Goal: Task Accomplishment & Management: Manage account settings

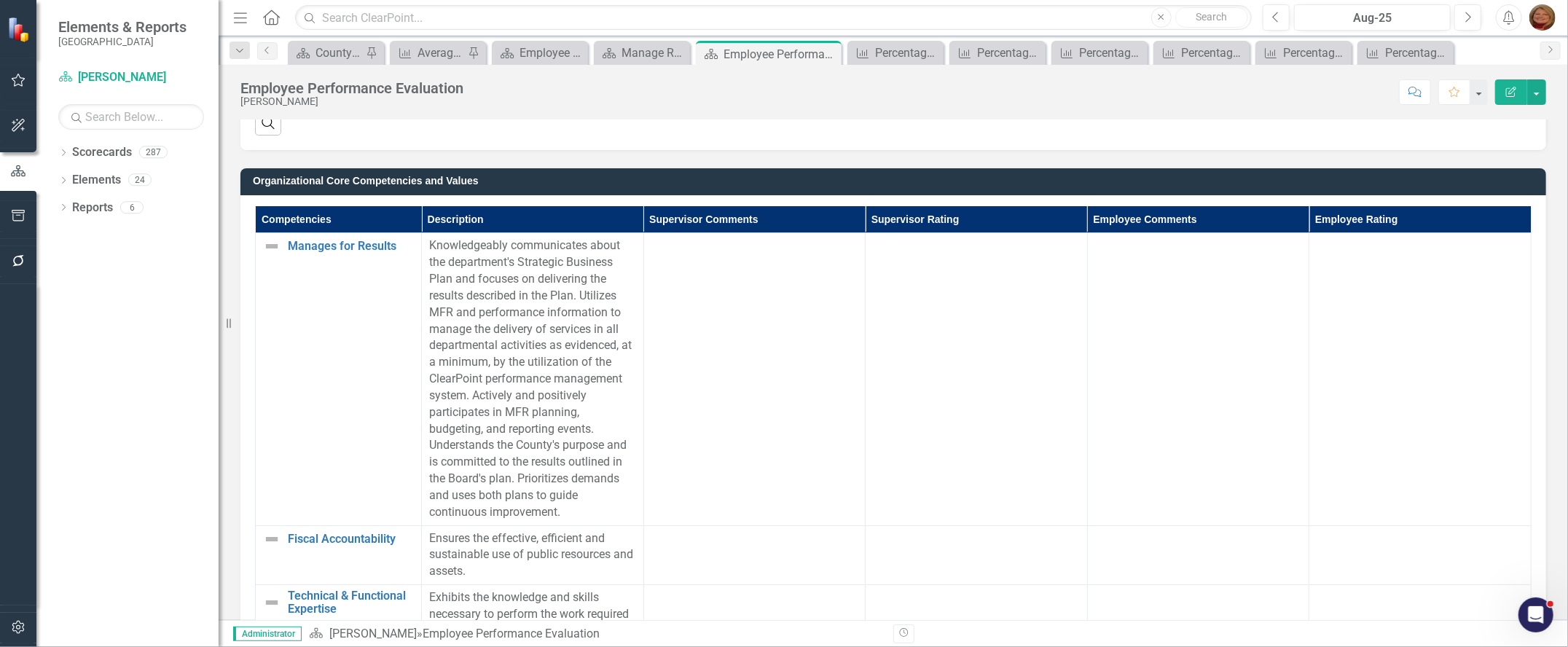
scroll to position [878, 0]
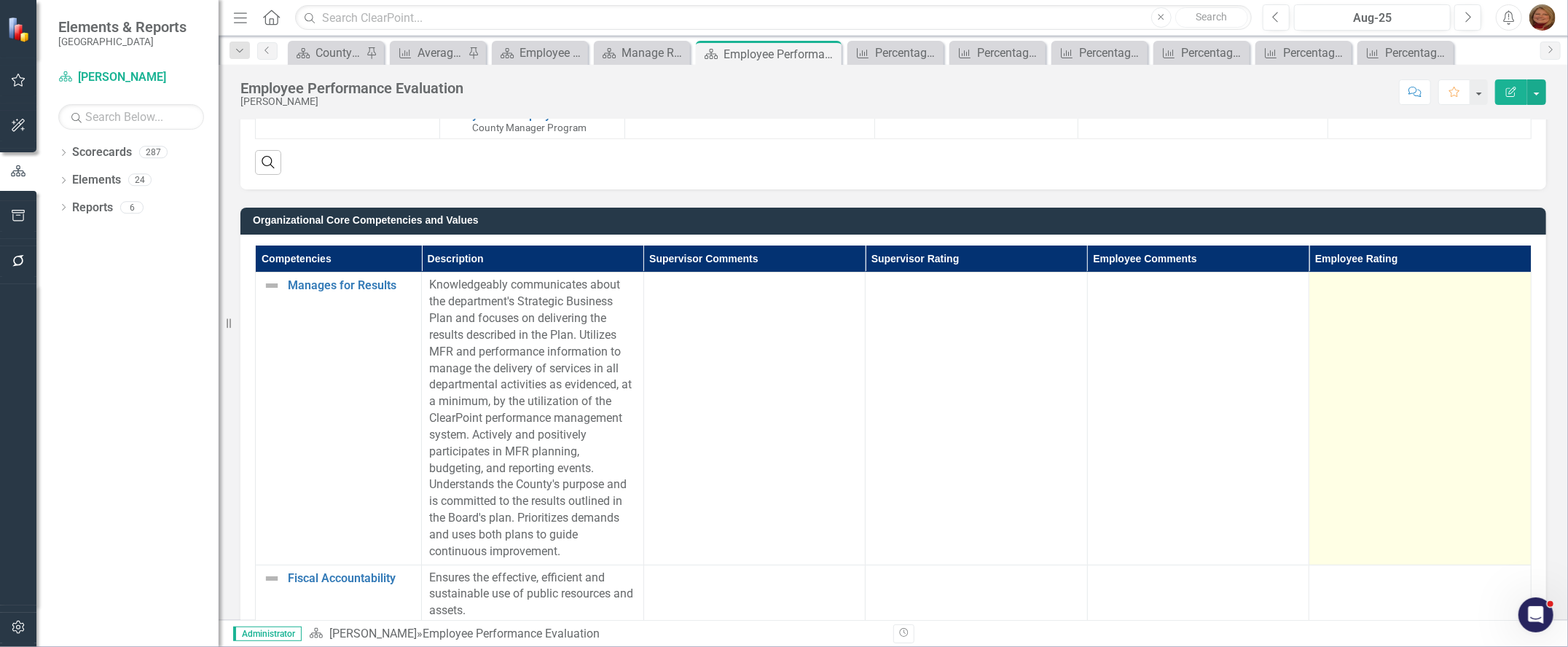
click at [1337, 291] on div at bounding box center [1419, 285] width 207 height 17
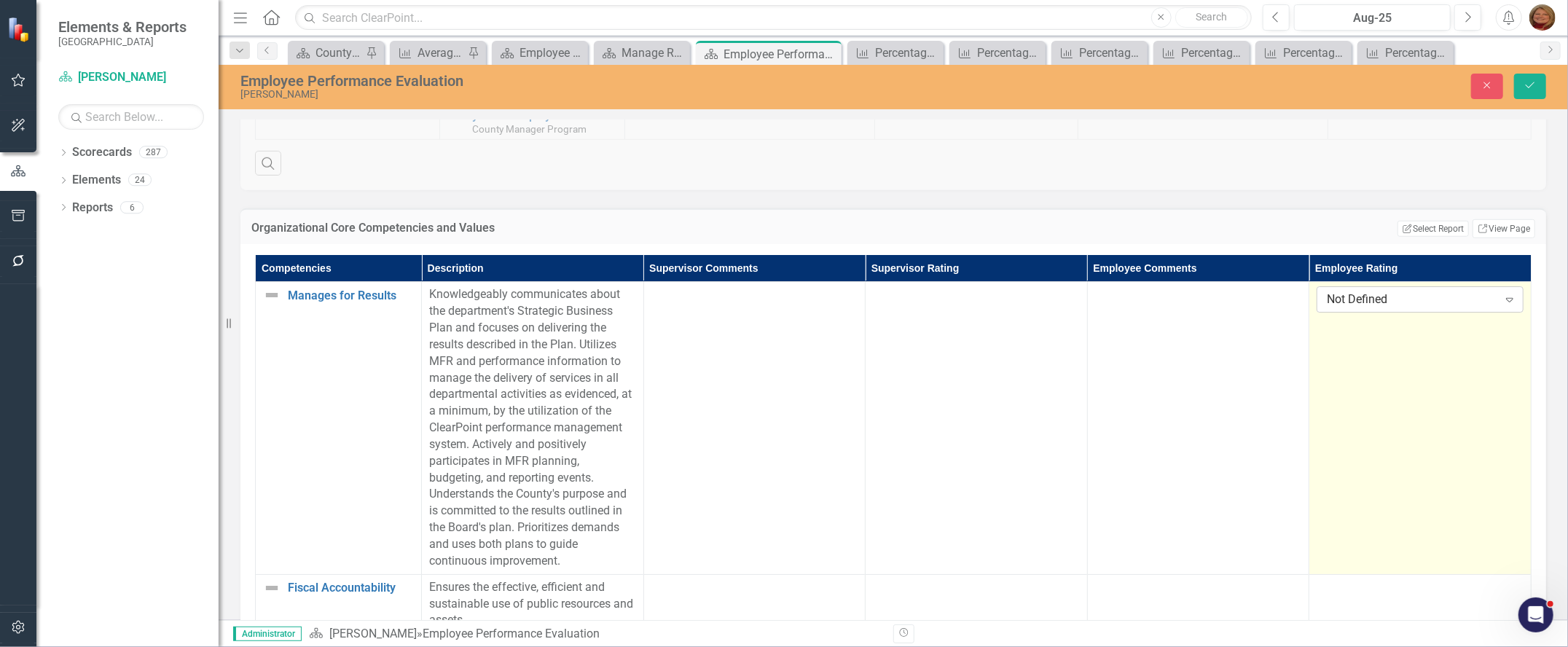
click at [1343, 295] on div "Not Defined" at bounding box center [1412, 299] width 171 height 16
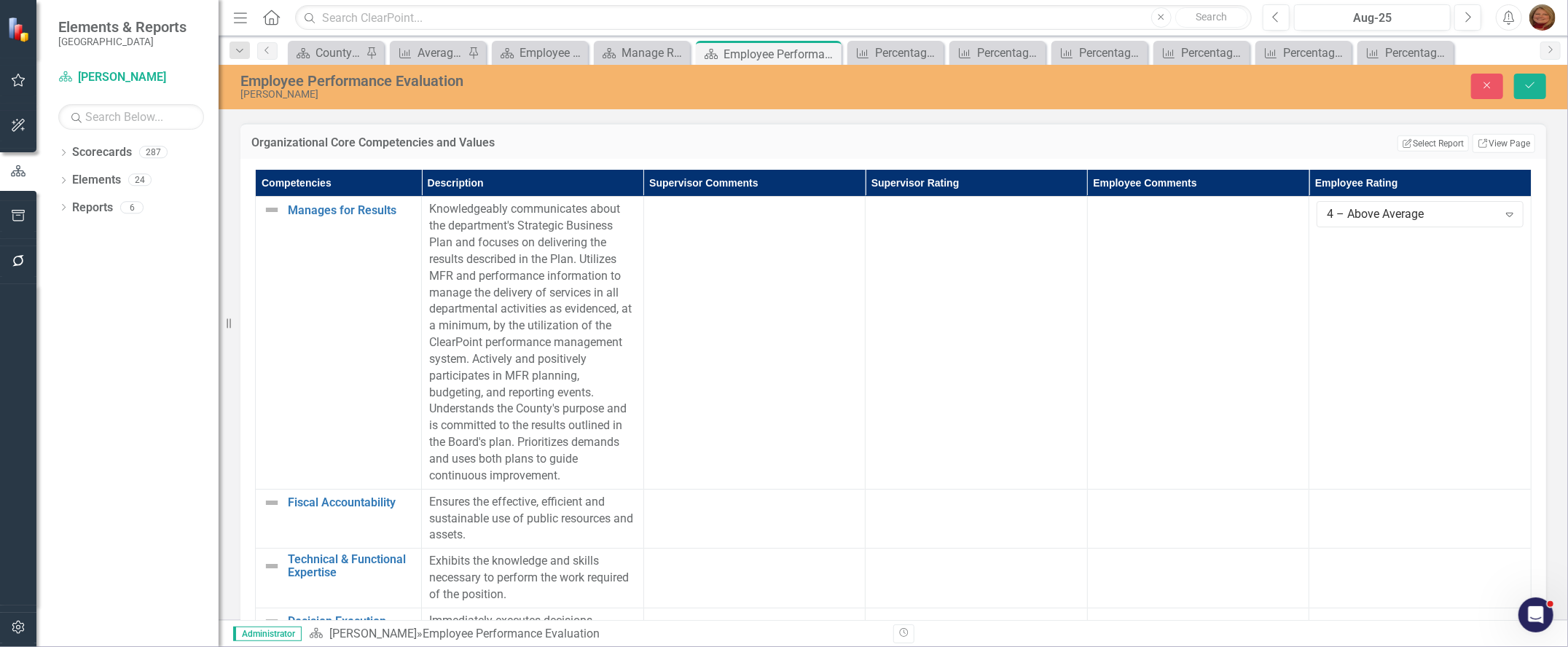
scroll to position [984, 0]
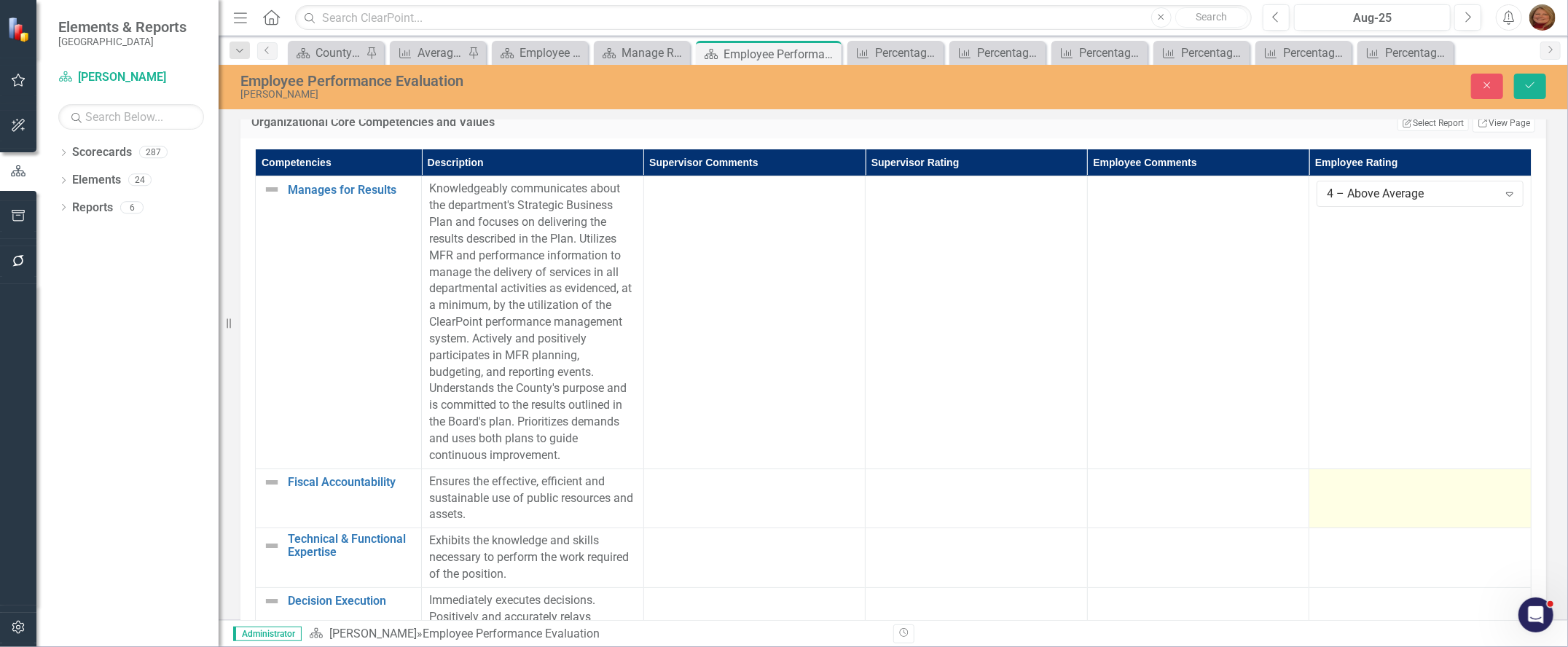
click at [1372, 491] on div at bounding box center [1419, 482] width 207 height 17
click at [1372, 491] on div "Not Defined" at bounding box center [1412, 487] width 171 height 16
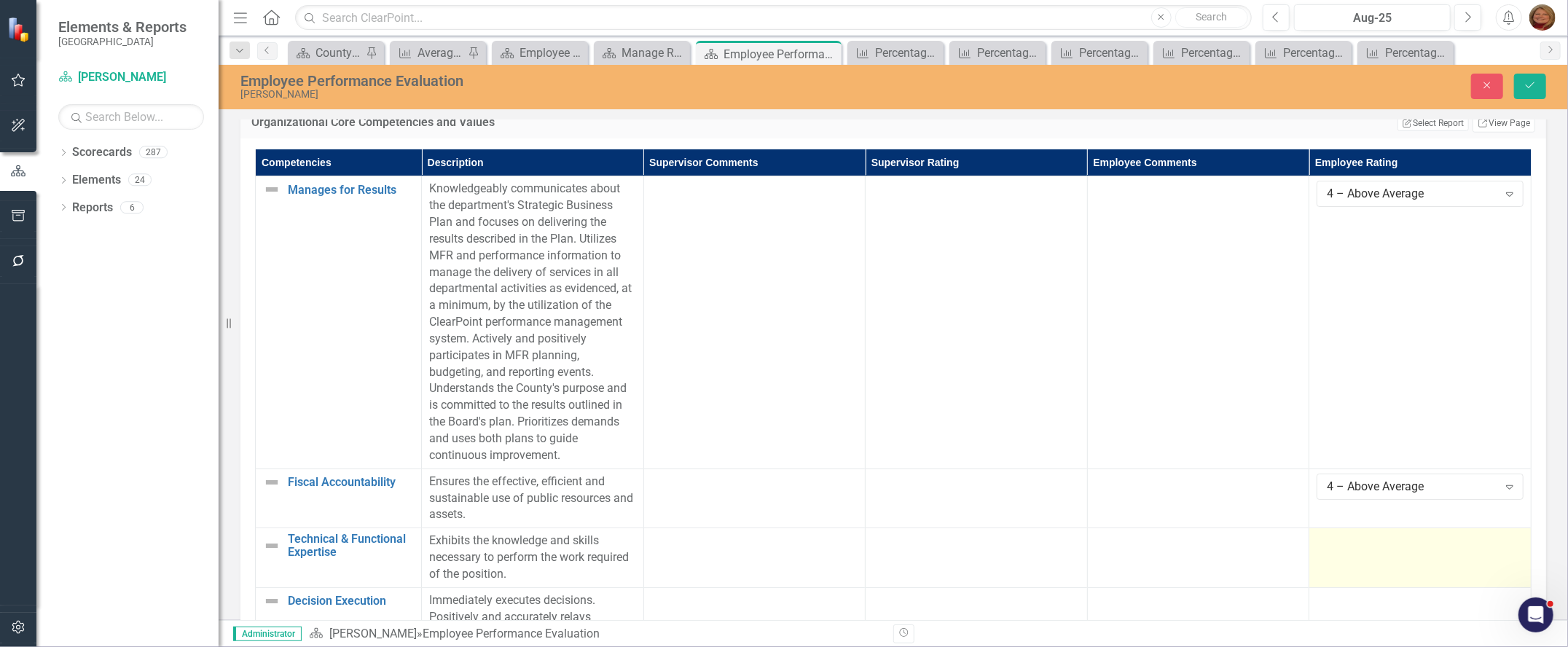
click at [1363, 551] on td at bounding box center [1420, 558] width 222 height 60
click at [1363, 545] on div "Not Defined" at bounding box center [1412, 546] width 171 height 16
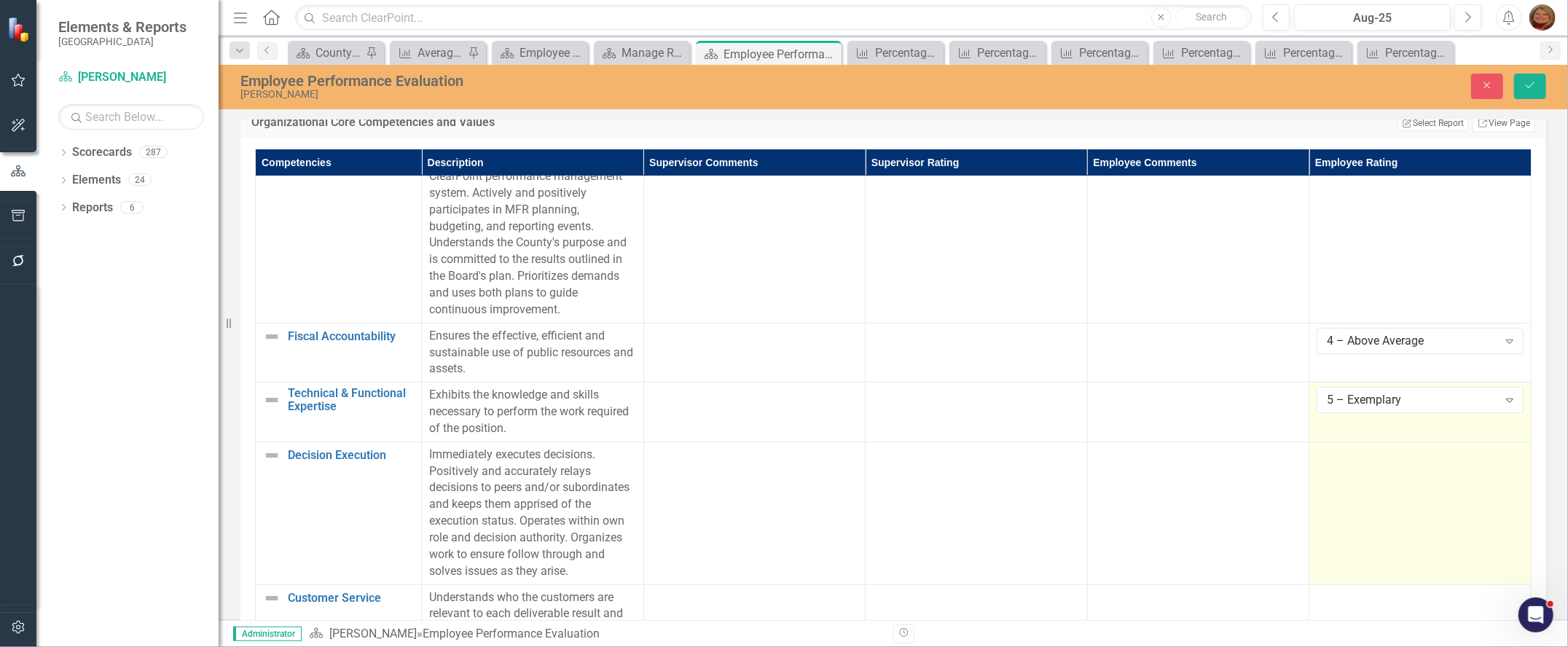
scroll to position [291, 0]
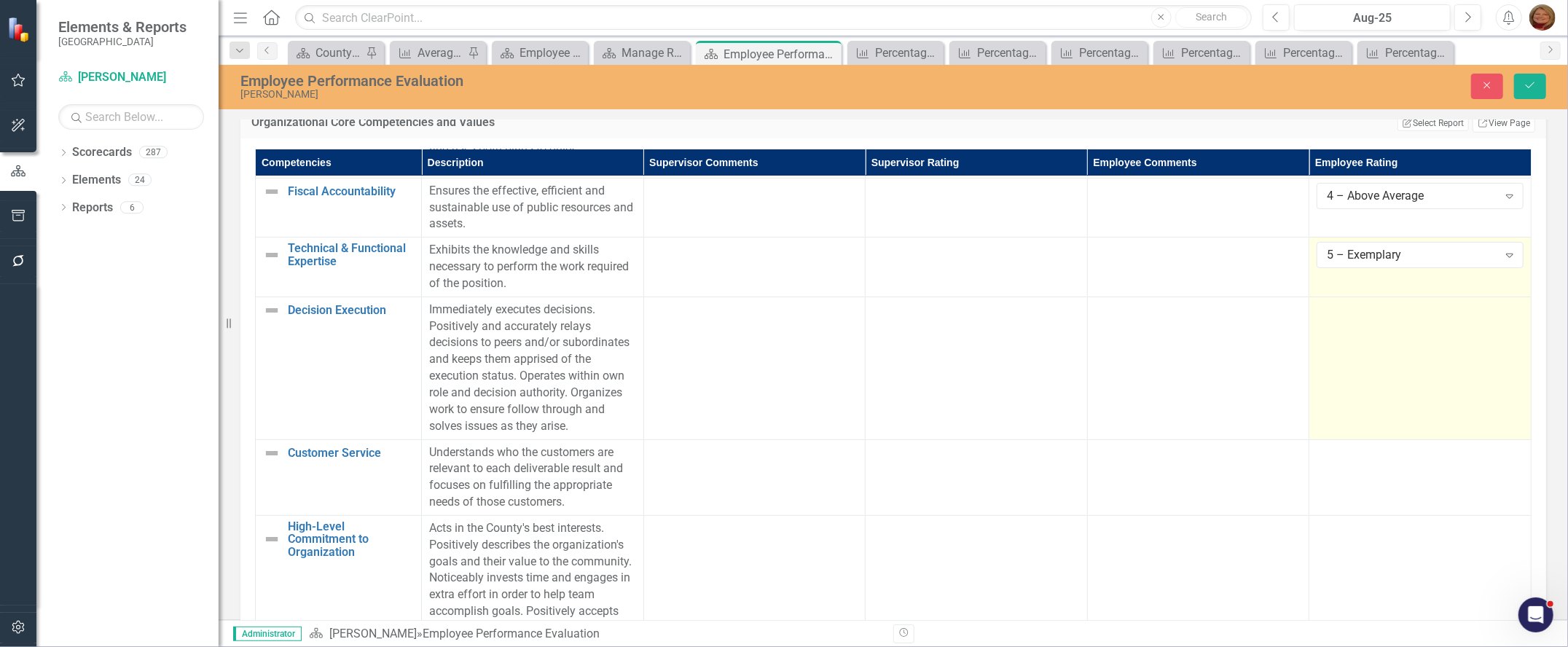
click at [1351, 315] on div at bounding box center [1419, 310] width 207 height 17
click at [1351, 315] on div "Not Defined" at bounding box center [1412, 314] width 171 height 16
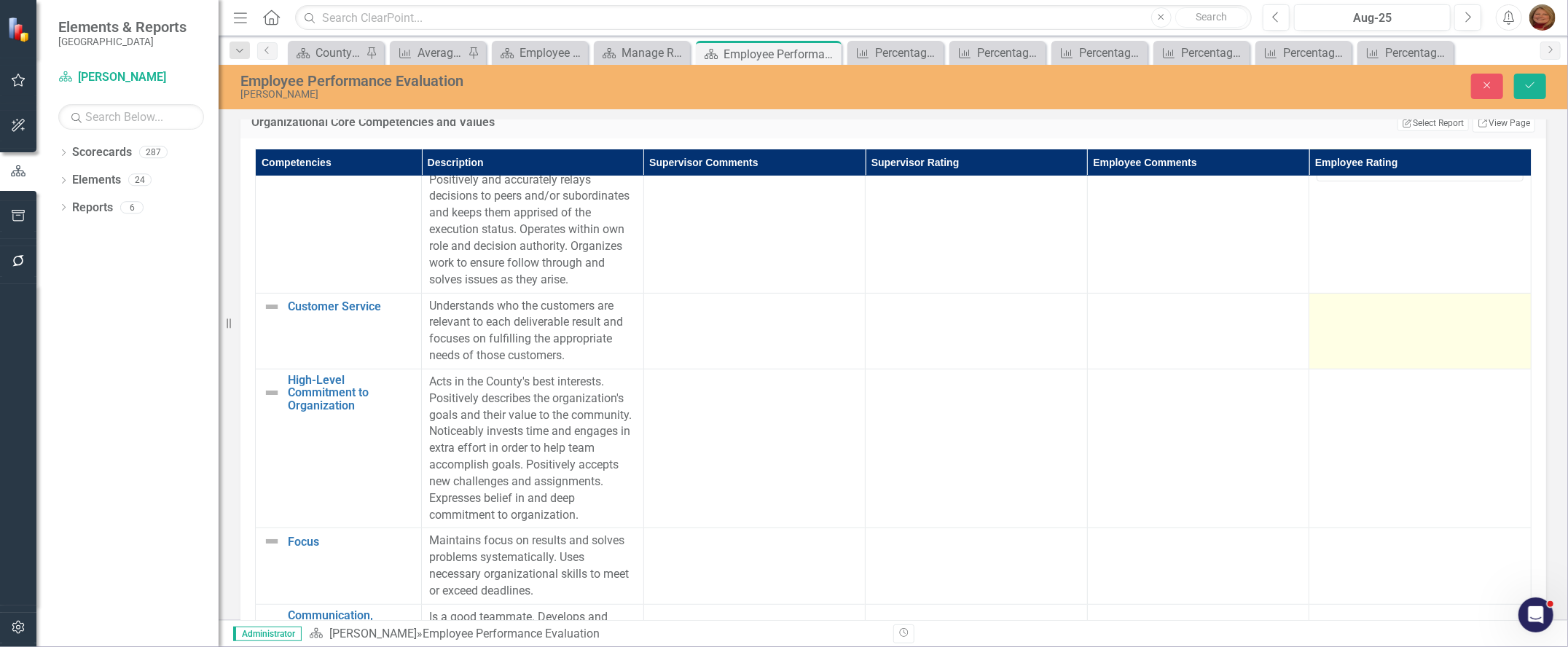
click at [1347, 316] on div at bounding box center [1419, 306] width 207 height 17
click at [1347, 319] on div "Not Defined" at bounding box center [1412, 311] width 171 height 16
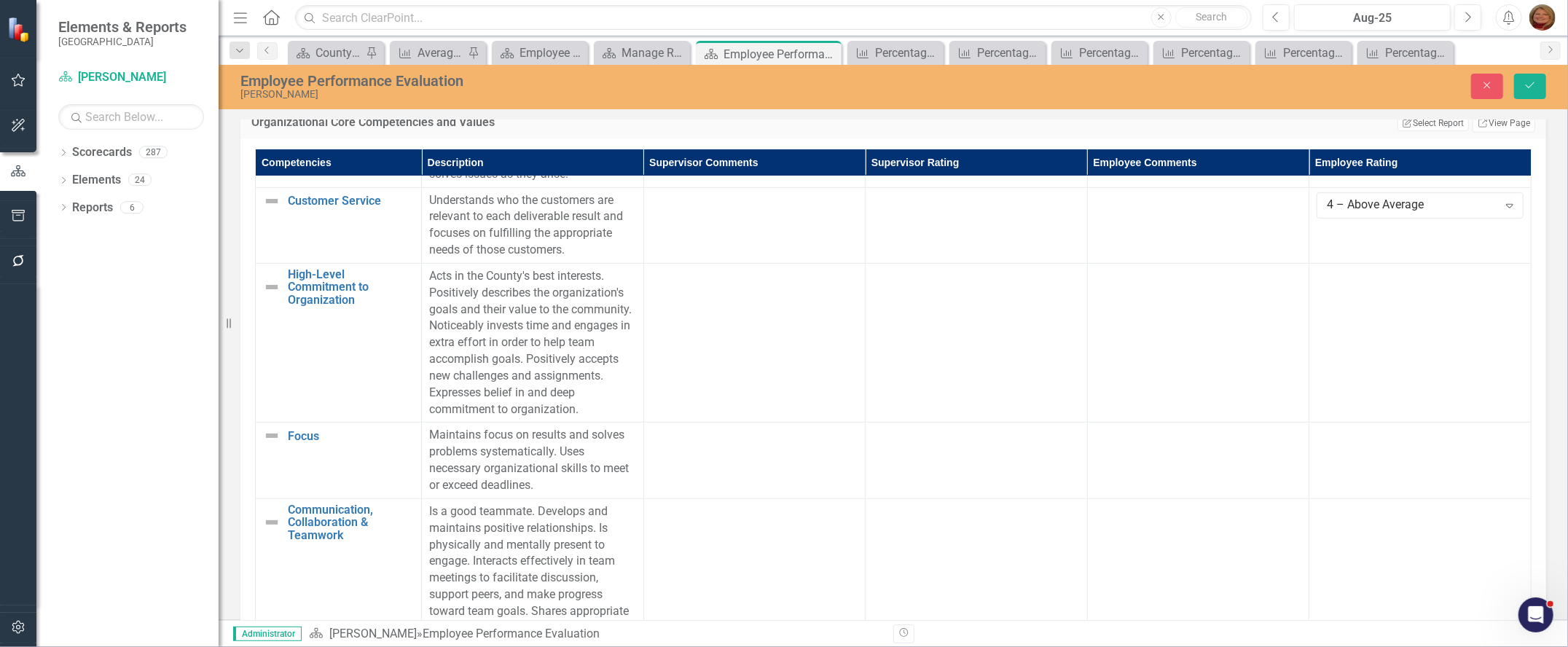
scroll to position [582, 0]
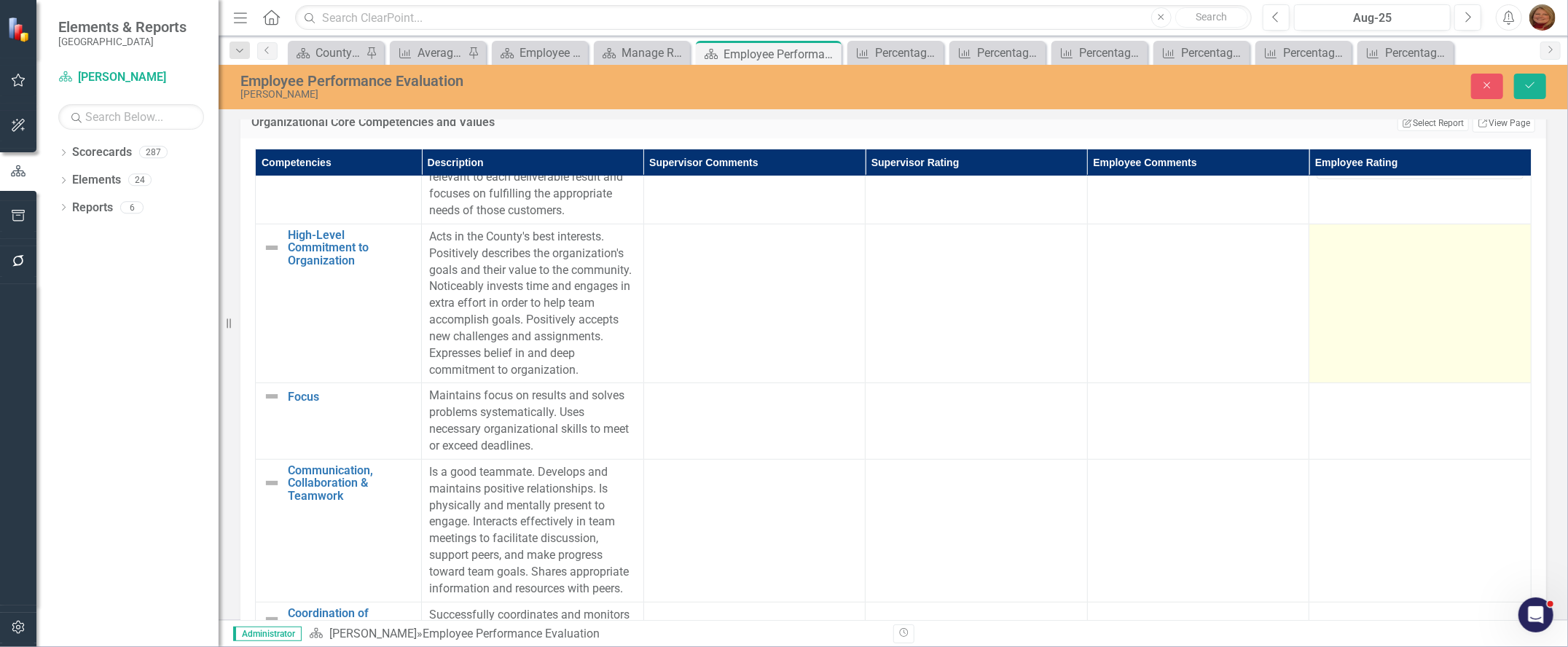
click at [1375, 299] on td at bounding box center [1420, 303] width 222 height 160
click at [1370, 251] on div "Not Defined" at bounding box center [1412, 242] width 171 height 16
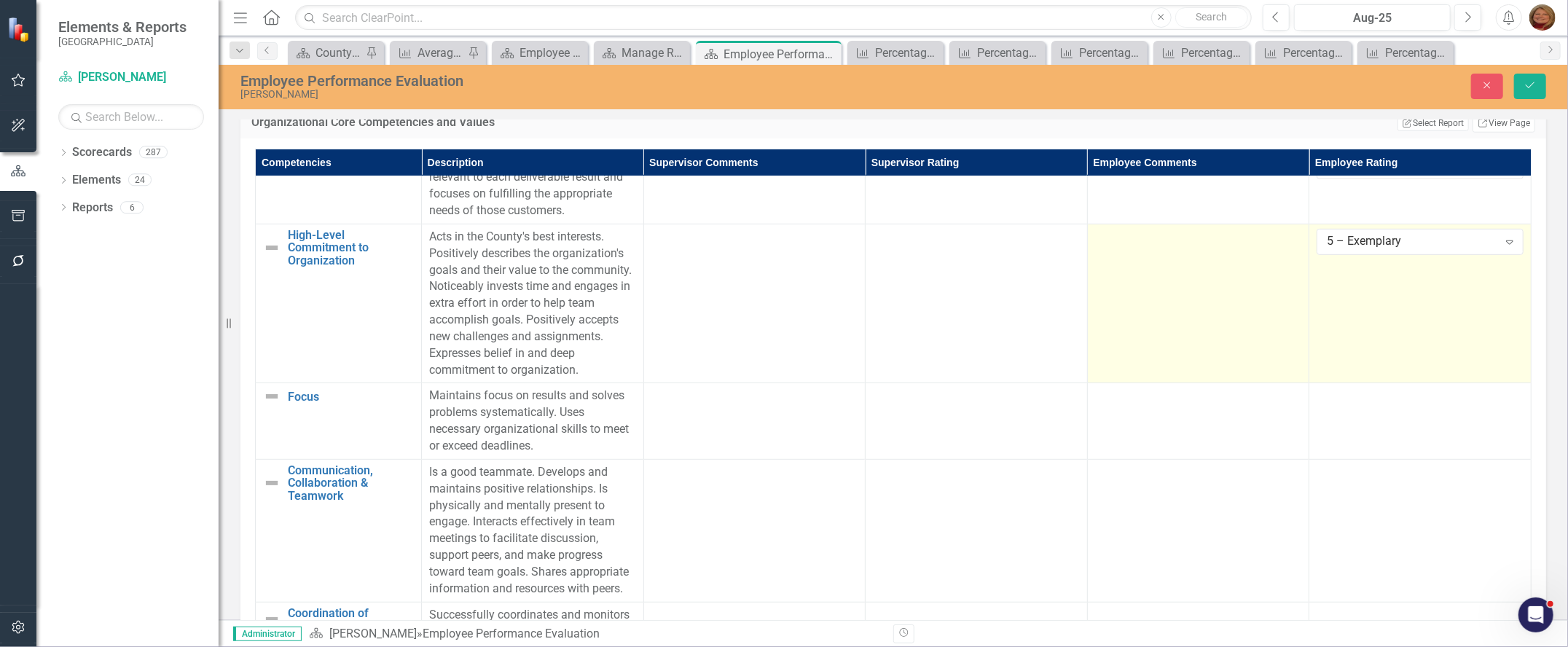
click at [1157, 281] on td at bounding box center [1198, 303] width 222 height 160
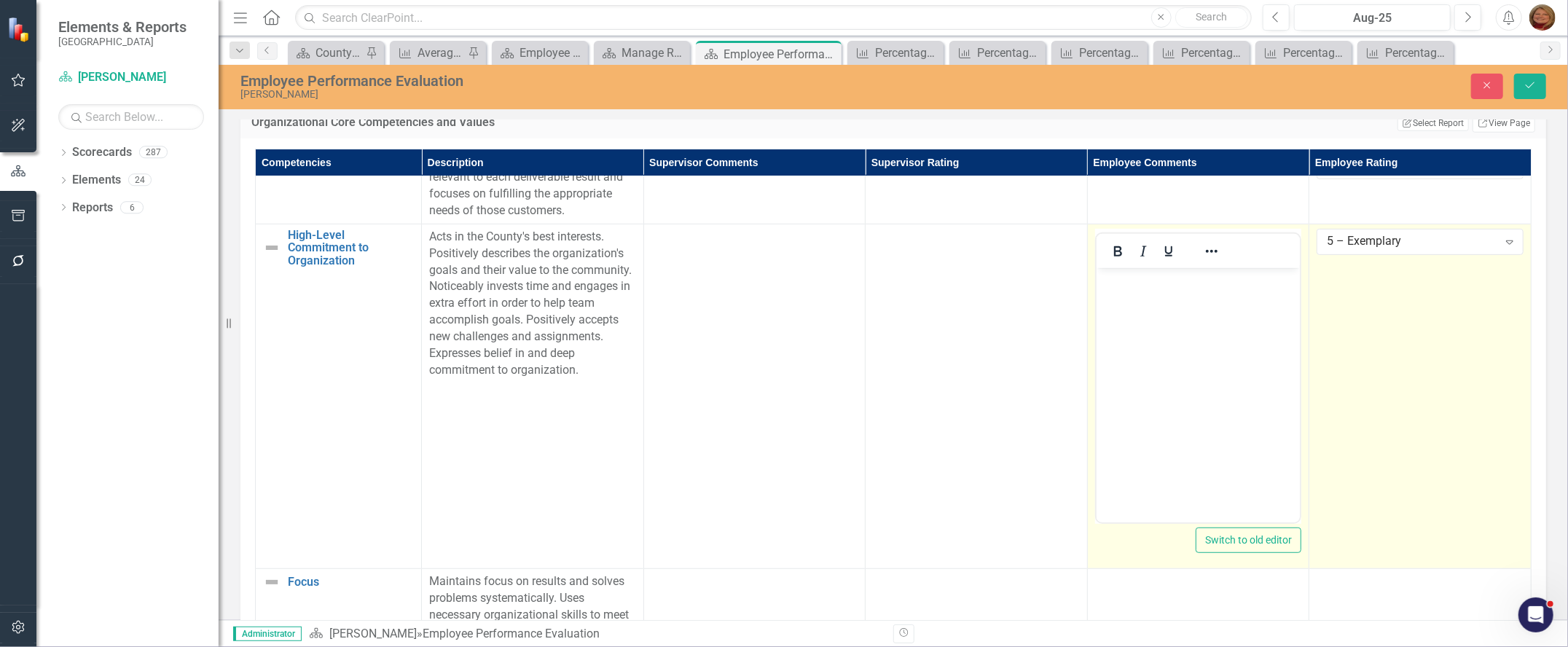
scroll to position [0, 0]
click at [1183, 310] on body "Rich Text Area. Press ALT-0 for help." at bounding box center [1198, 376] width 204 height 218
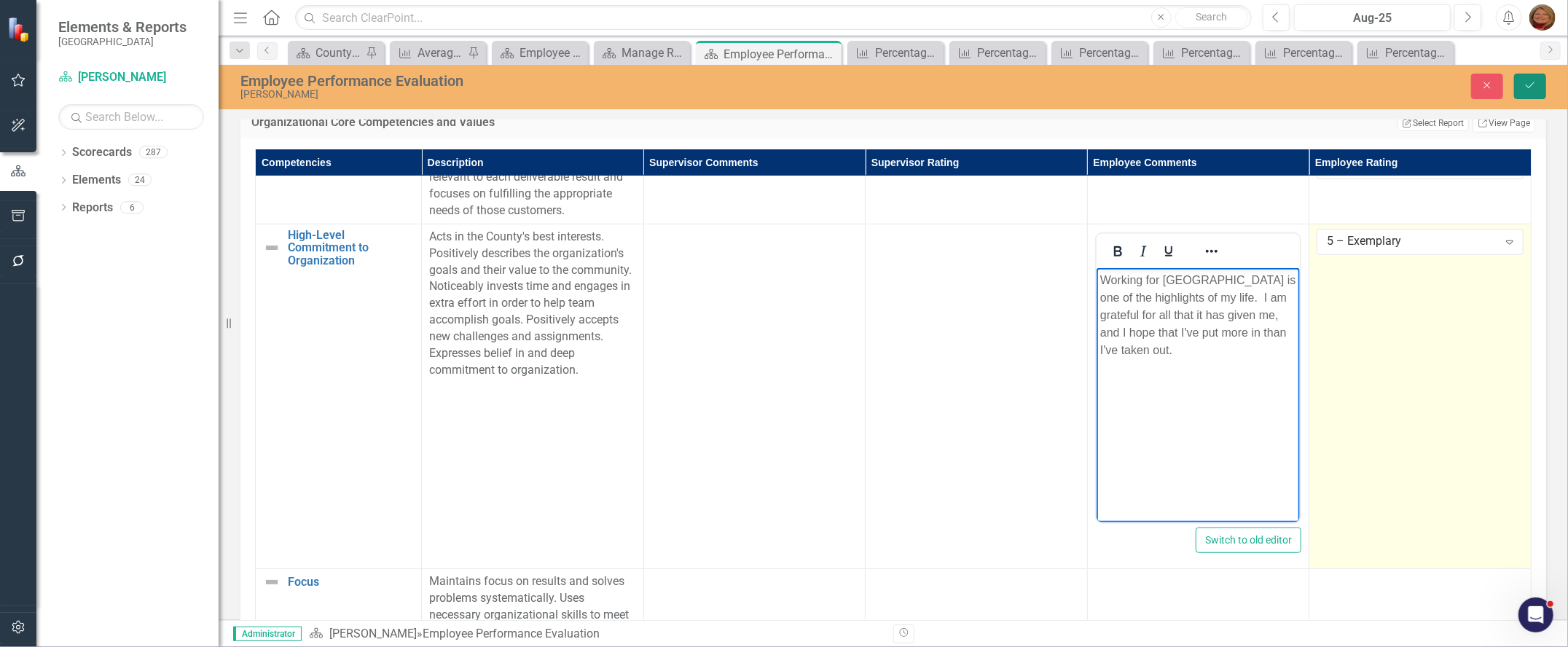
click at [1530, 82] on icon "Save" at bounding box center [1530, 85] width 13 height 10
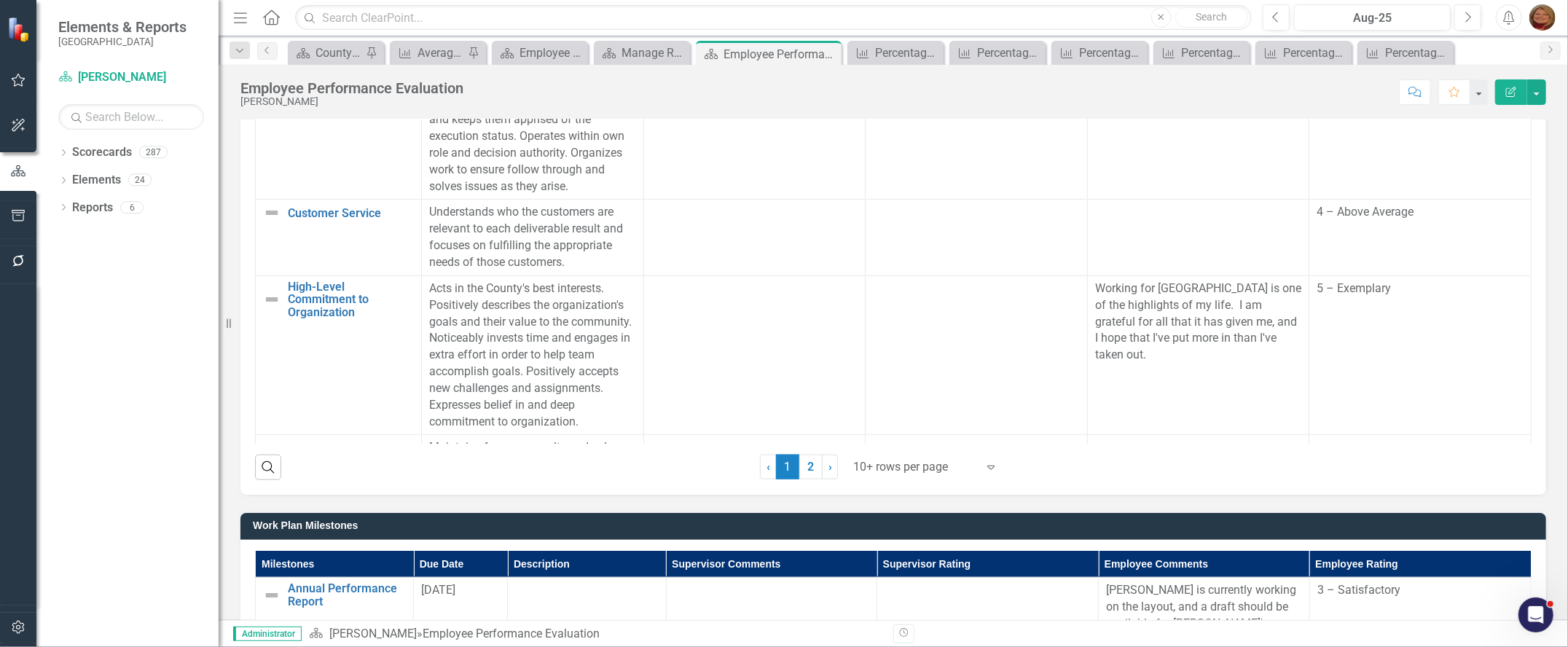
scroll to position [438, 0]
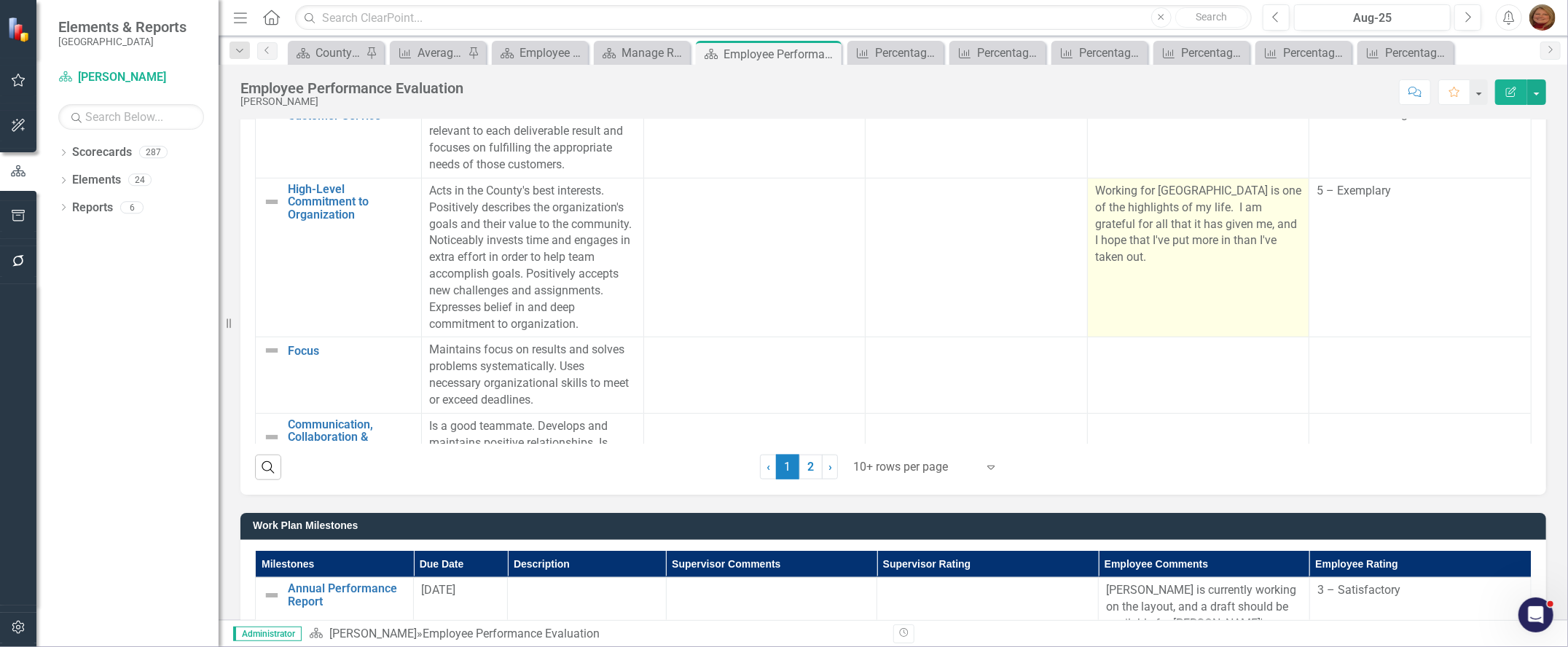
click at [1140, 266] on p "Working for [GEOGRAPHIC_DATA] is one of the highlights of my life. I am gratefu…" at bounding box center [1198, 225] width 207 height 83
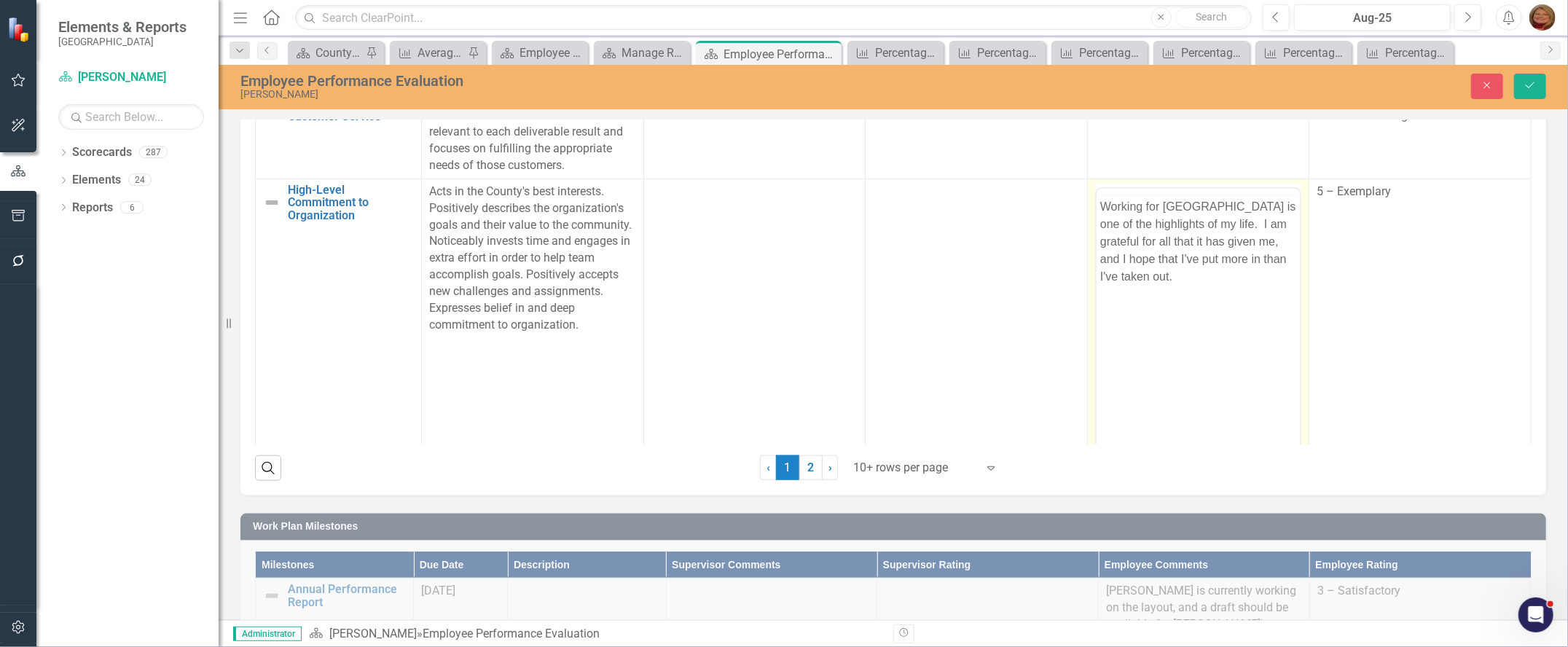
scroll to position [0, 0]
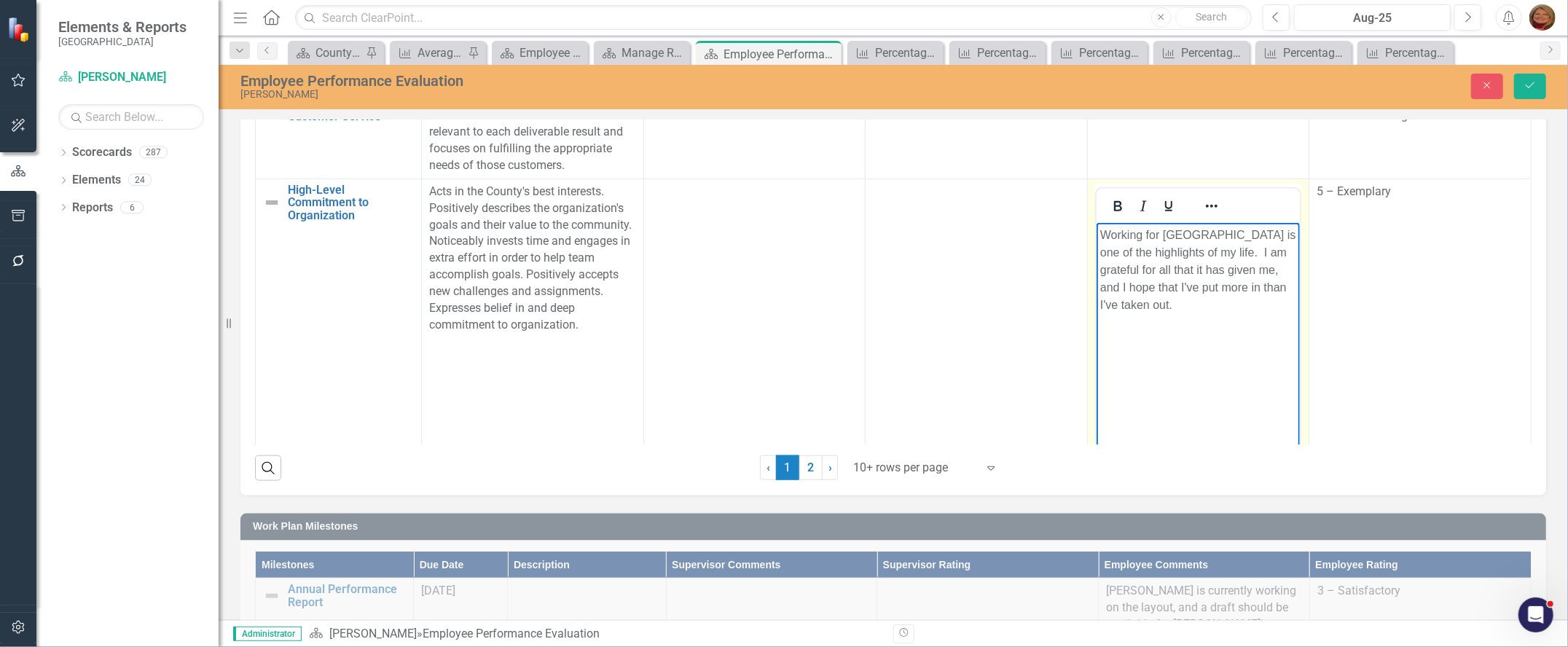
click at [1189, 309] on p "Working for [GEOGRAPHIC_DATA] is one of the highlights of my life. I am gratefu…" at bounding box center [1198, 269] width 197 height 88
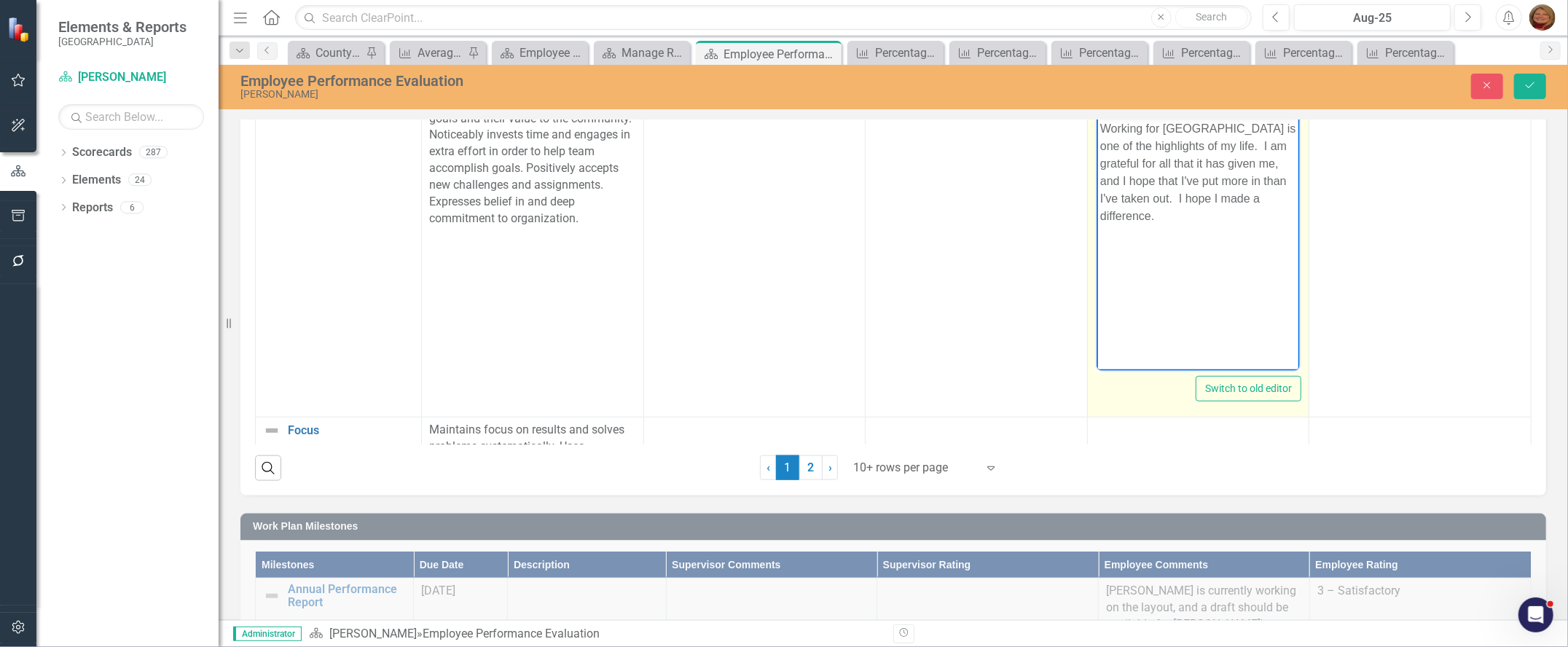
scroll to position [582, 0]
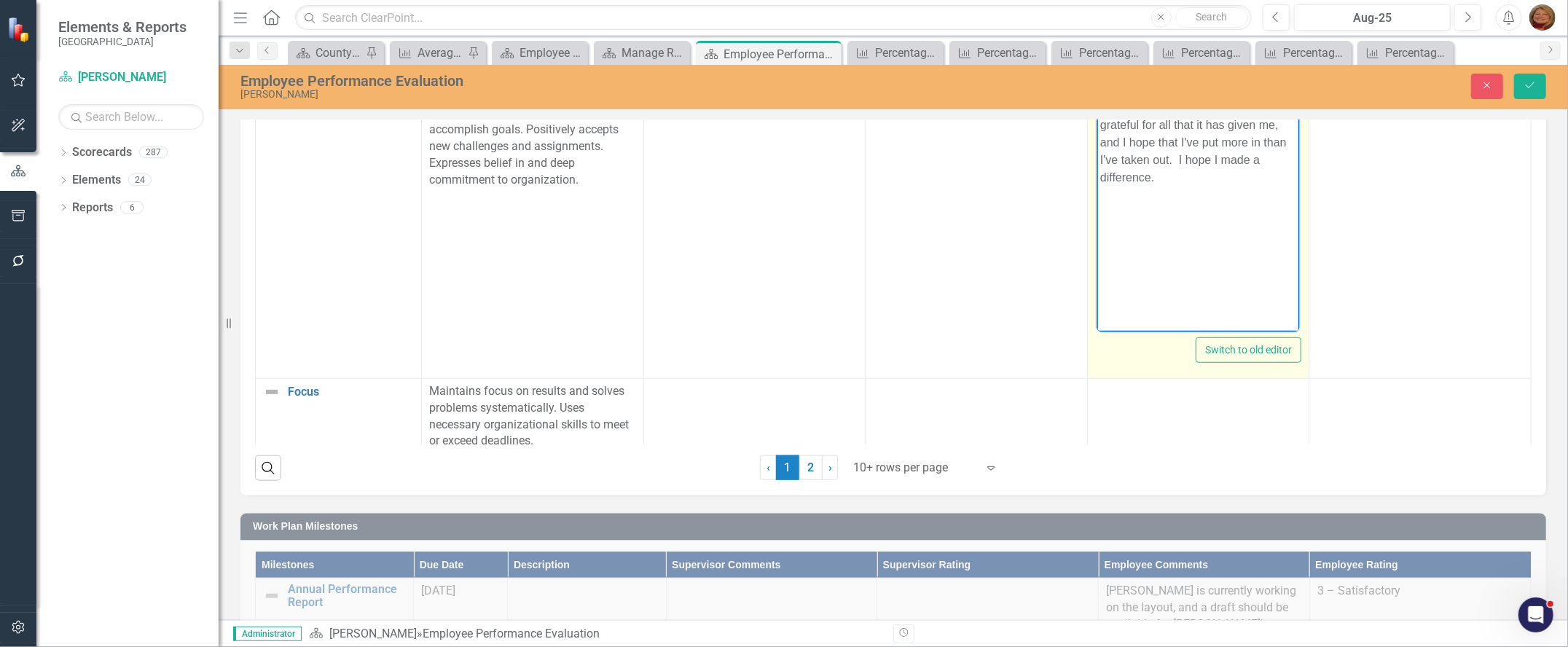
click at [1176, 157] on p "Working for [GEOGRAPHIC_DATA] is one of the highlights of my life. I am gratefu…" at bounding box center [1198, 133] width 197 height 105
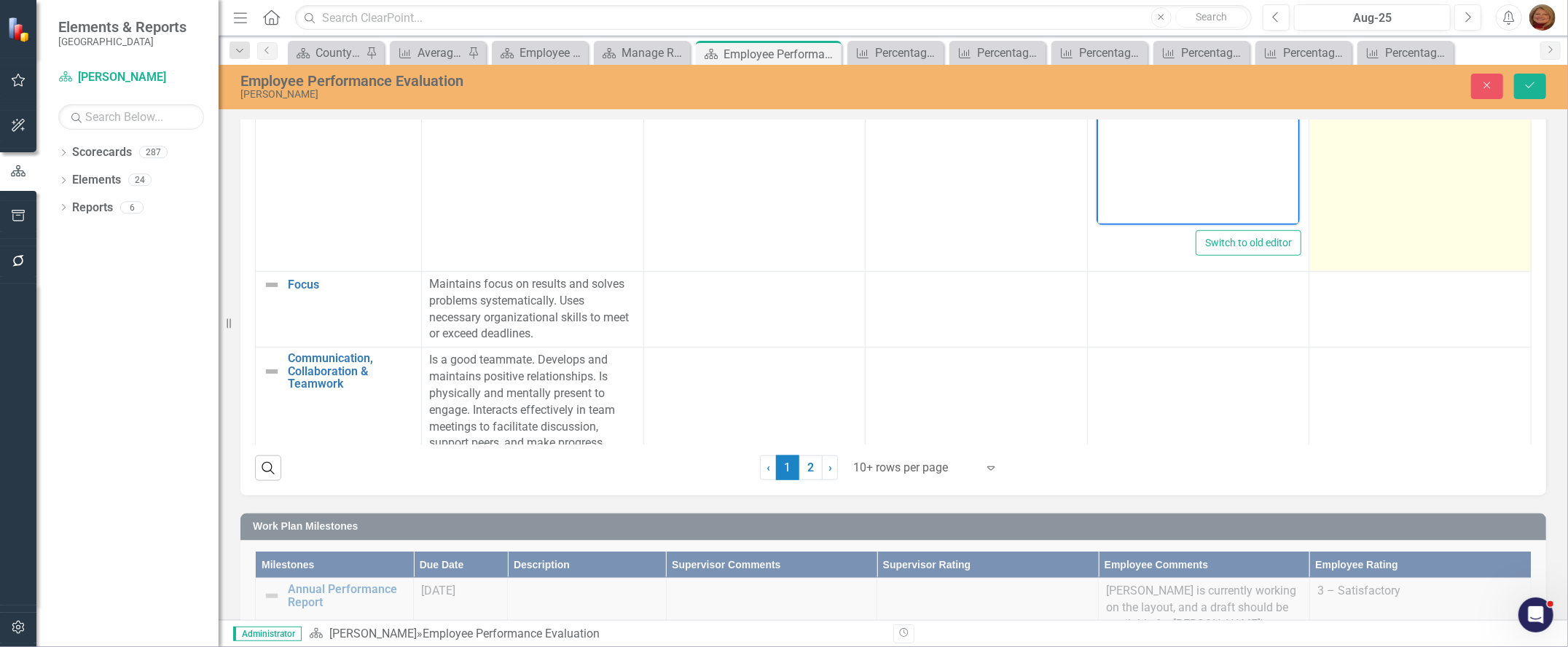
scroll to position [729, 0]
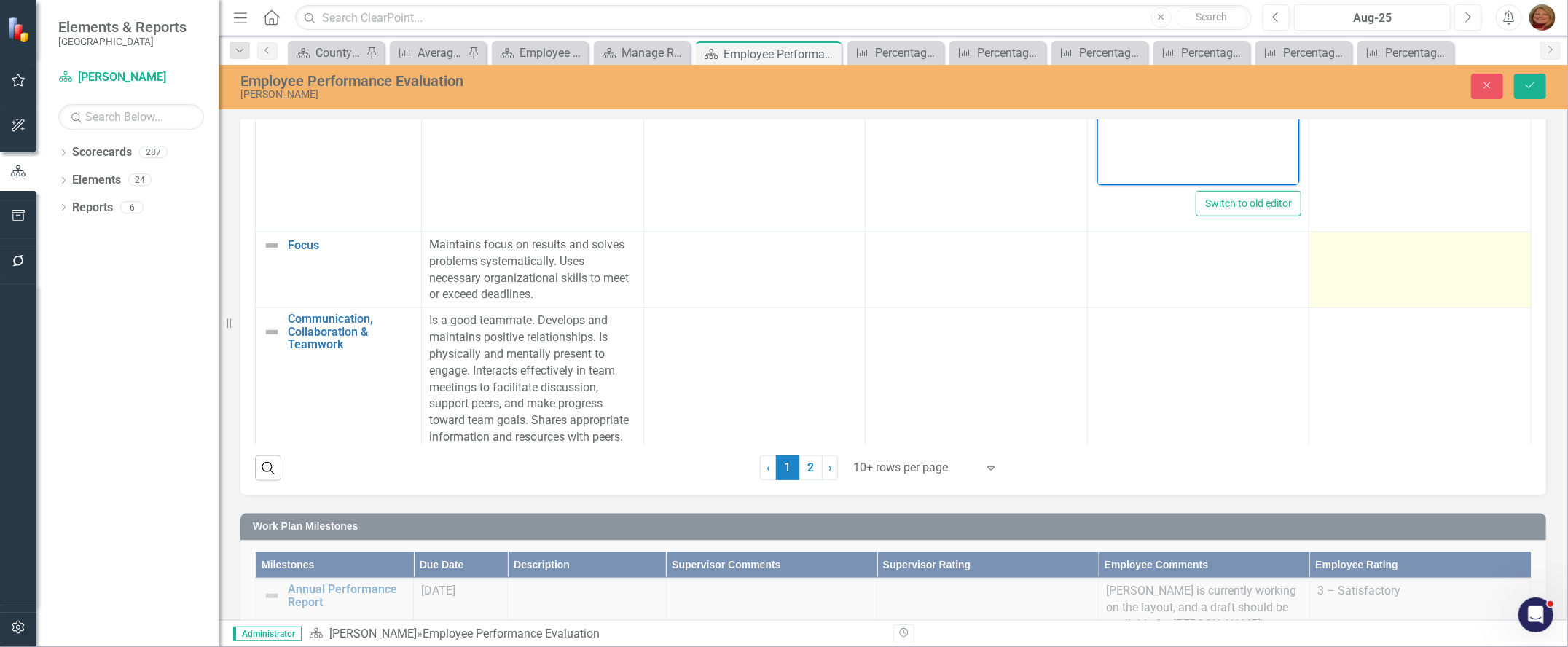
click at [1340, 254] on div at bounding box center [1419, 245] width 207 height 17
click at [1342, 258] on div "Not Defined" at bounding box center [1412, 250] width 171 height 16
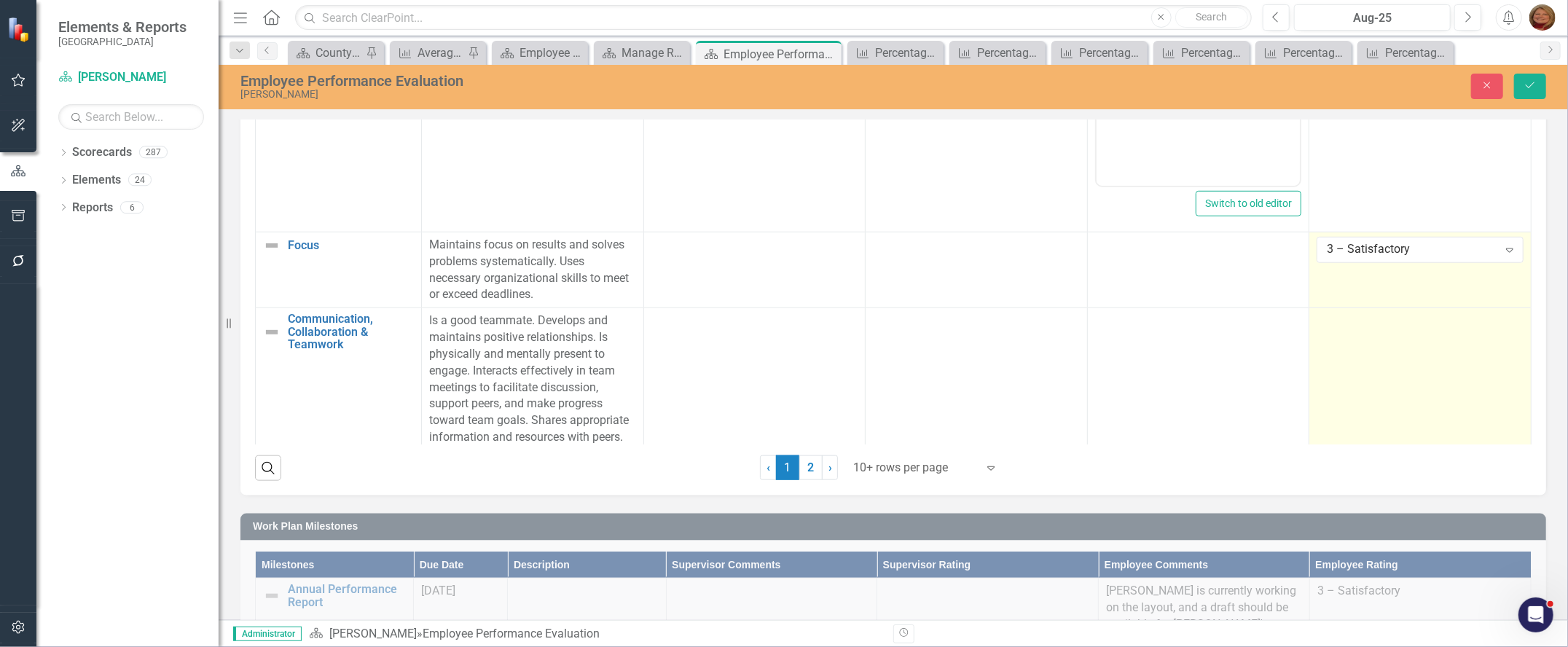
click at [1359, 360] on td at bounding box center [1420, 380] width 222 height 143
click at [1348, 335] on div "Not Defined" at bounding box center [1412, 326] width 171 height 16
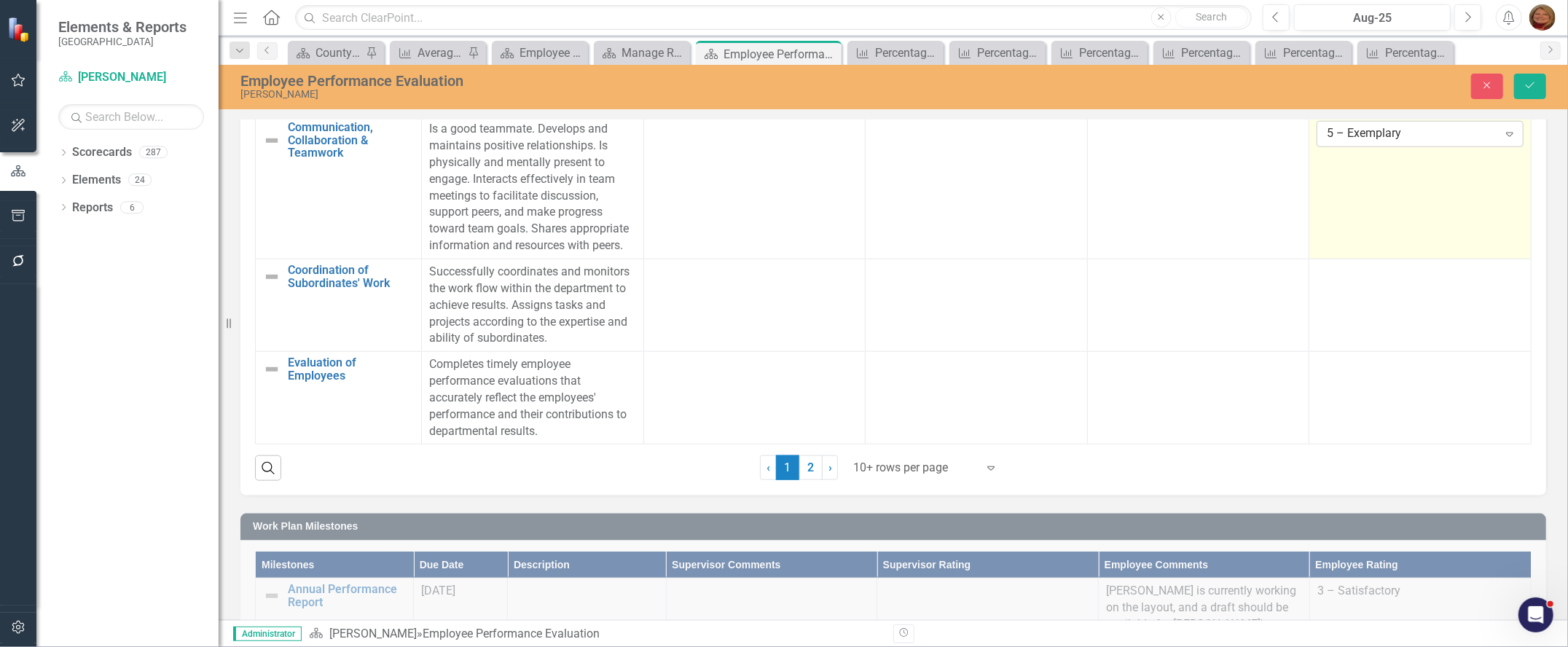
scroll to position [937, 0]
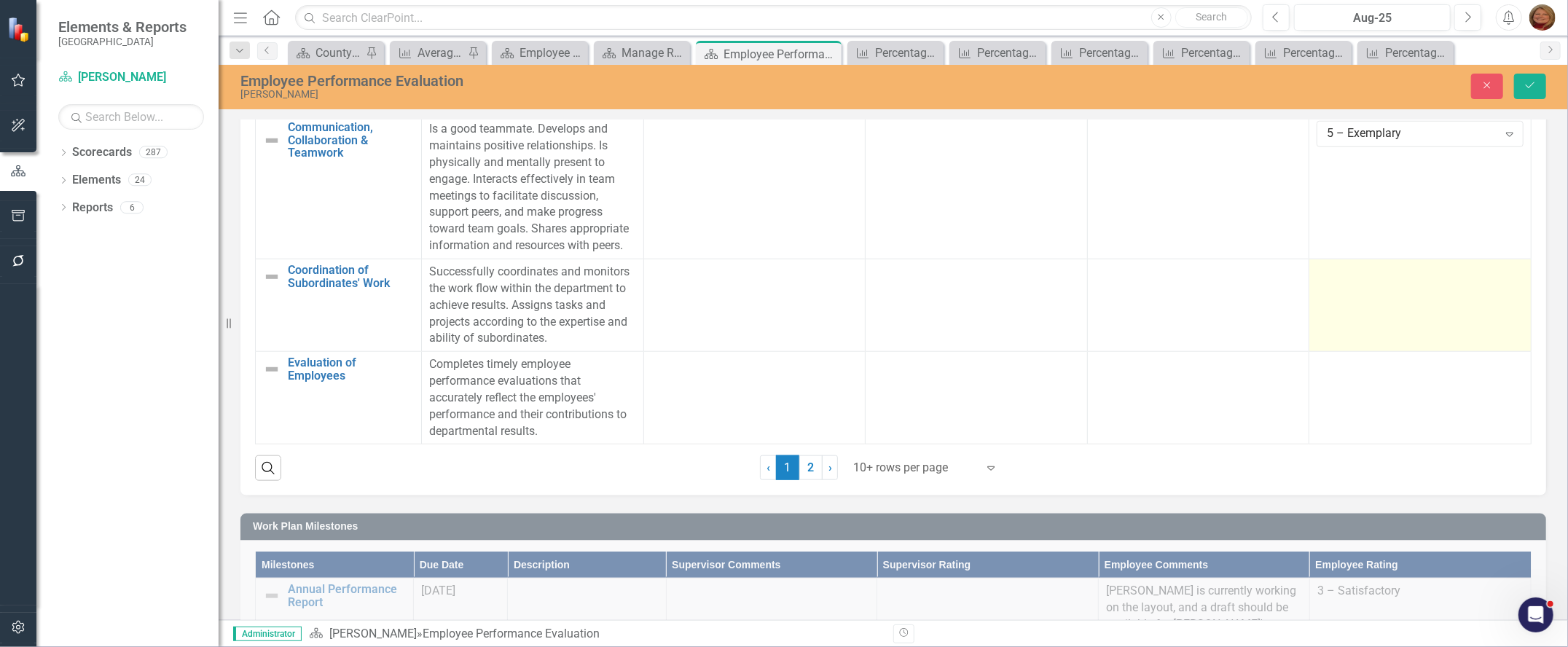
click at [1327, 290] on td at bounding box center [1420, 305] width 222 height 92
click at [1356, 276] on div "Not Defined" at bounding box center [1412, 277] width 171 height 16
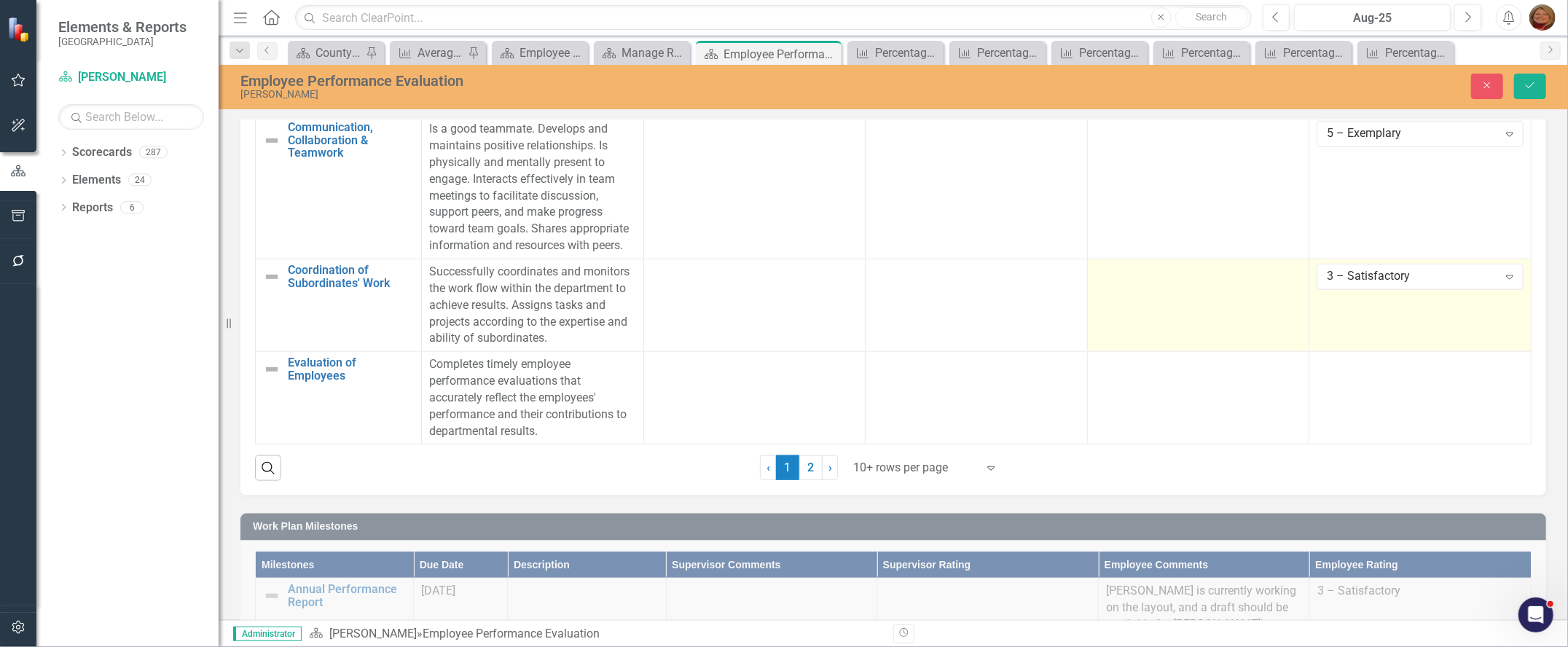
click at [1217, 281] on td at bounding box center [1198, 305] width 222 height 92
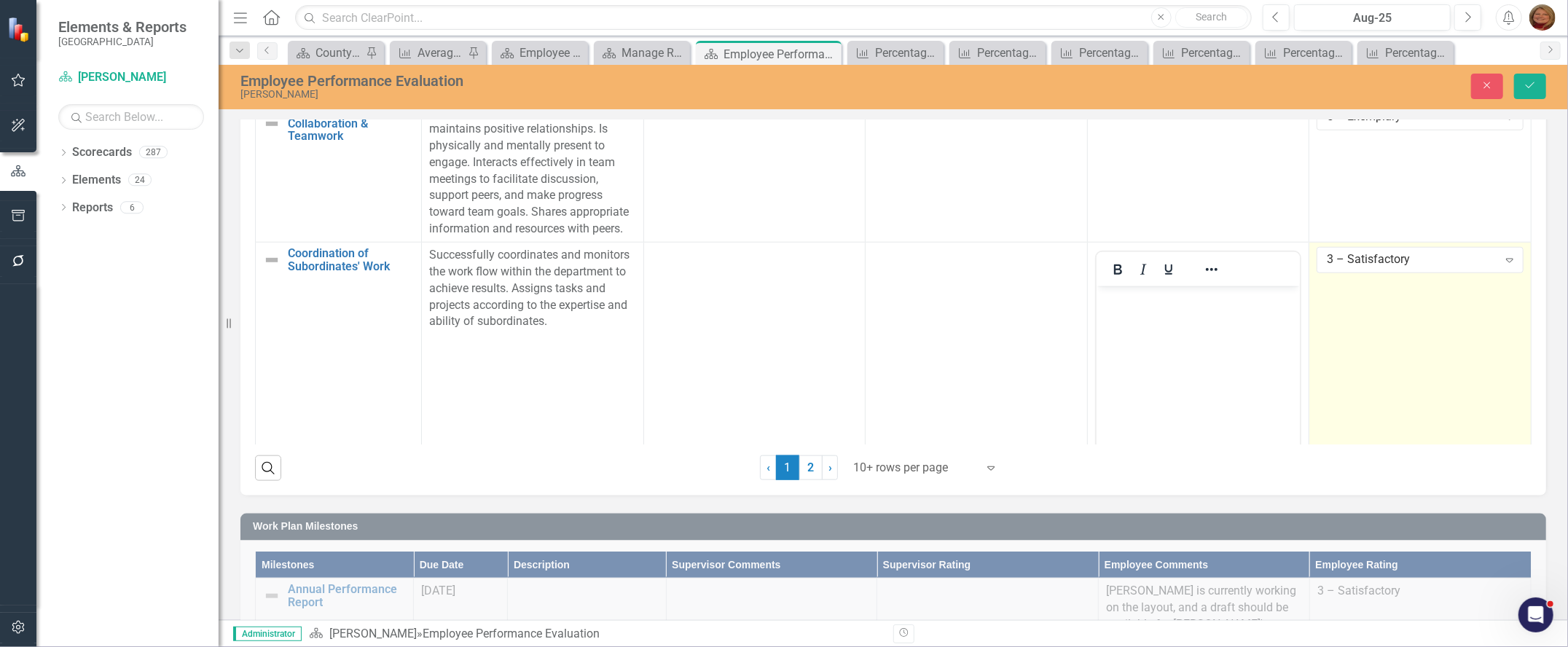
scroll to position [0, 0]
click at [1151, 337] on body "Rich Text Area. Press ALT-0 for help." at bounding box center [1198, 394] width 204 height 218
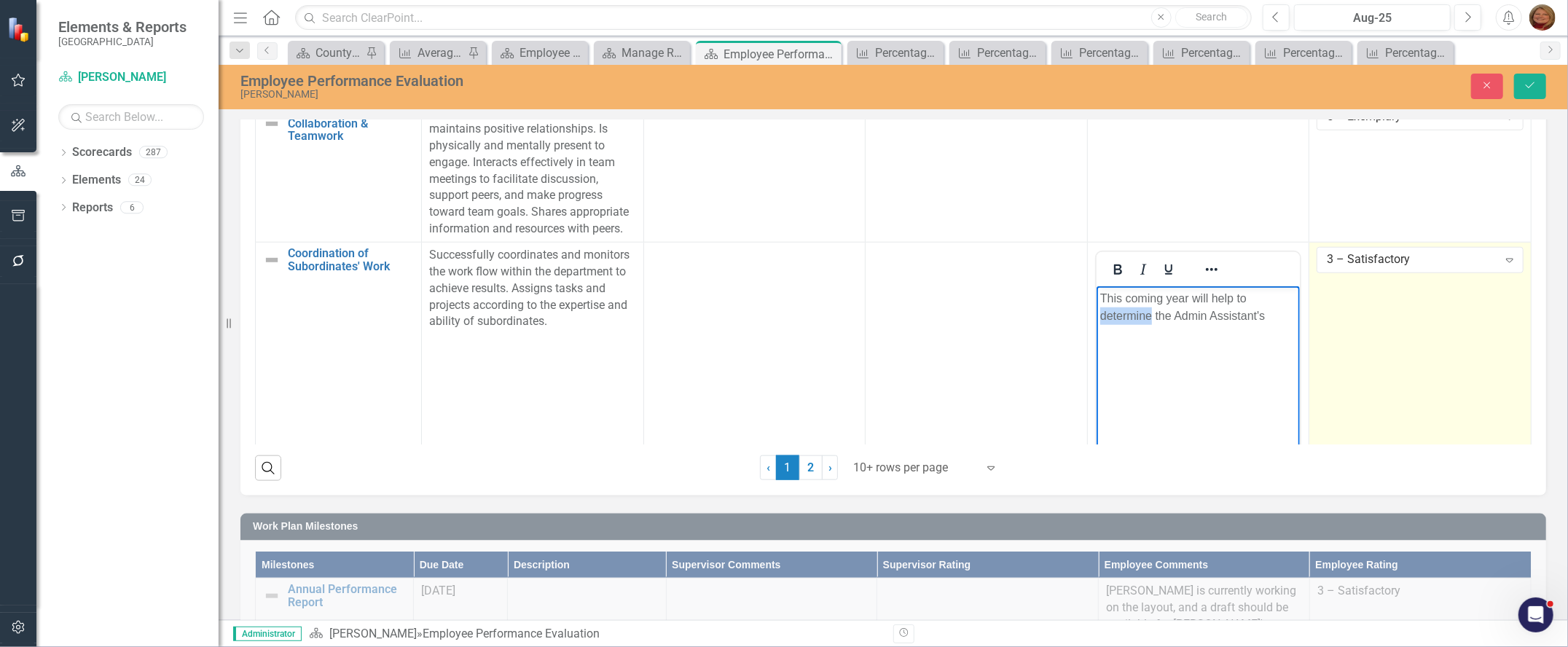
drag, startPoint x: 1152, startPoint y: 312, endPoint x: 1100, endPoint y: 313, distance: 52.0
click at [1100, 313] on p "This coming year will help to determine the Admin Assistant's" at bounding box center [1198, 307] width 197 height 35
click at [1175, 325] on p "This coming year will help to further grow and define the Admin Assistant's" at bounding box center [1198, 307] width 197 height 35
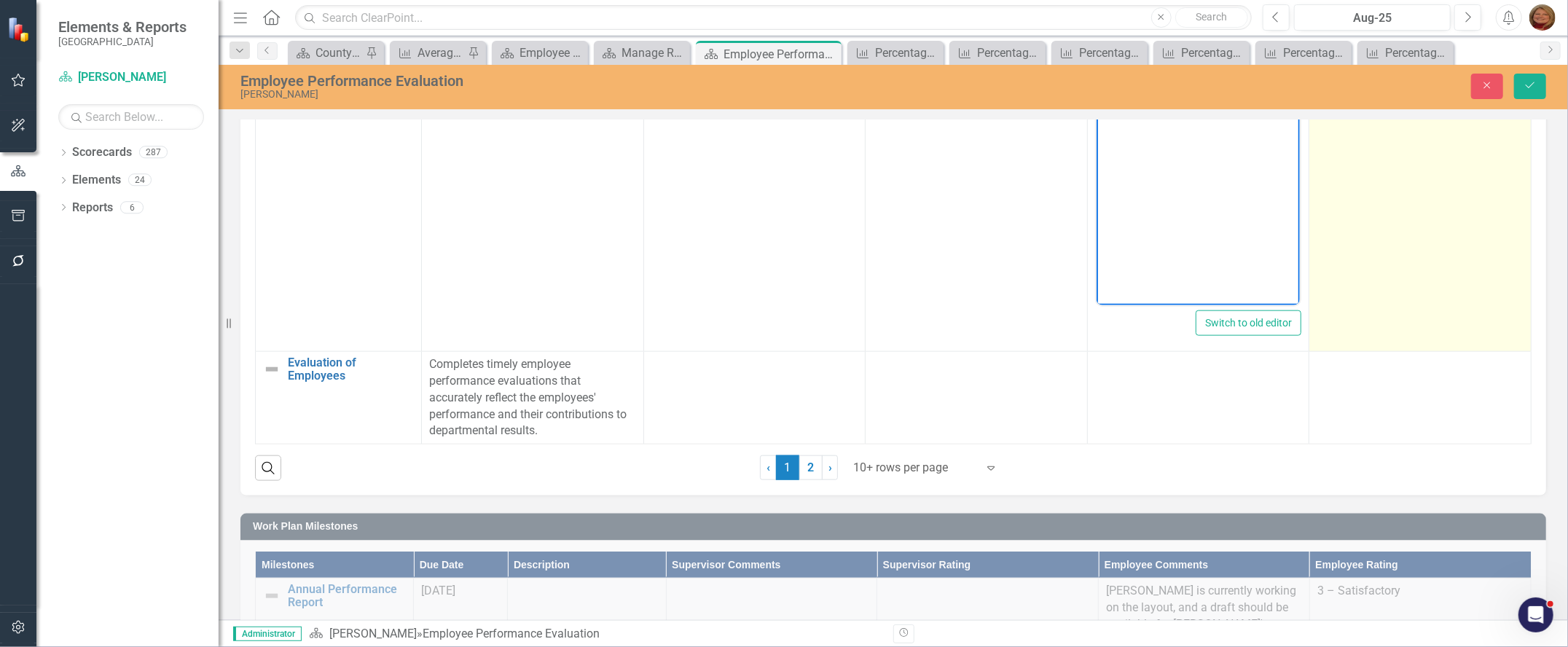
scroll to position [1320, 0]
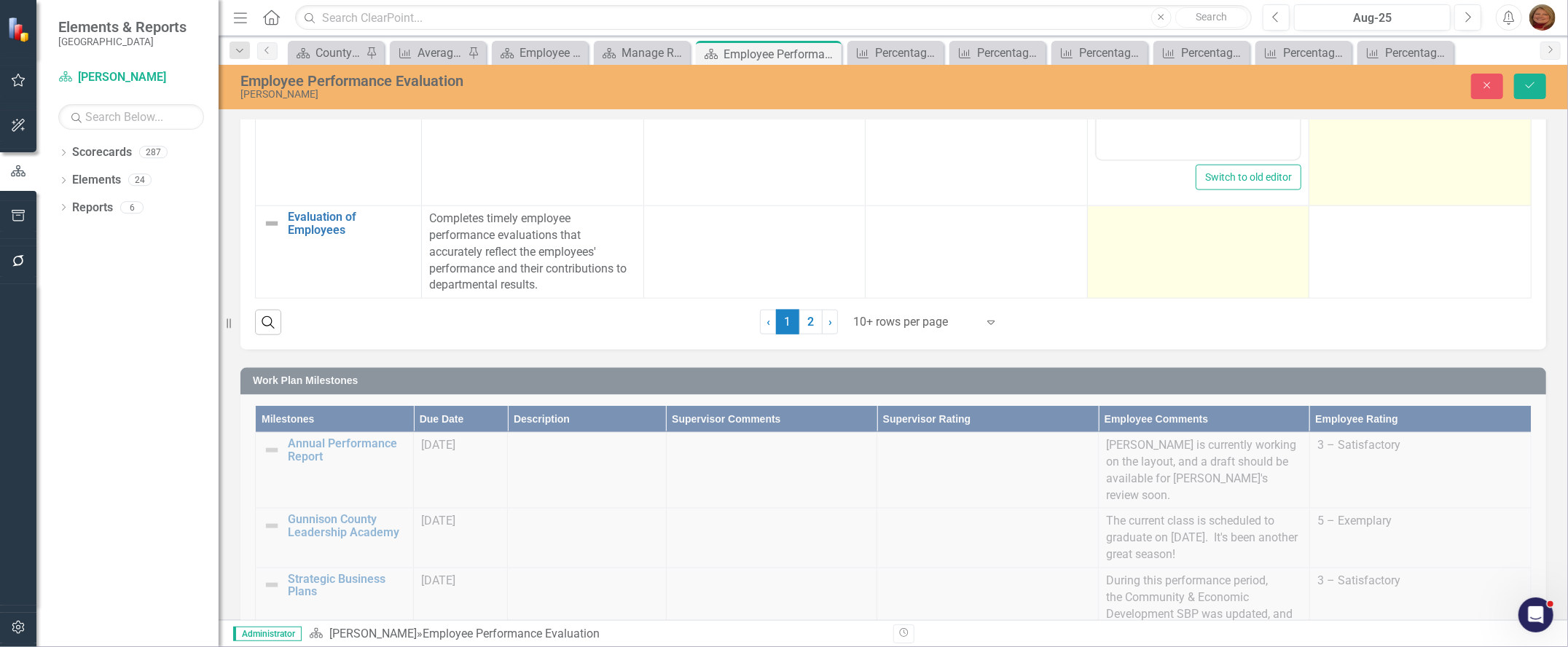
click at [1194, 224] on div at bounding box center [1198, 219] width 207 height 17
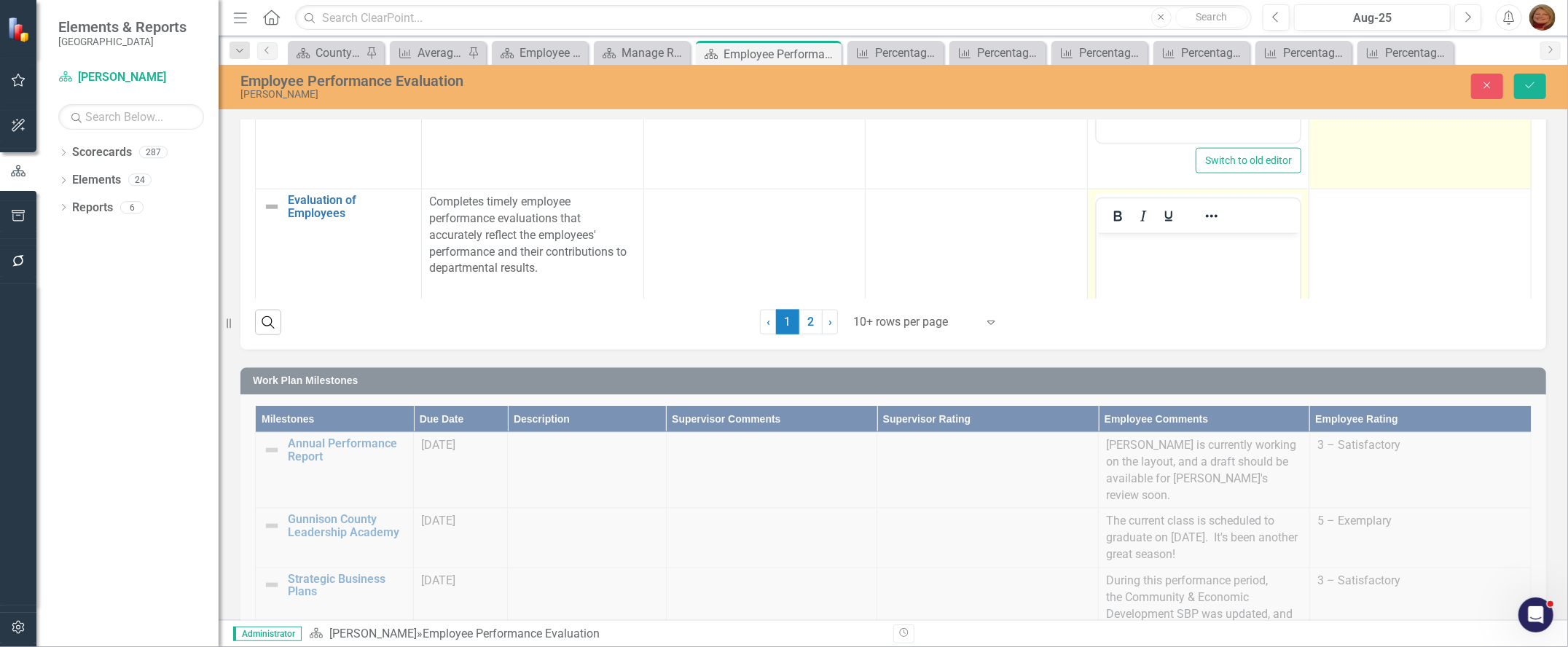
scroll to position [0, 0]
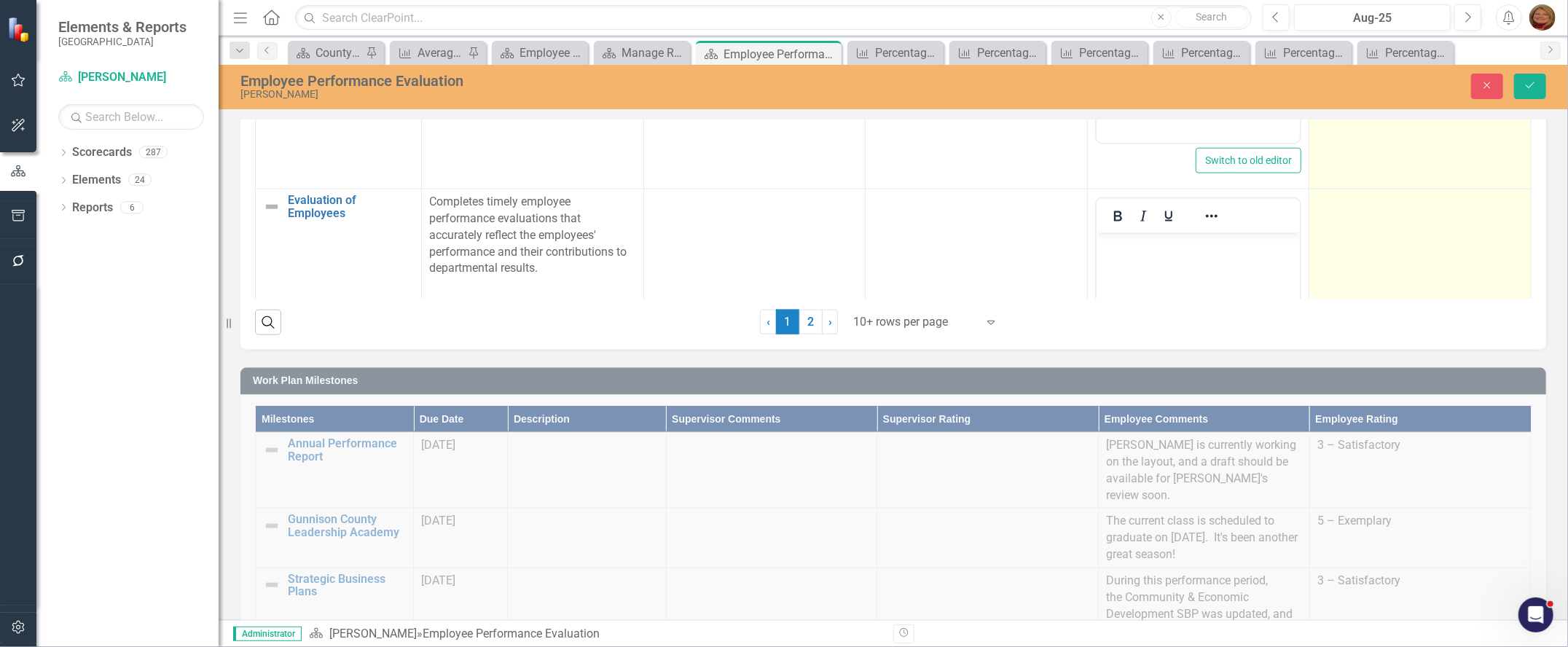
click at [1387, 211] on div at bounding box center [1419, 202] width 207 height 17
click at [1388, 216] on div "Not Defined" at bounding box center [1412, 207] width 171 height 16
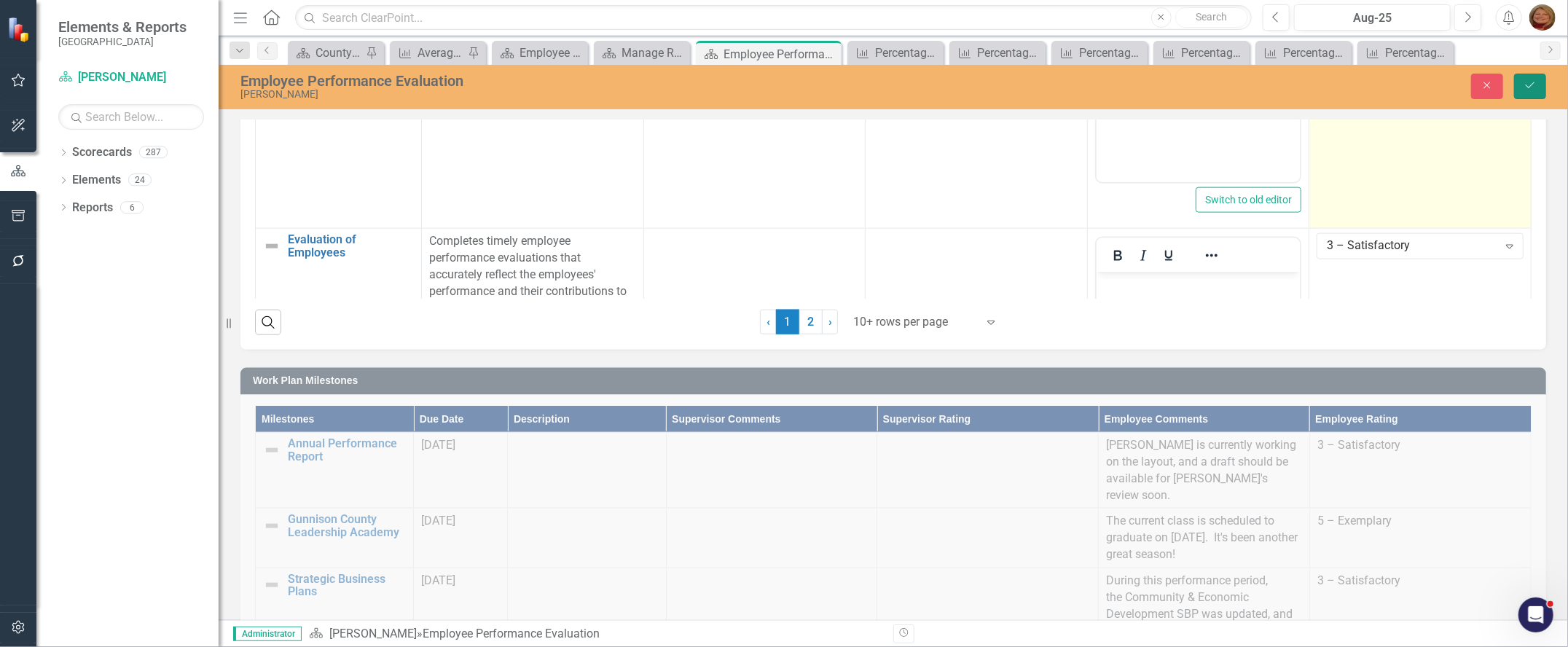
click at [1530, 92] on button "Save" at bounding box center [1530, 86] width 32 height 25
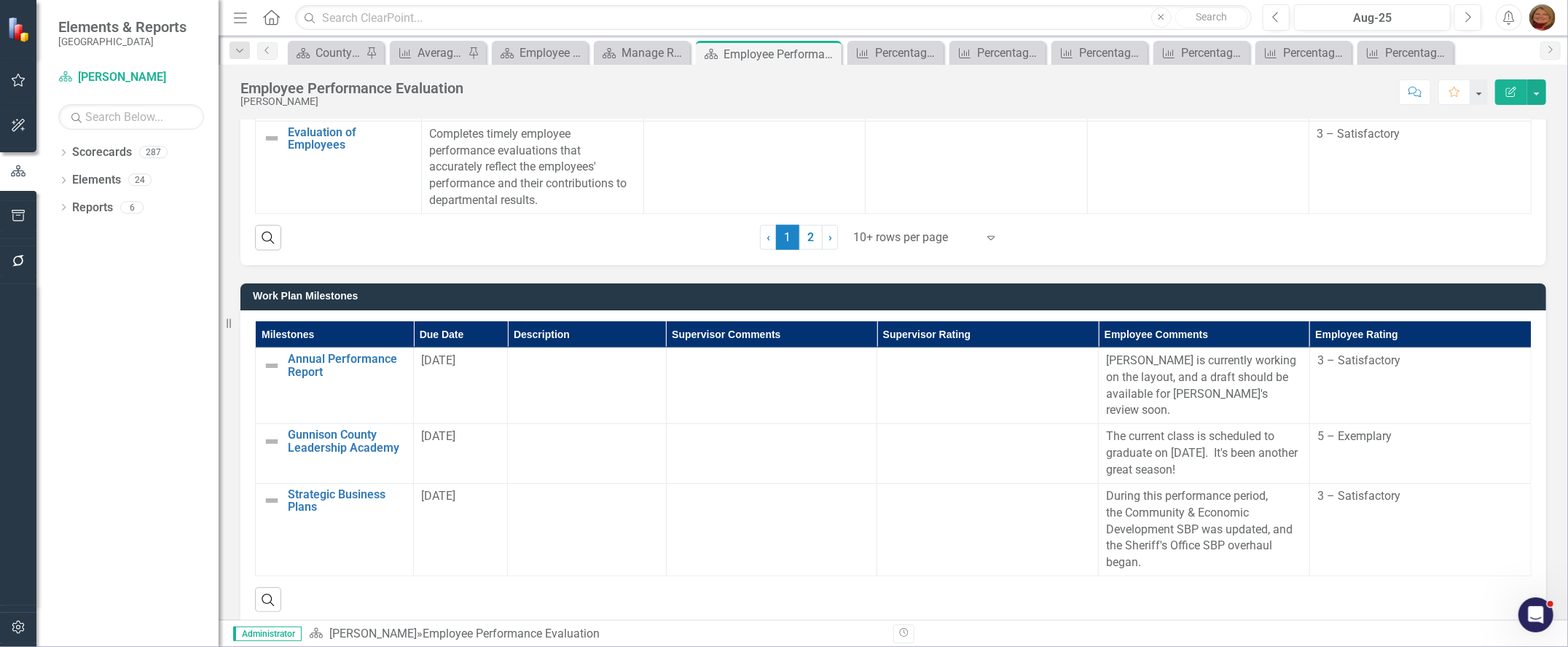
scroll to position [1312, 0]
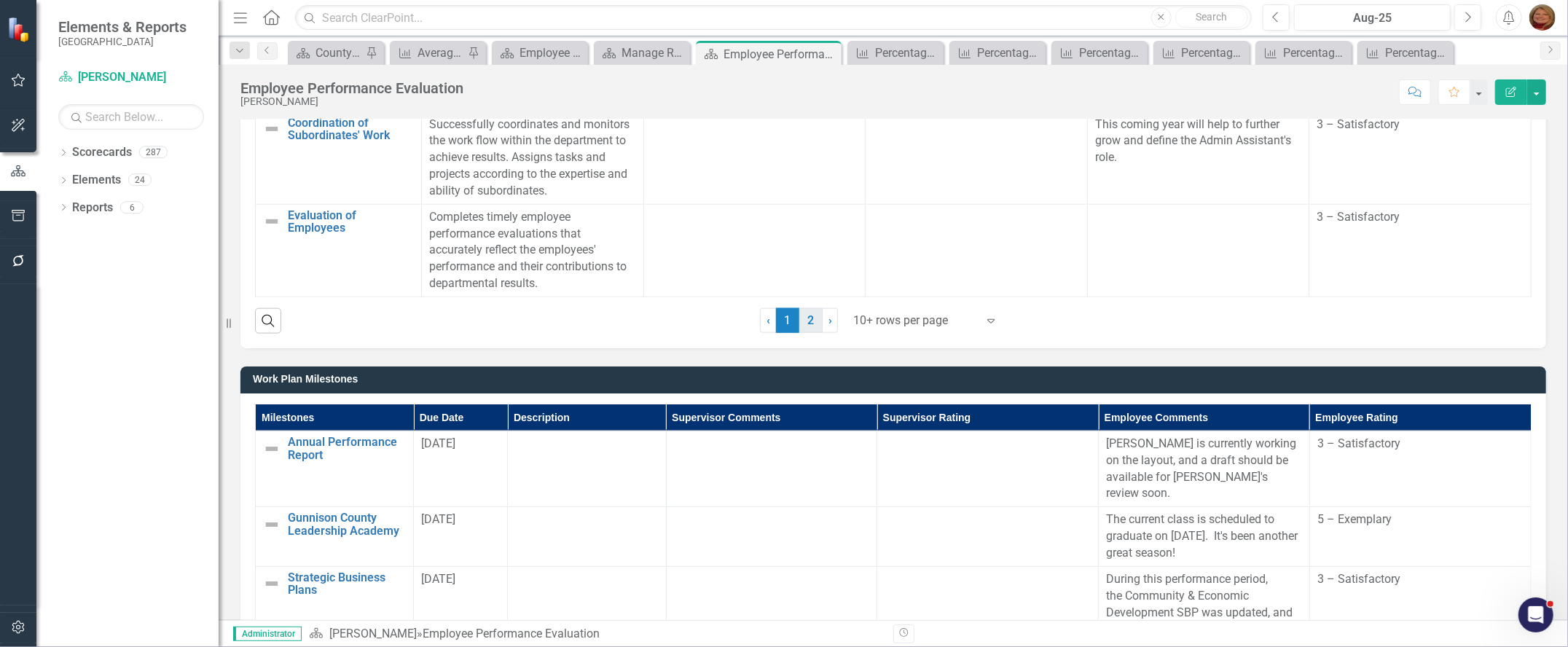
click at [804, 317] on link "2" at bounding box center [811, 321] width 24 height 25
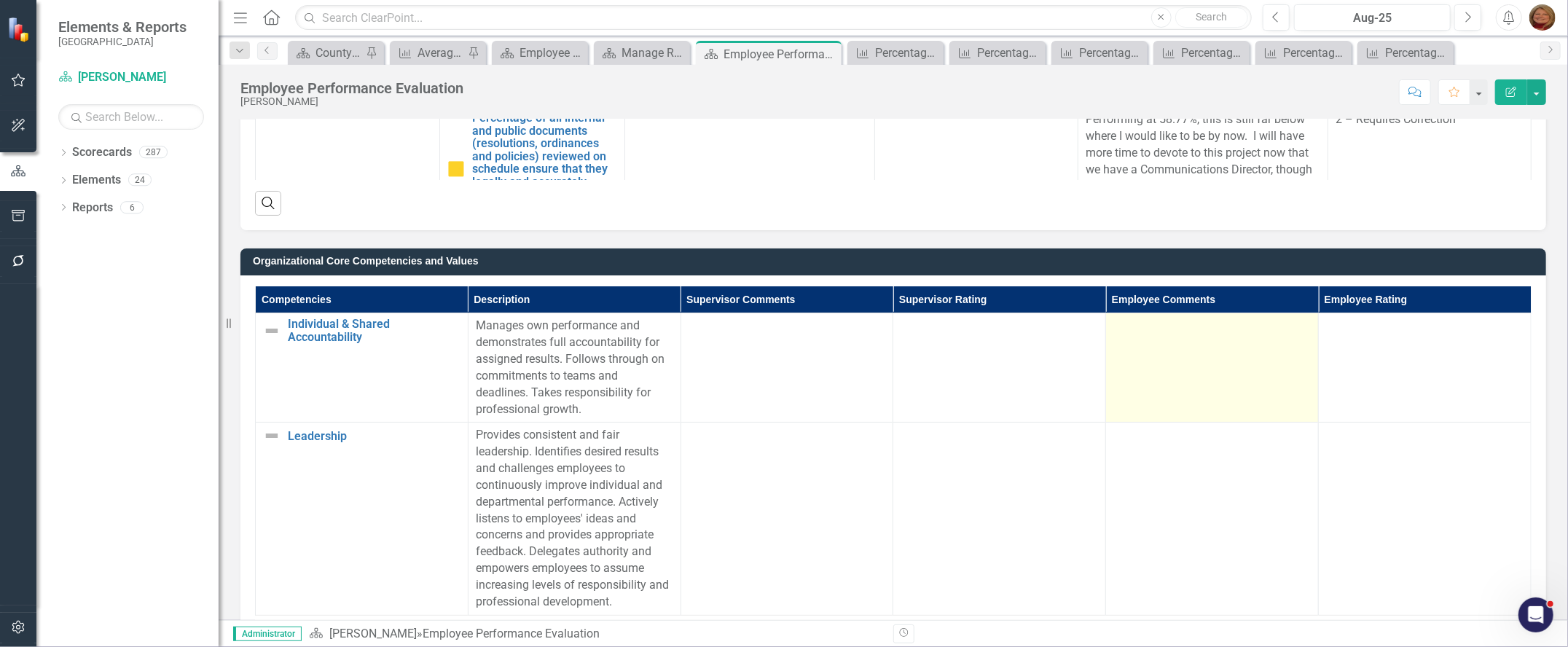
scroll to position [874, 0]
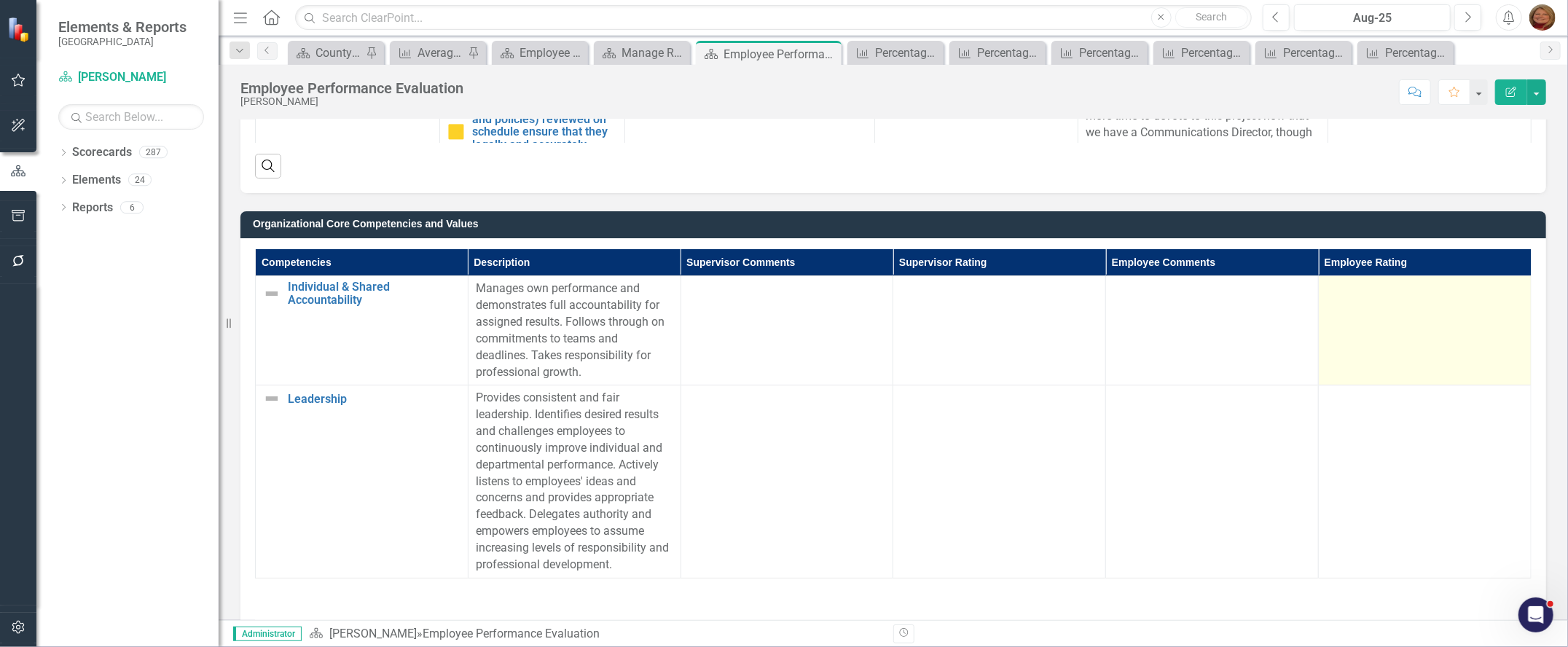
click at [1355, 303] on td at bounding box center [1425, 331] width 213 height 110
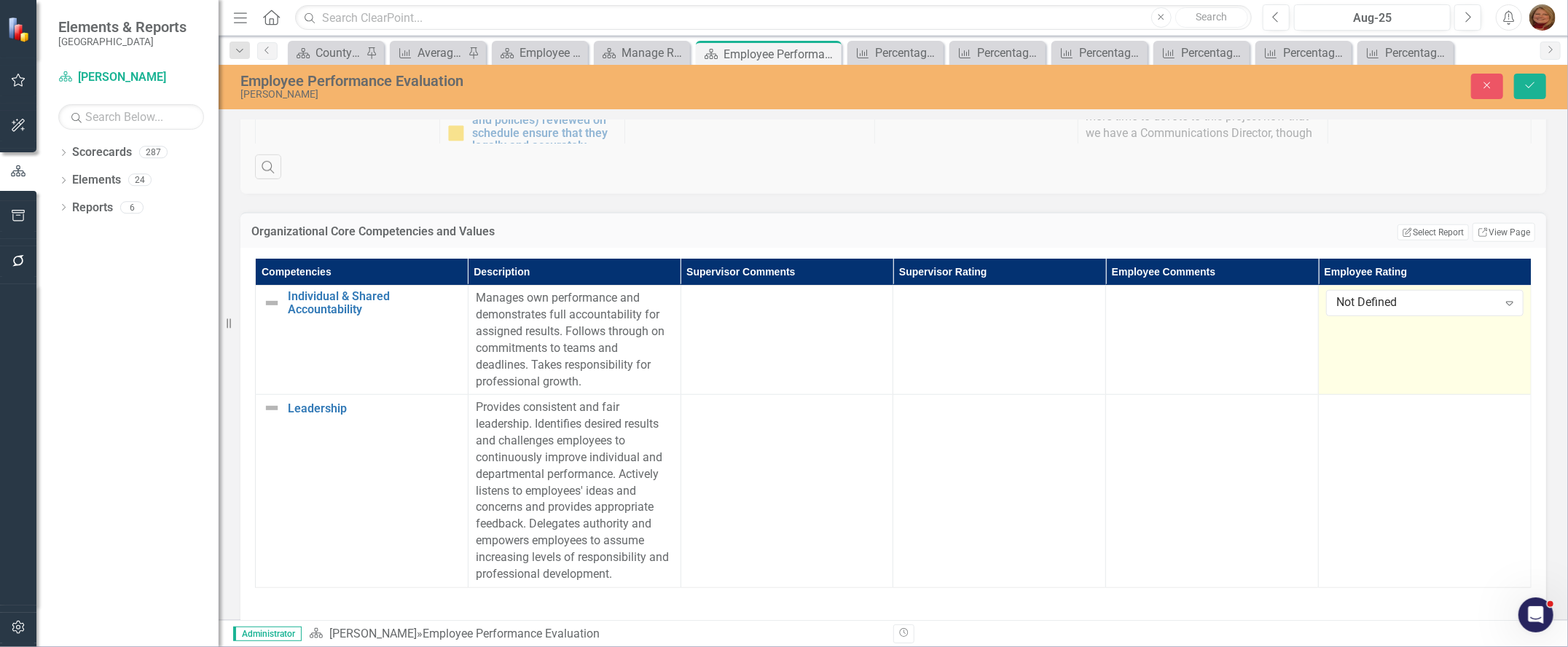
click at [1355, 303] on div "Not Defined" at bounding box center [1416, 303] width 161 height 16
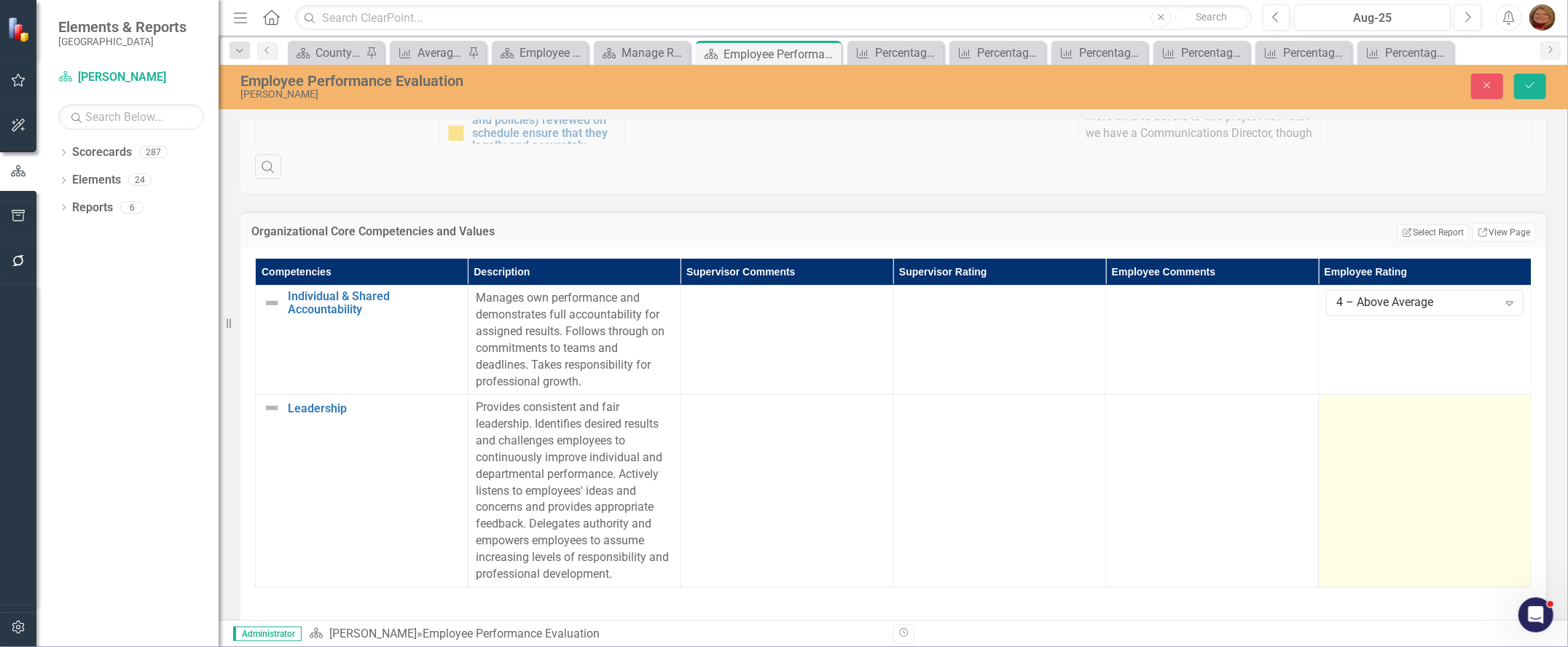
click at [1362, 418] on td at bounding box center [1425, 491] width 213 height 192
click at [1362, 418] on div "Not Defined" at bounding box center [1416, 413] width 161 height 16
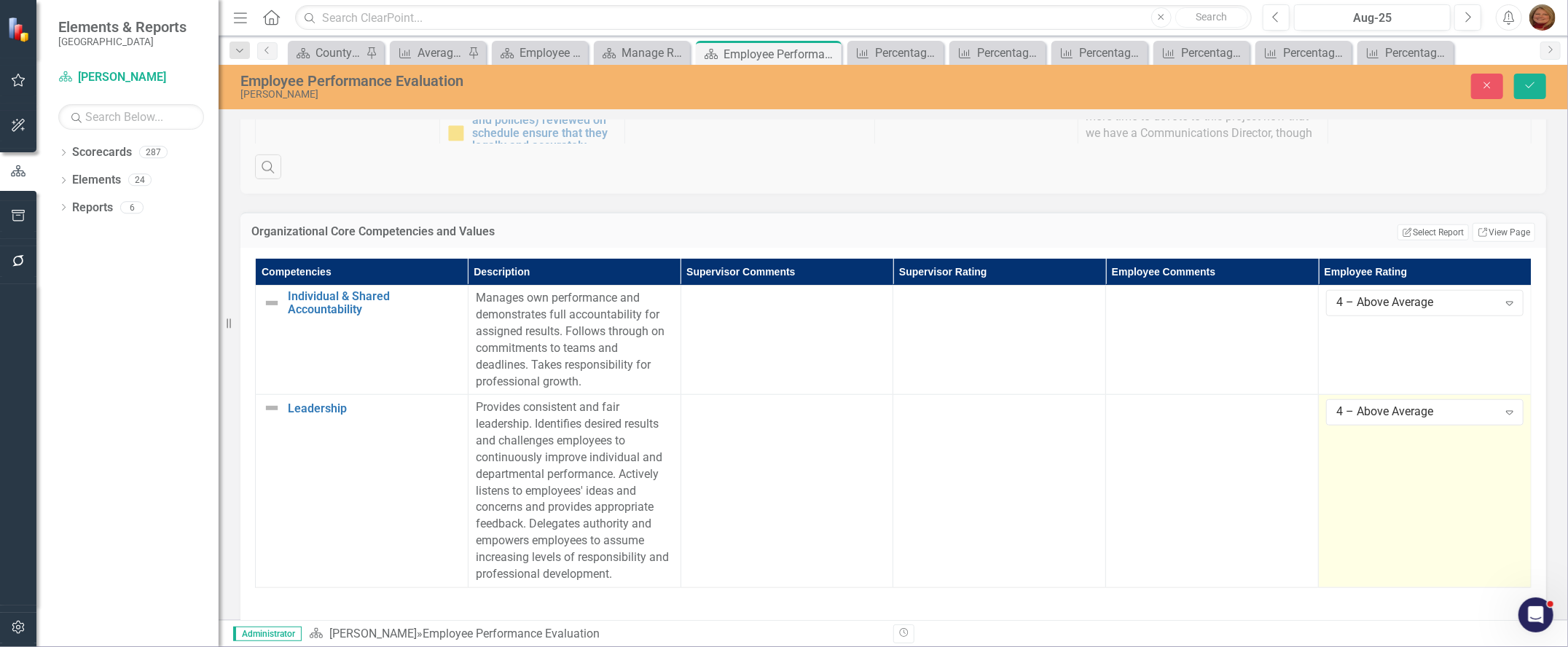
scroll to position [1021, 0]
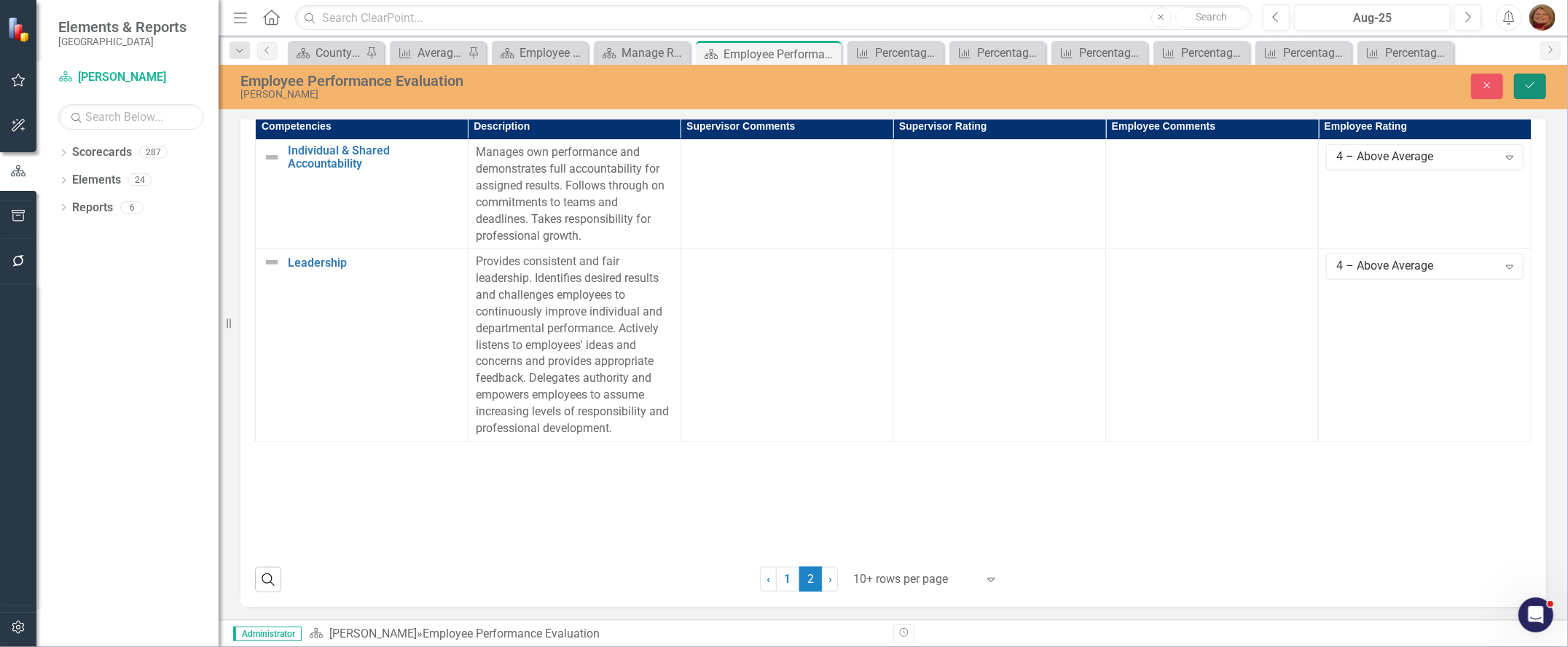
click at [1529, 83] on icon "Save" at bounding box center [1530, 85] width 13 height 10
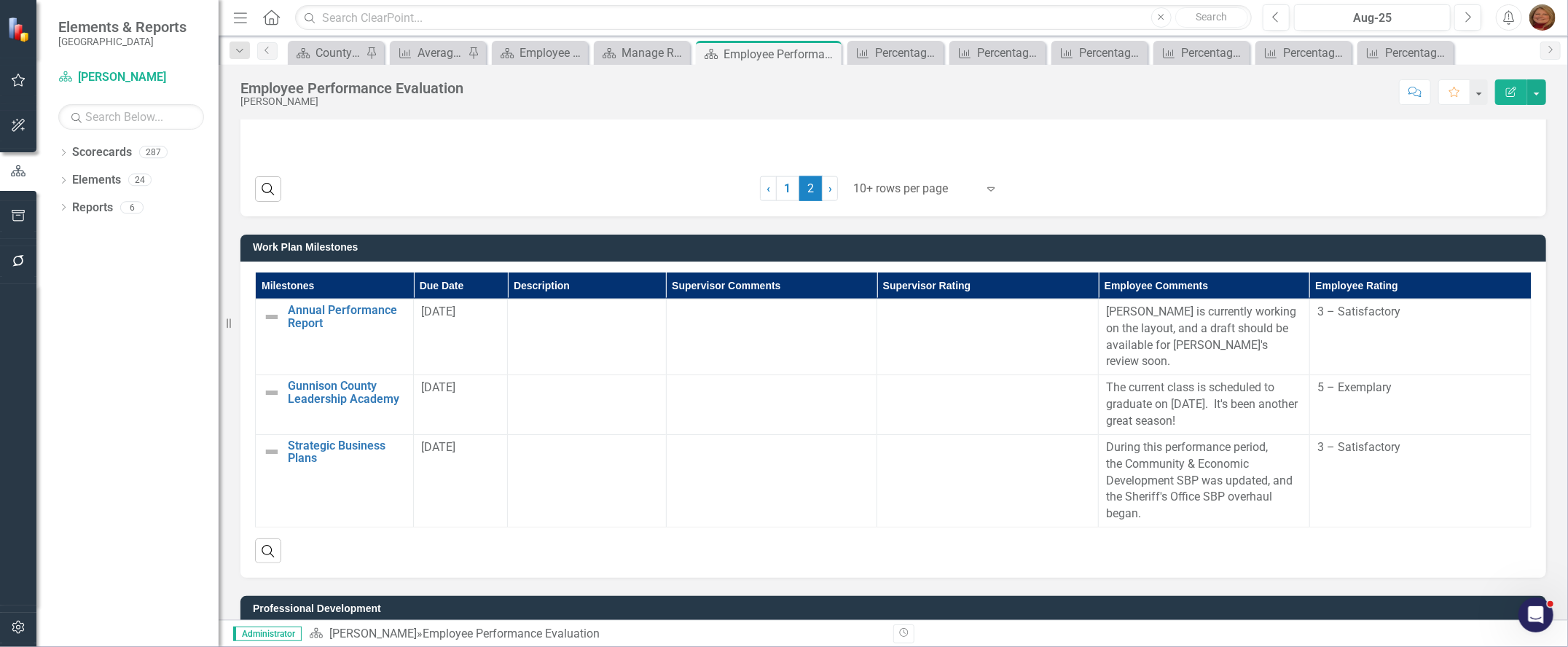
scroll to position [1431, 0]
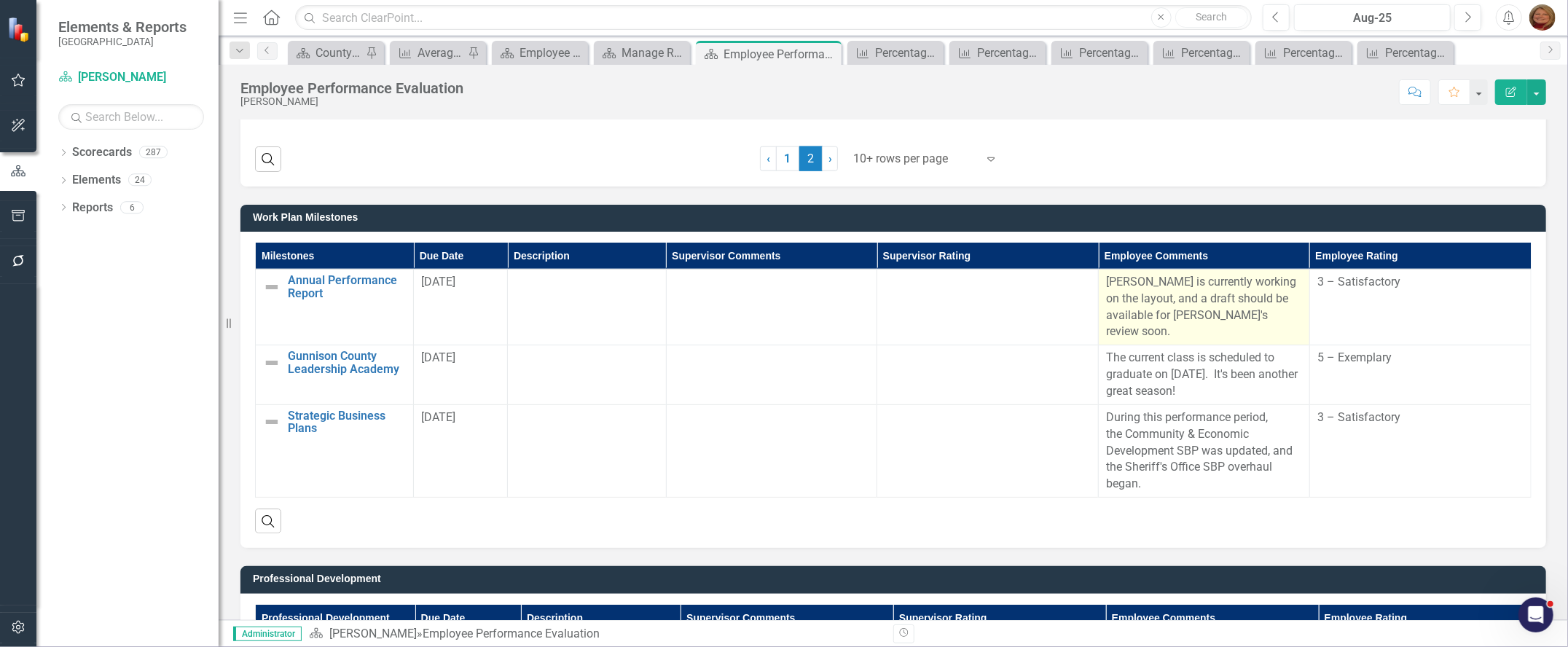
click at [1243, 303] on p "[PERSON_NAME] is currently working on the layout, and a draft should be availab…" at bounding box center [1204, 307] width 196 height 66
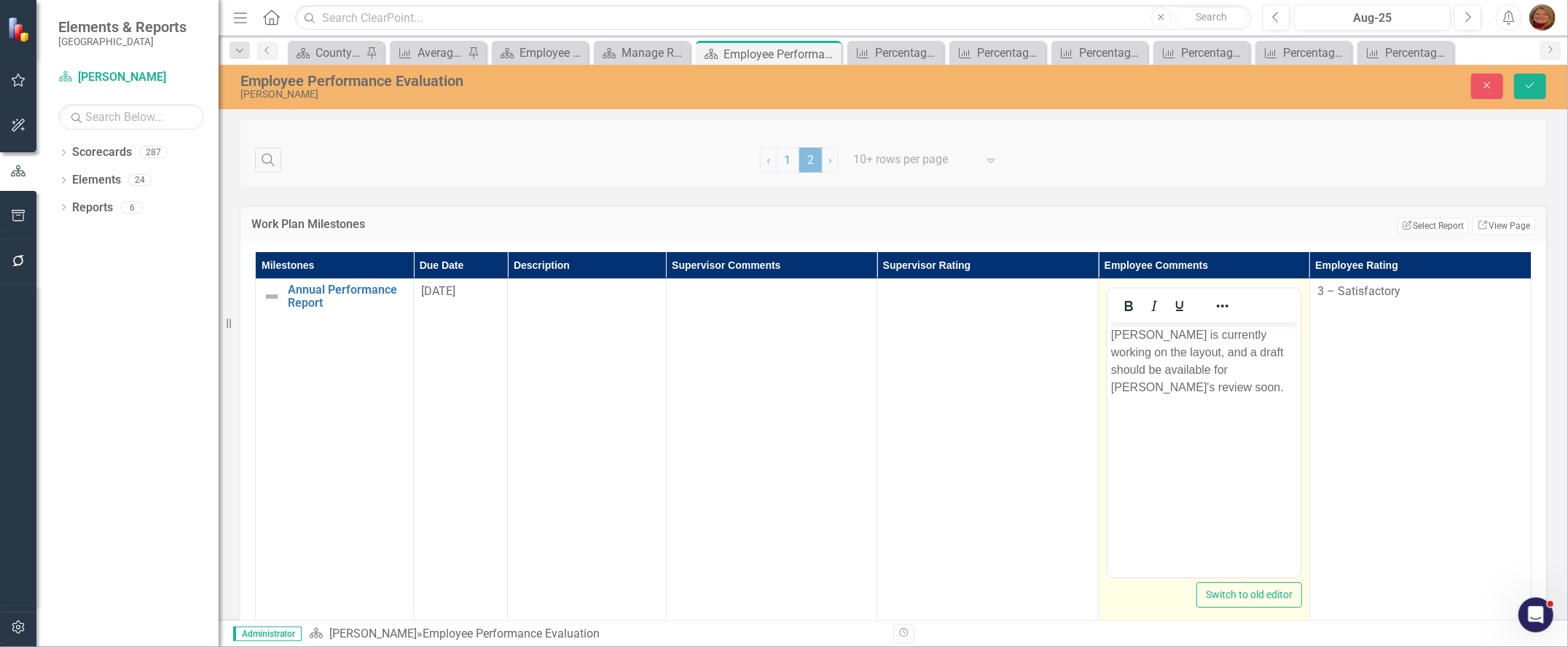
scroll to position [0, 0]
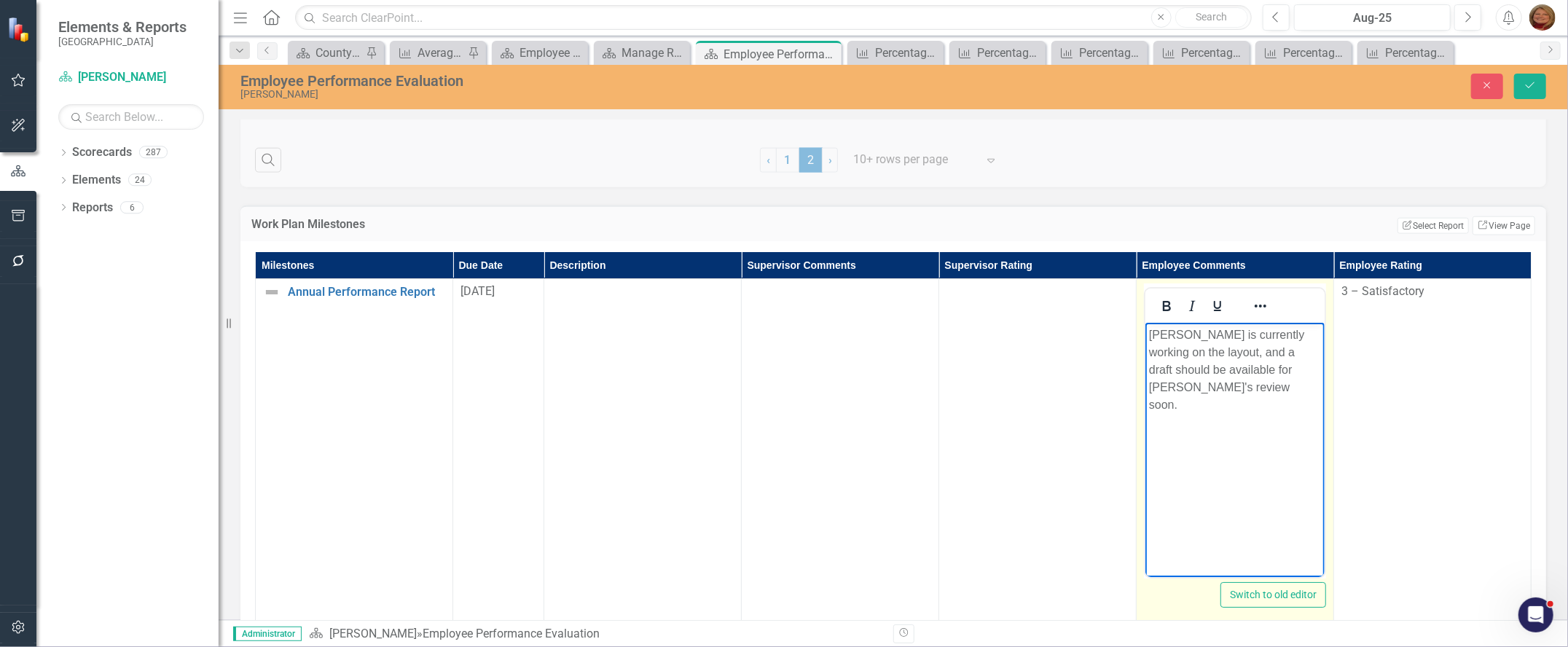
click at [1201, 380] on p "[PERSON_NAME] is currently working on the layout, and a draft should be availab…" at bounding box center [1234, 369] width 172 height 88
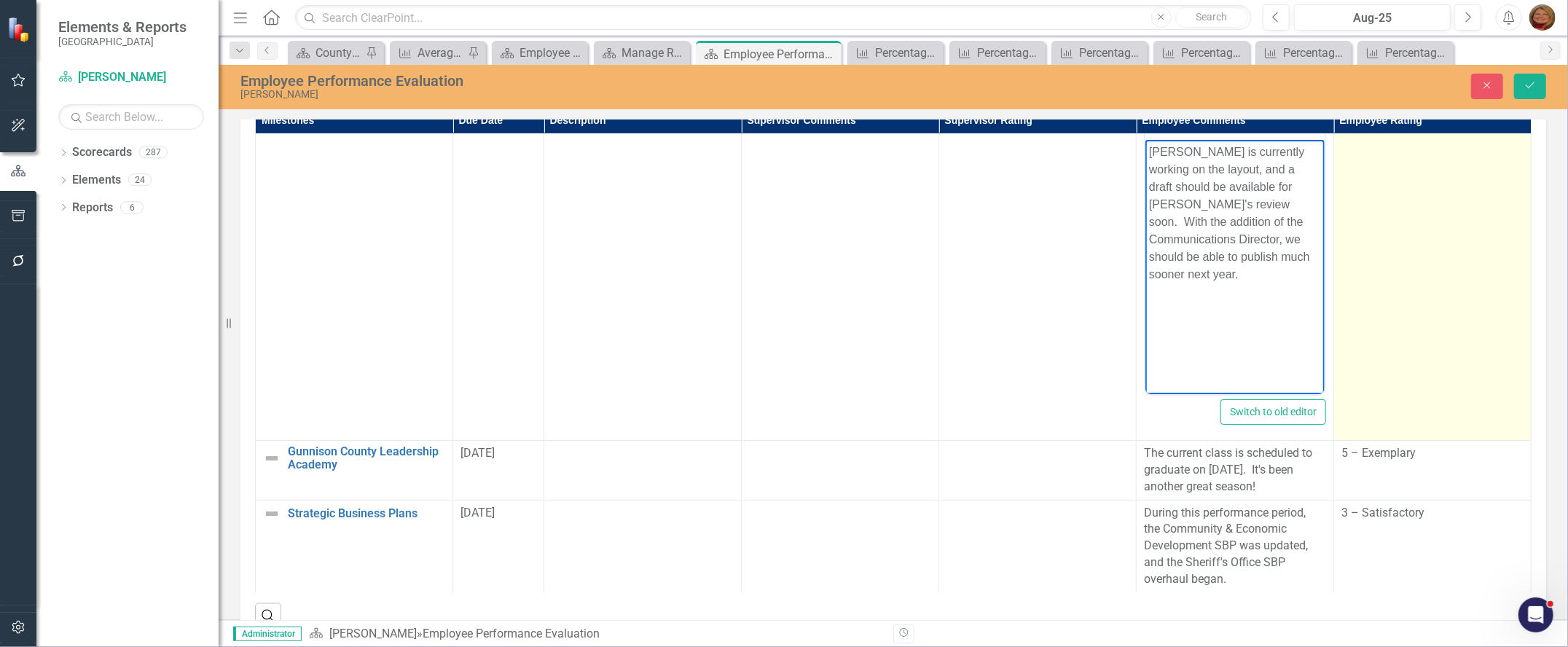
scroll to position [1723, 0]
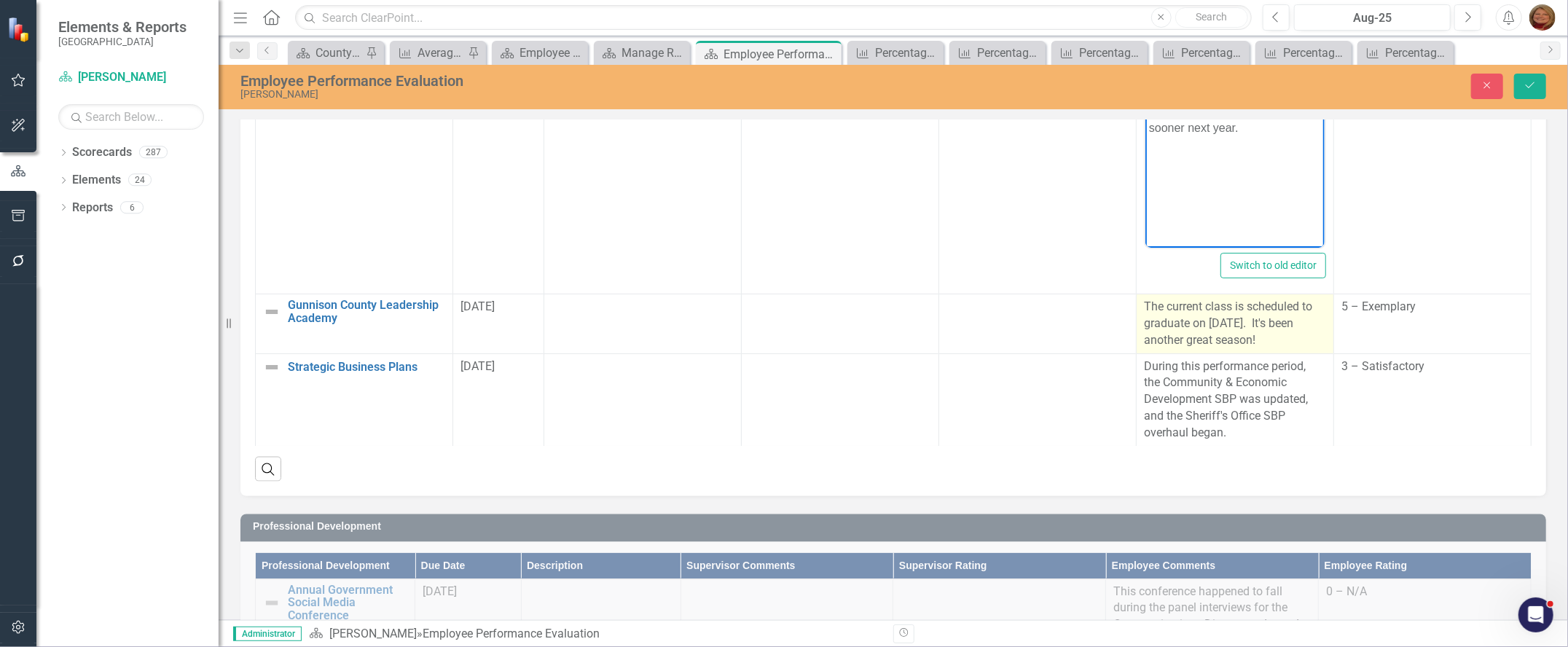
click at [1250, 340] on p "The current class is scheduled to graduate on [DATE]. It's been another great s…" at bounding box center [1234, 323] width 182 height 50
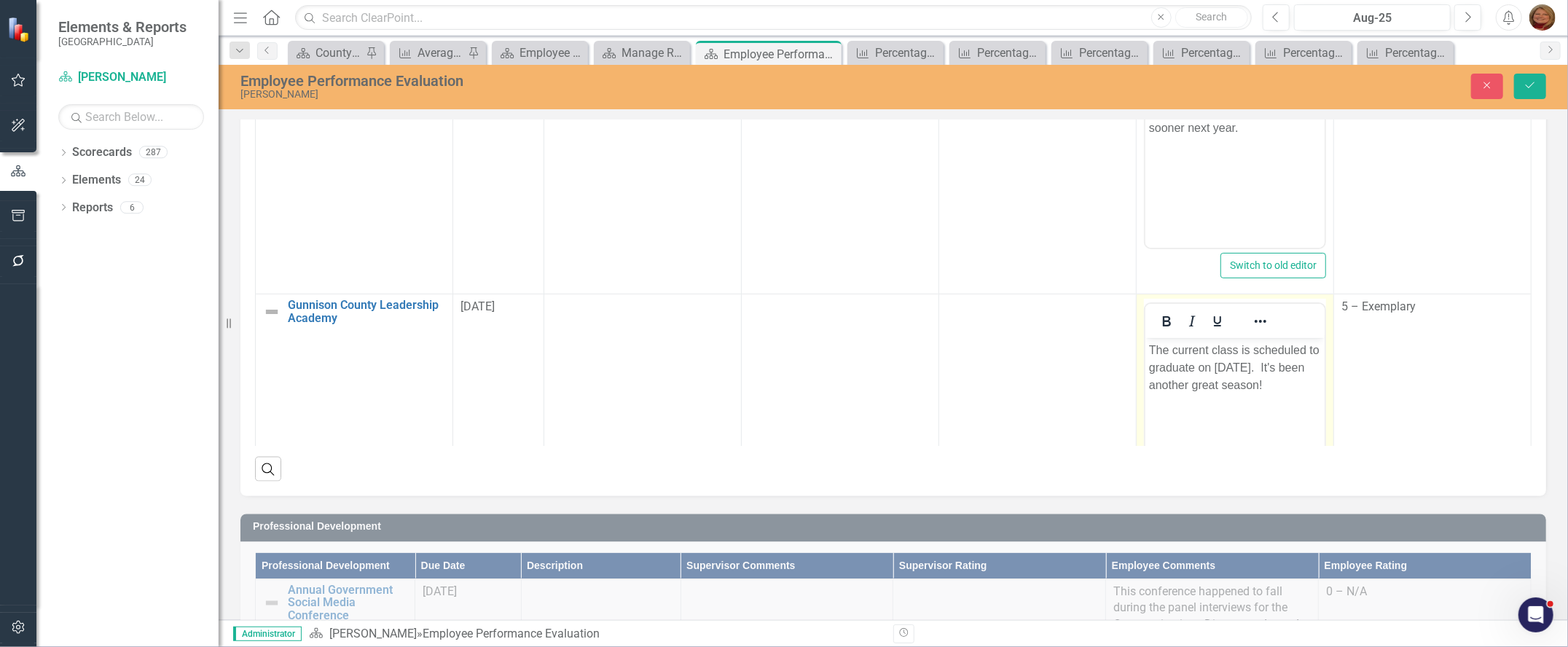
scroll to position [0, 0]
click at [1281, 388] on p "The current class is scheduled to graduate on [DATE]. It's been another great s…" at bounding box center [1234, 367] width 172 height 52
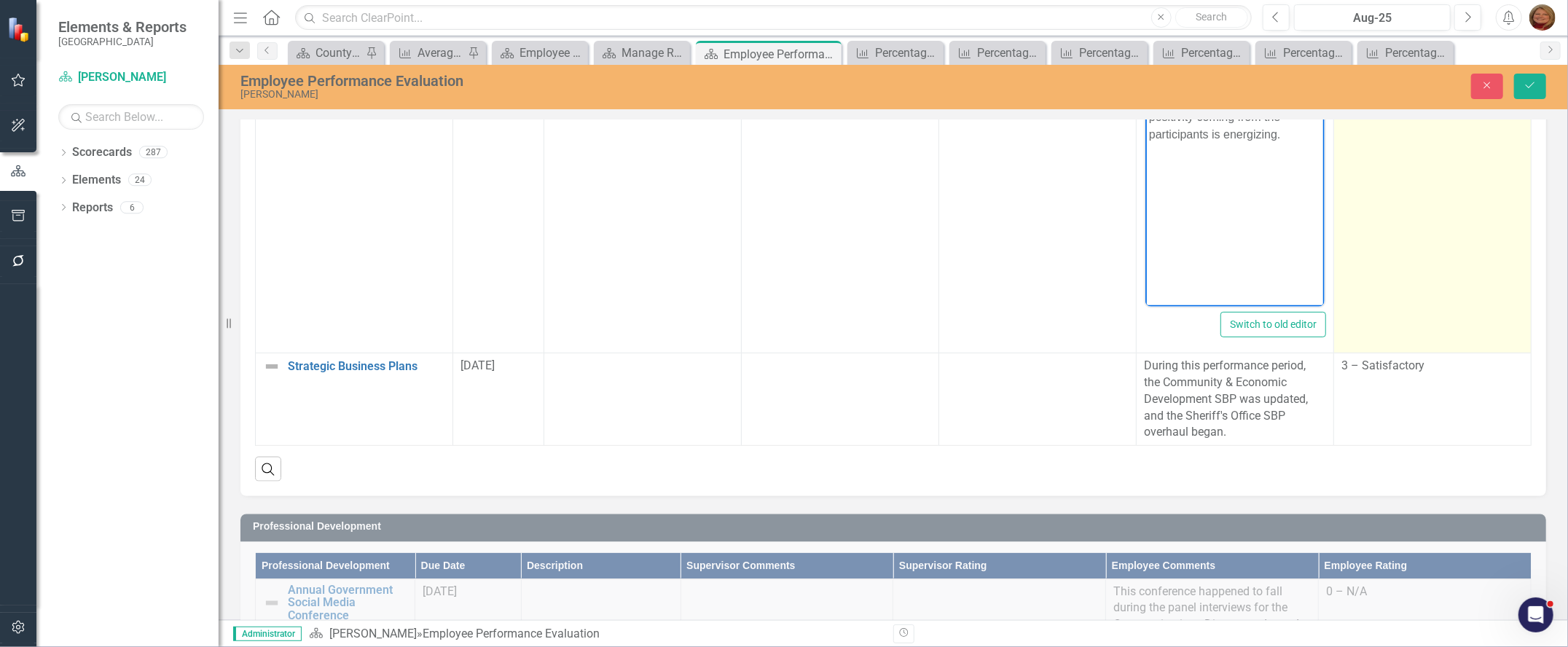
scroll to position [1868, 0]
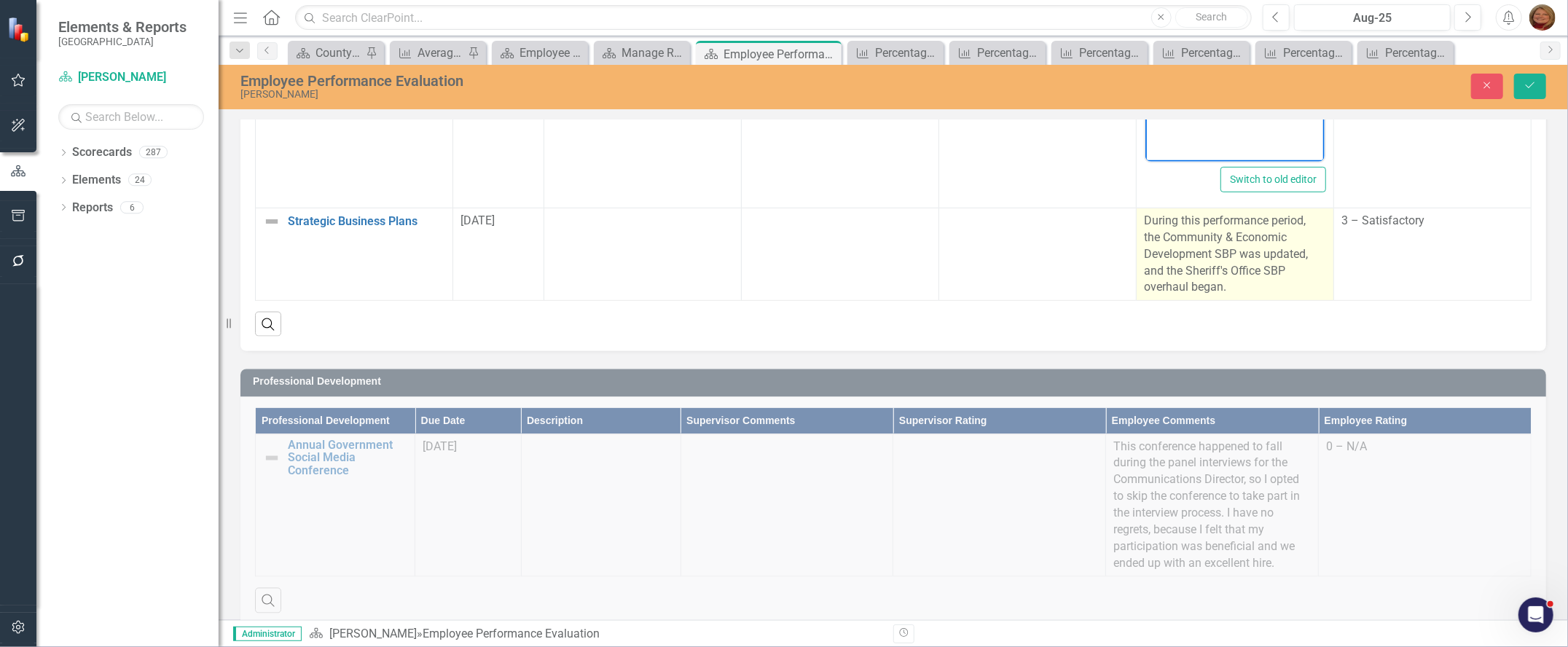
click at [1149, 287] on p "During this performance period, the Community & Economic Development SBP was up…" at bounding box center [1234, 254] width 182 height 83
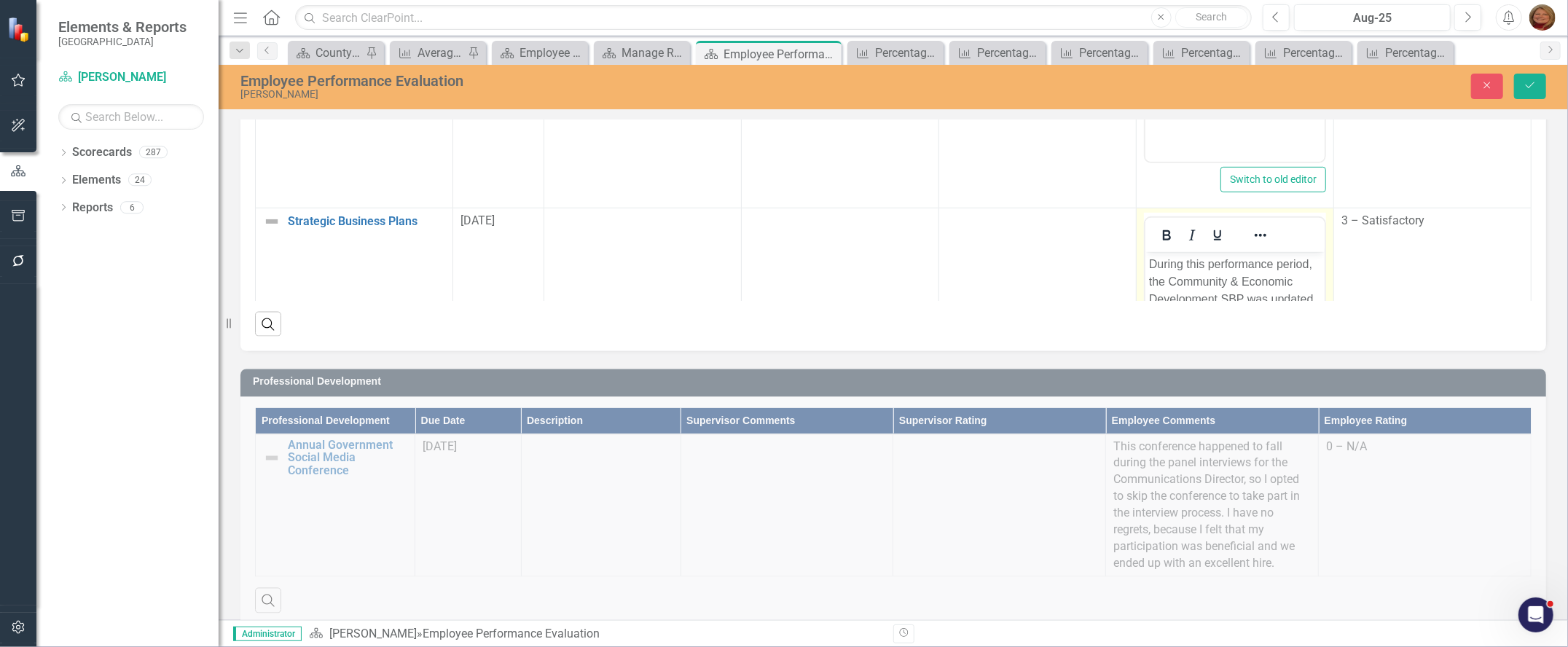
scroll to position [470, 0]
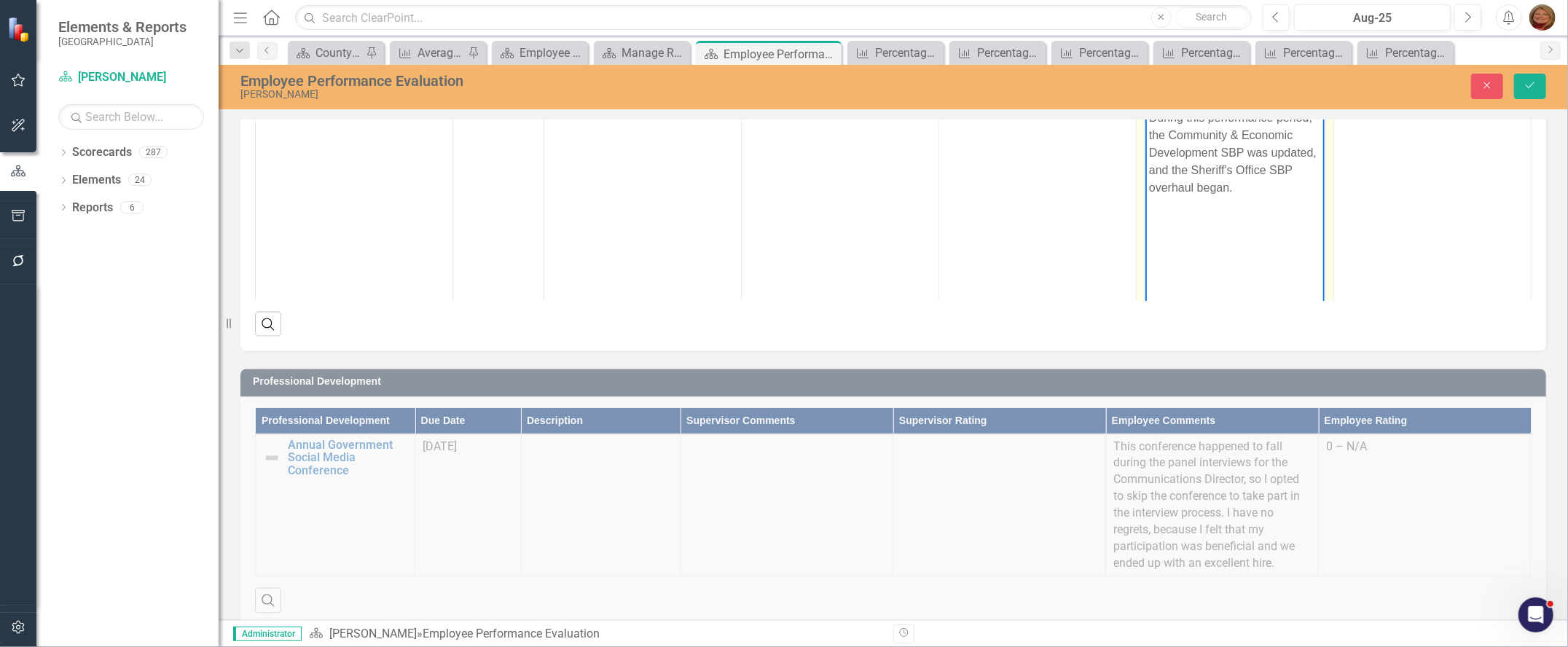
click at [1247, 191] on p "During this performance period, the Community & Economic Development SBP was up…" at bounding box center [1234, 152] width 172 height 88
click at [1533, 82] on icon "Save" at bounding box center [1530, 85] width 13 height 10
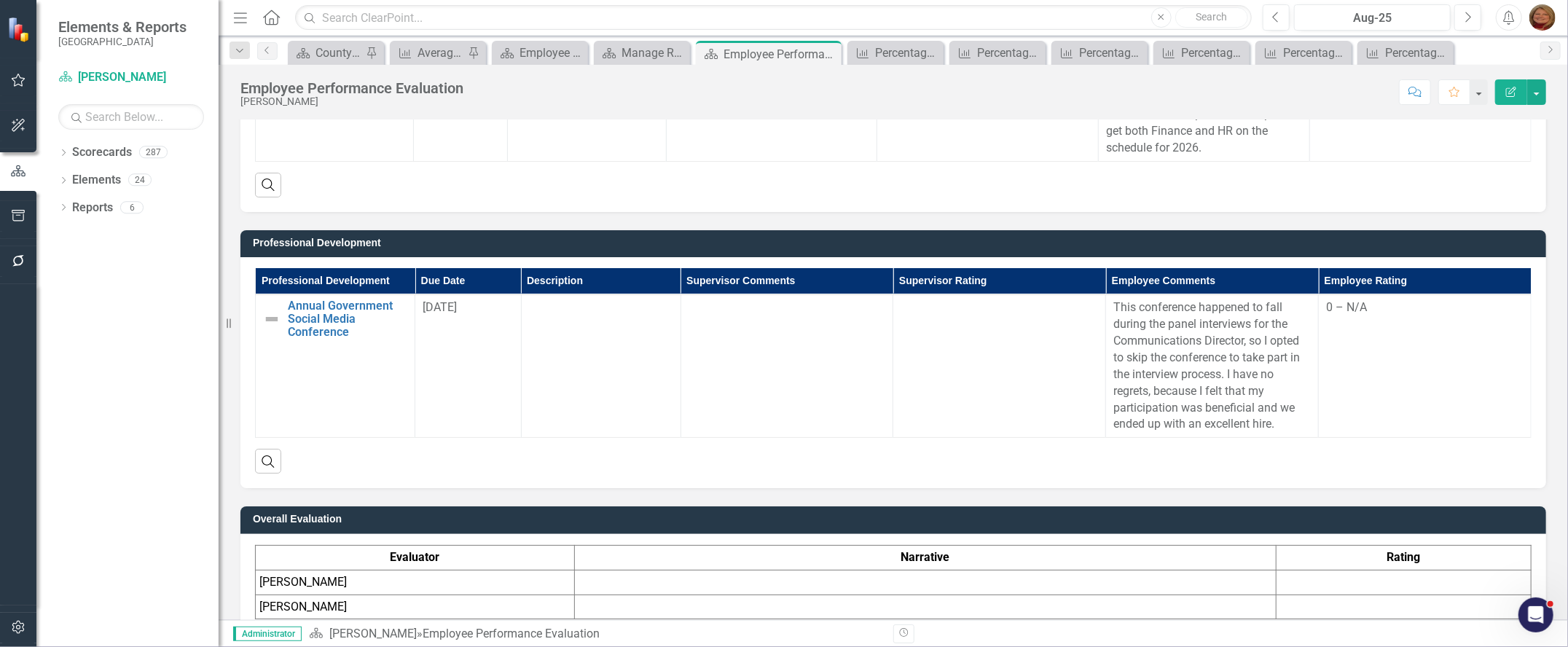
scroll to position [2040, 0]
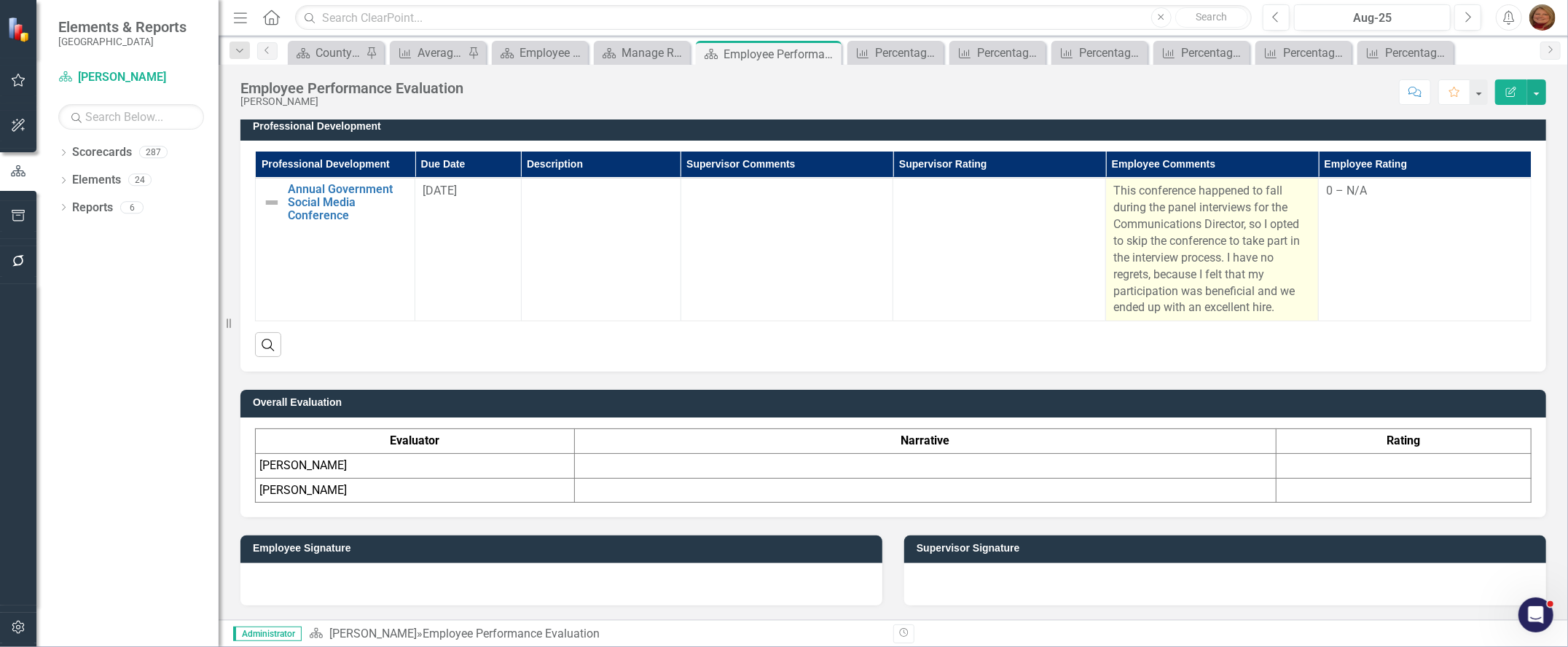
click at [1278, 304] on p "This conference happened to fall during the panel interviews for the Communicat…" at bounding box center [1212, 249] width 197 height 133
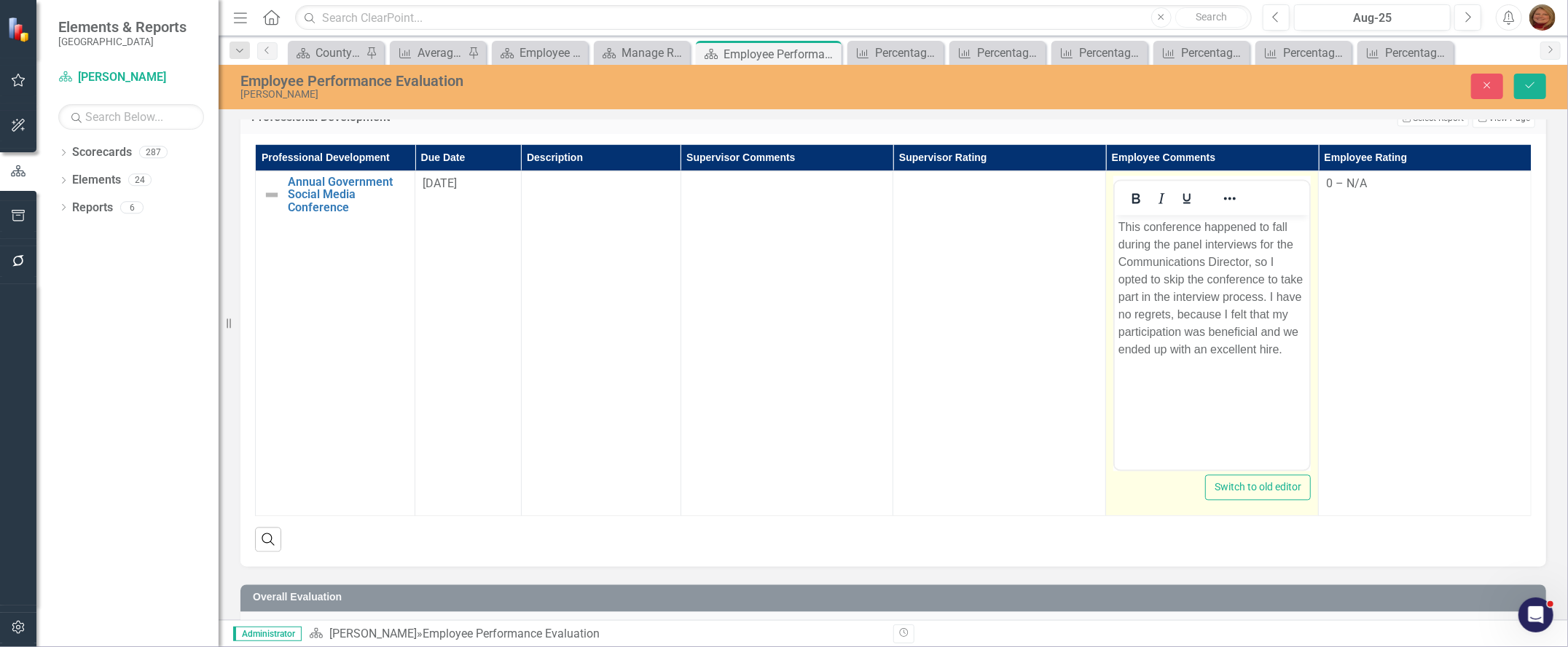
scroll to position [0, 0]
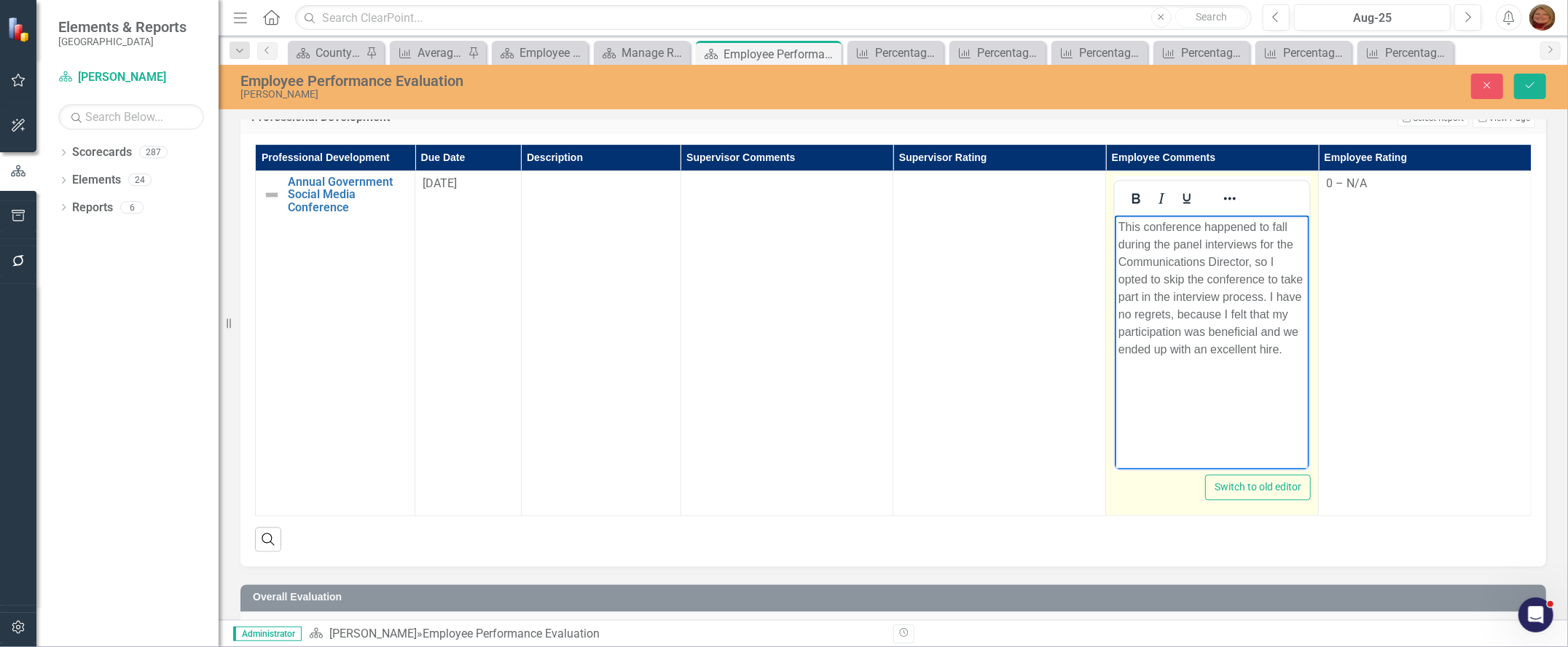
click at [1288, 349] on p "This conference happened to fall during the panel interviews for the Communicat…" at bounding box center [1212, 288] width 187 height 140
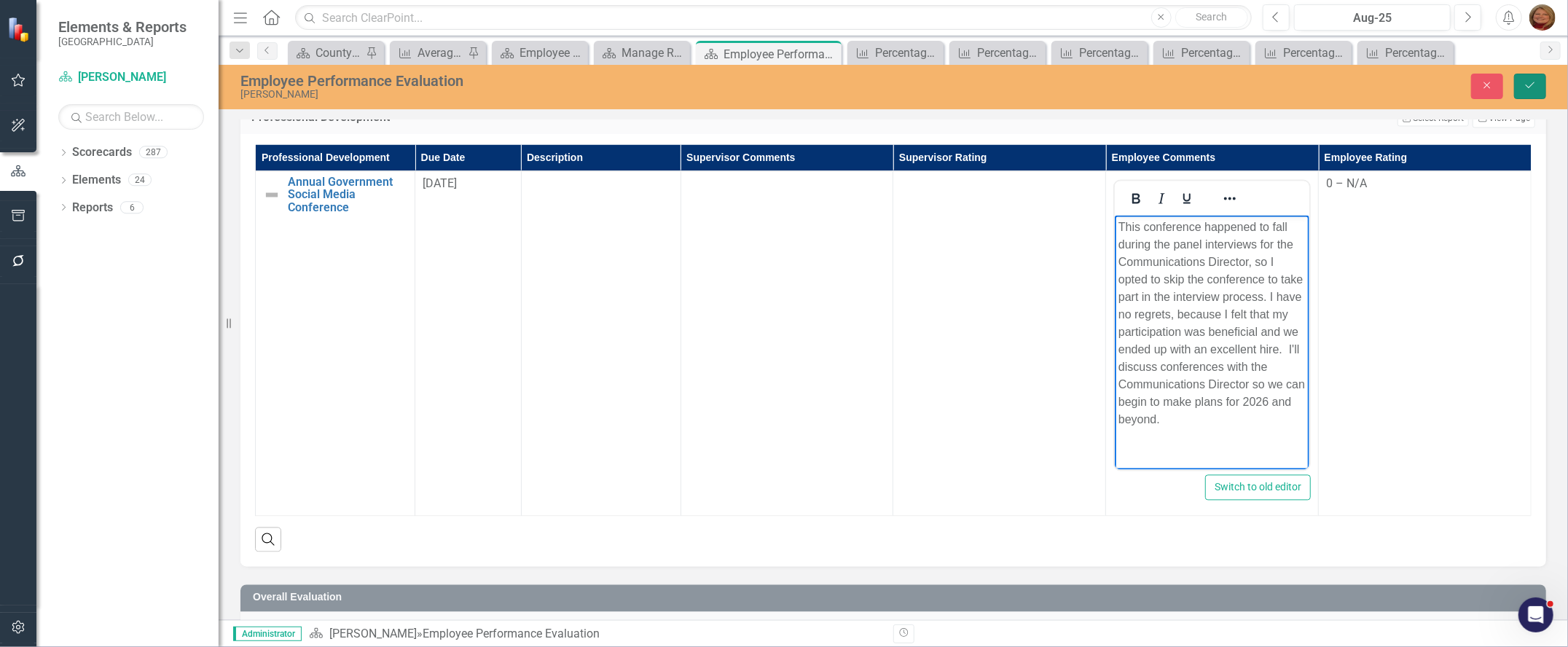
click at [1529, 77] on button "Save" at bounding box center [1530, 86] width 32 height 25
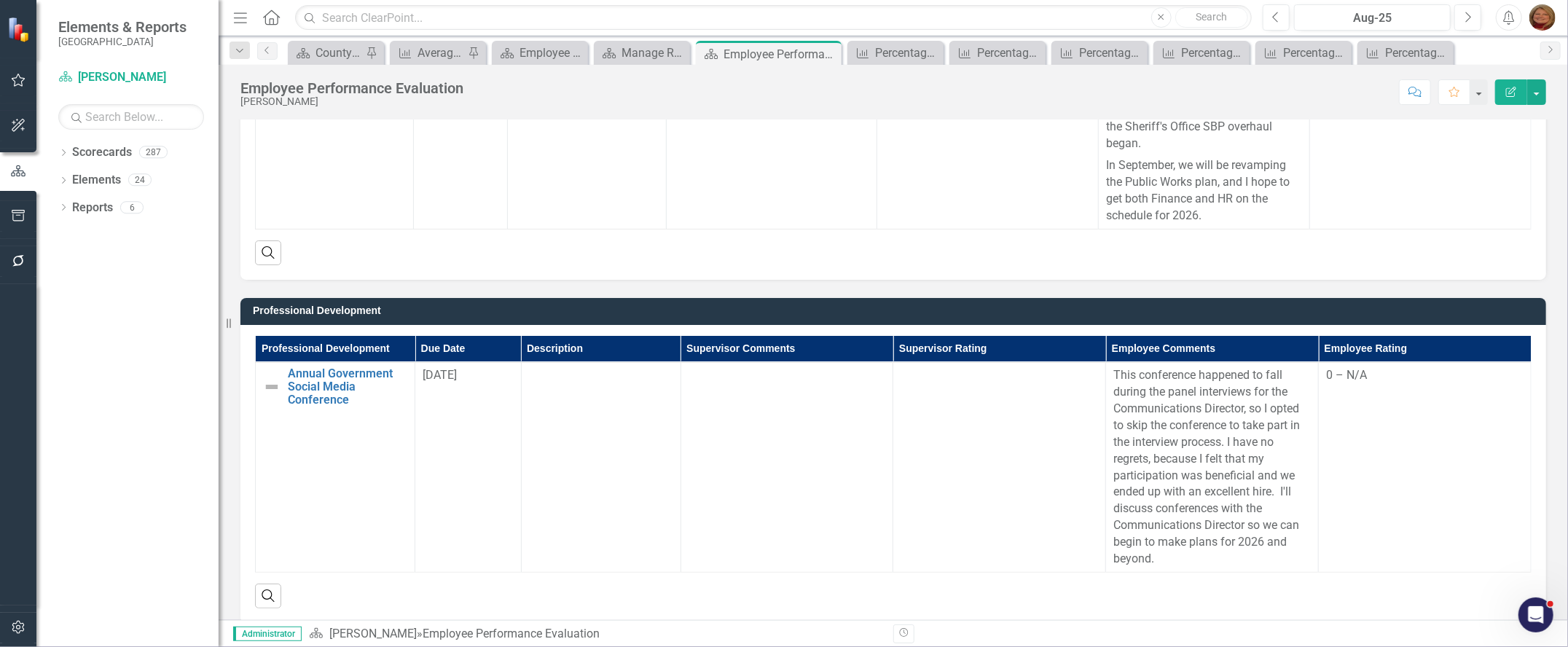
scroll to position [2107, 0]
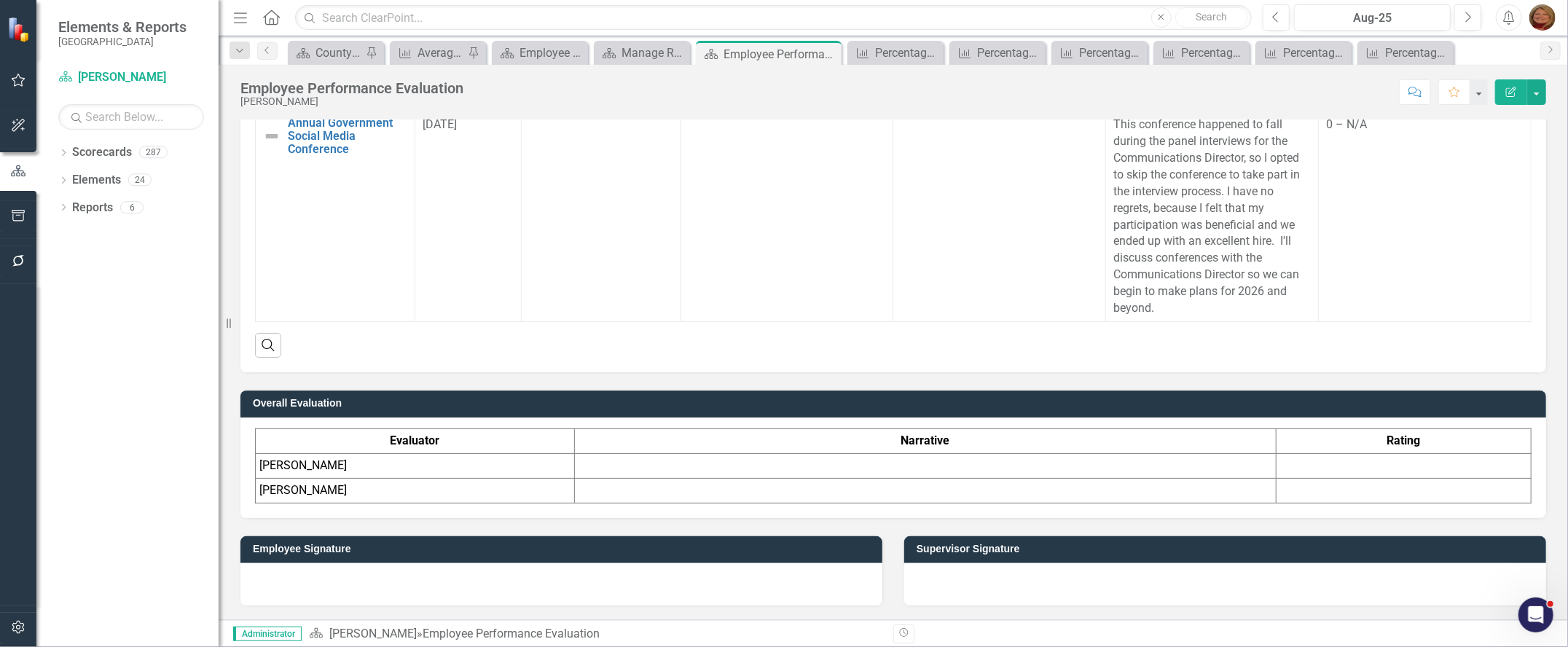
click at [943, 486] on td at bounding box center [925, 491] width 701 height 25
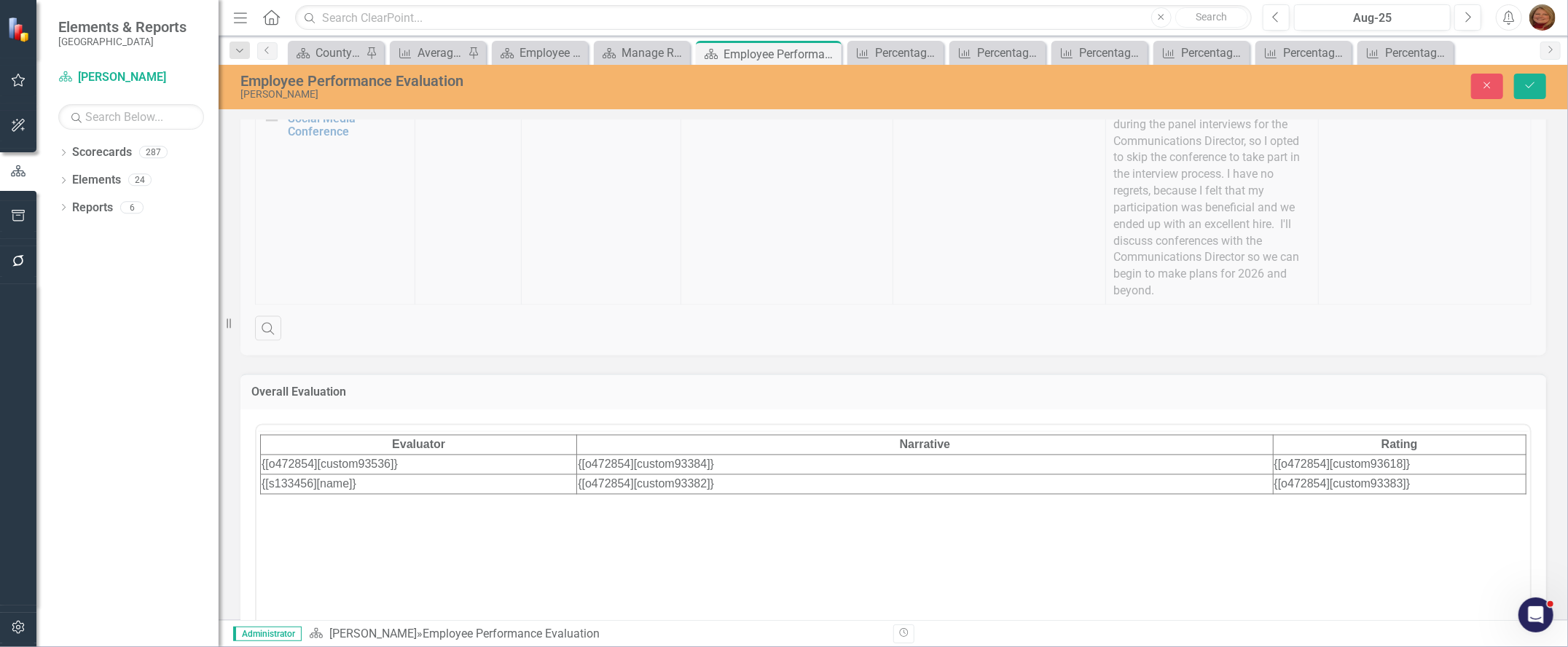
scroll to position [0, 0]
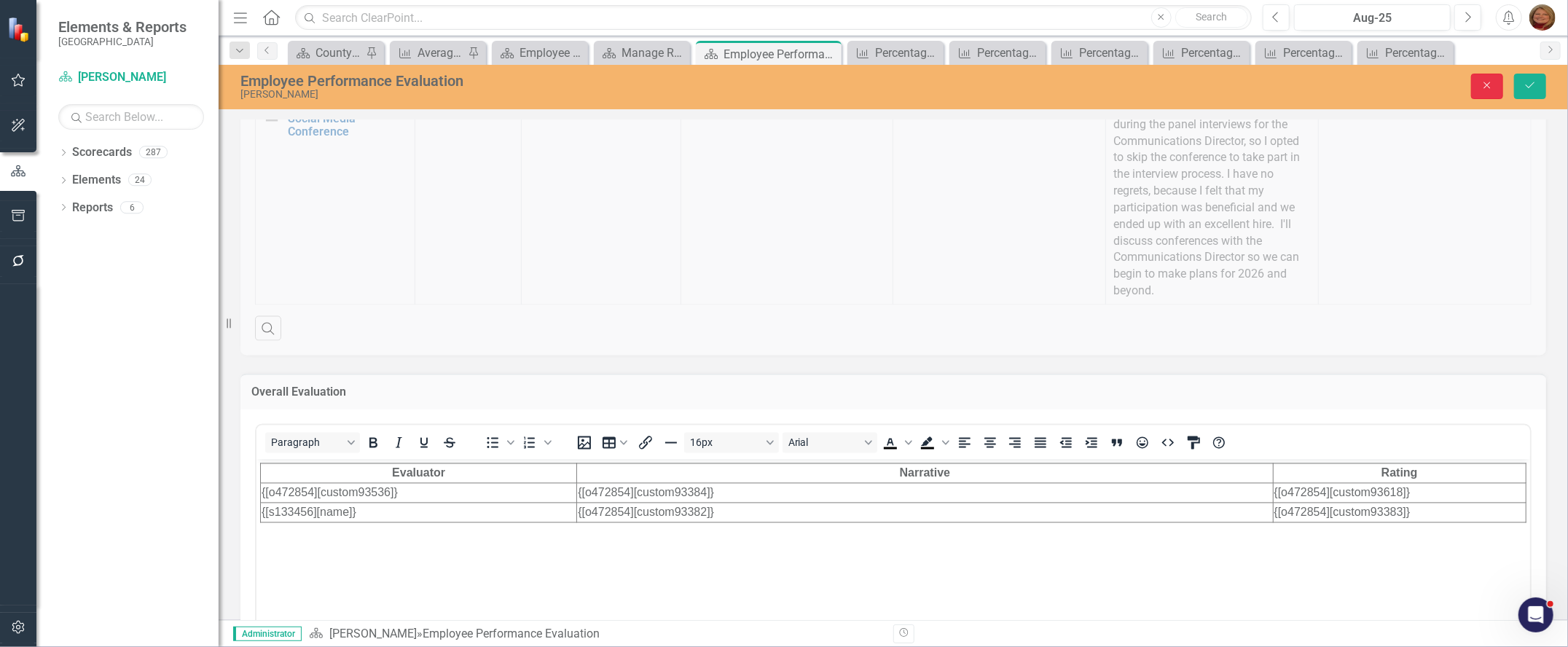
click at [1490, 80] on icon "Close" at bounding box center [1487, 85] width 13 height 10
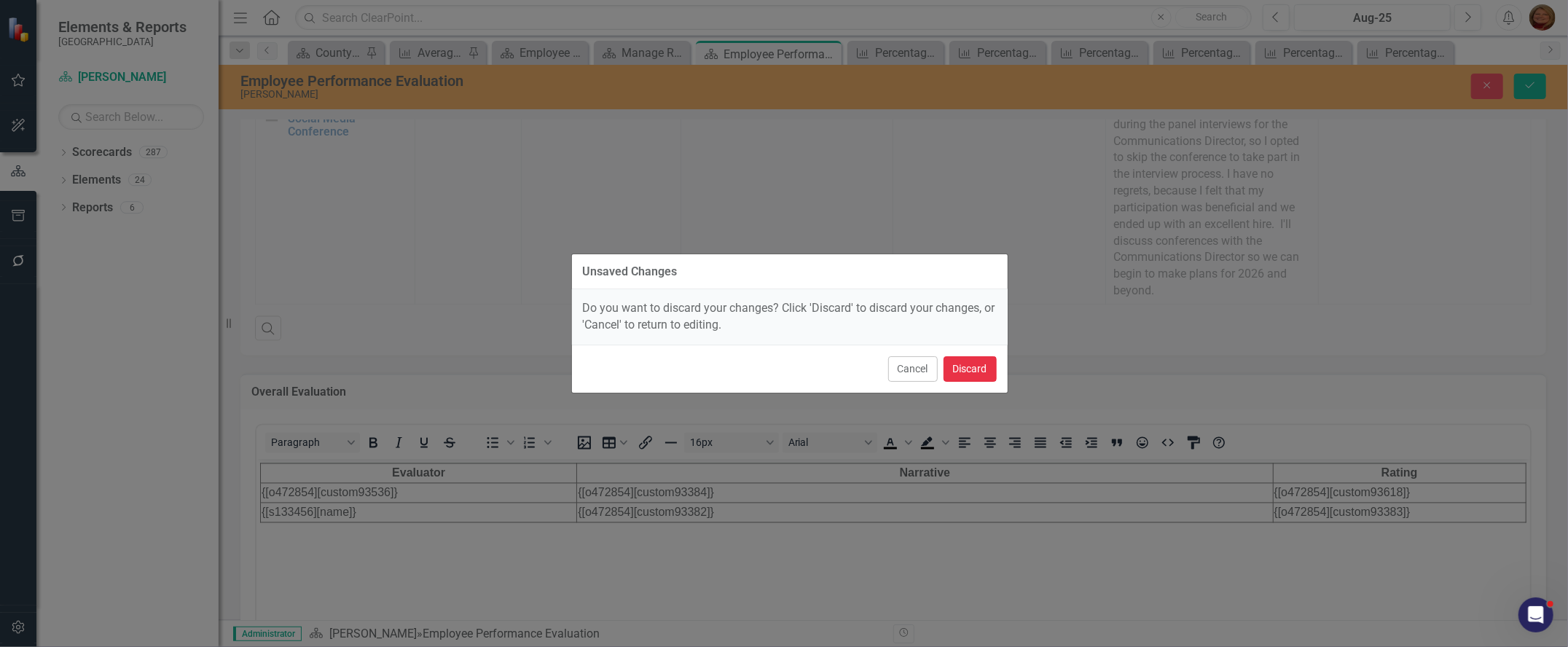
click at [970, 369] on button "Discard" at bounding box center [970, 369] width 53 height 25
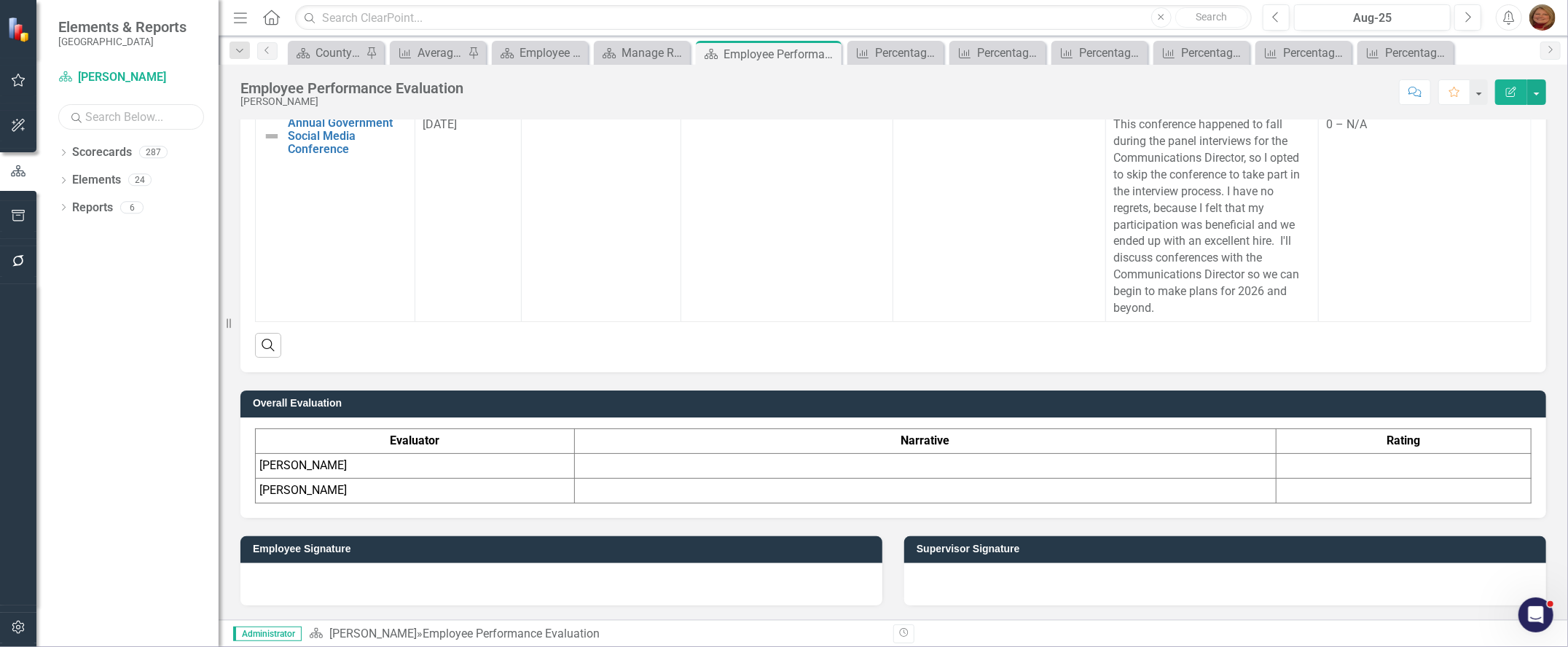
click at [110, 123] on input "text" at bounding box center [131, 116] width 146 height 25
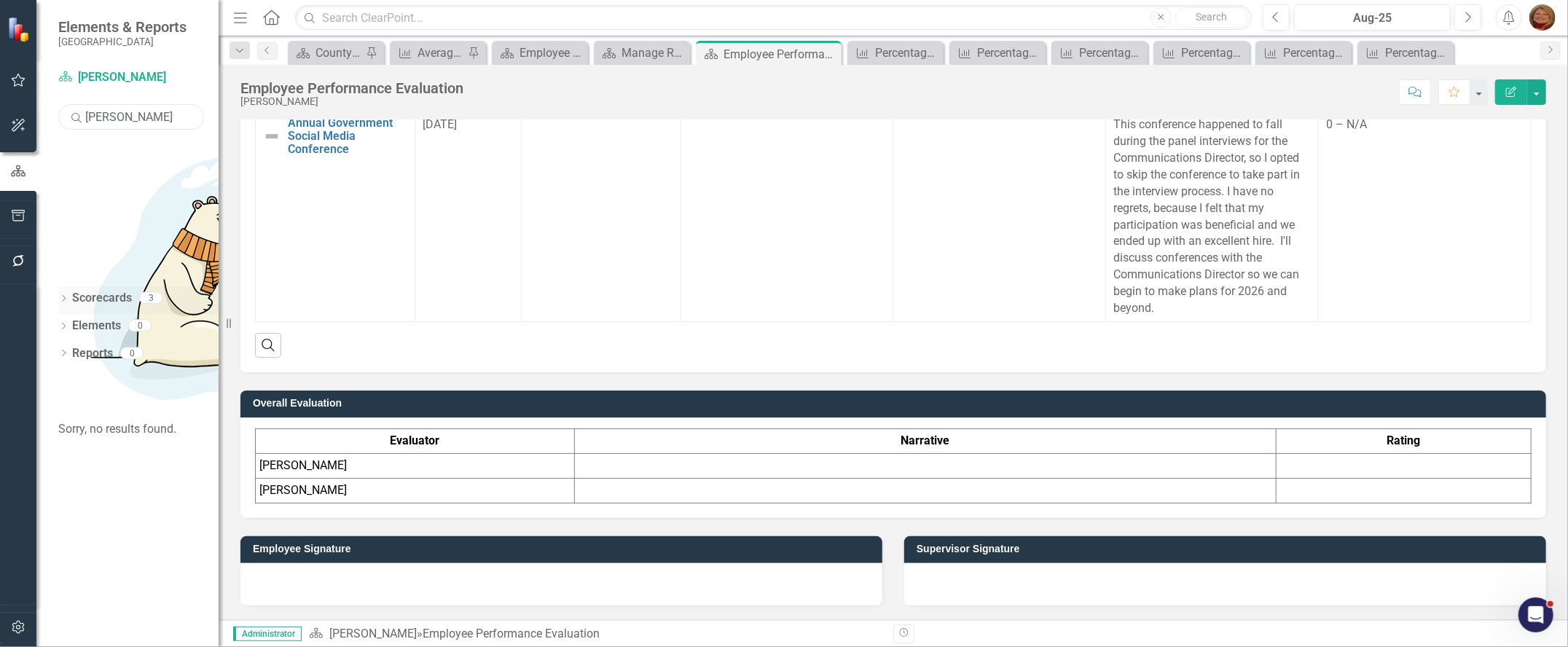
type input "[PERSON_NAME]"
click at [59, 286] on div "Dropdown Scorecards 3" at bounding box center [138, 300] width 160 height 28
click at [65, 296] on icon "Dropdown" at bounding box center [63, 300] width 10 height 8
click at [133, 375] on link "[PERSON_NAME]" at bounding box center [138, 383] width 160 height 16
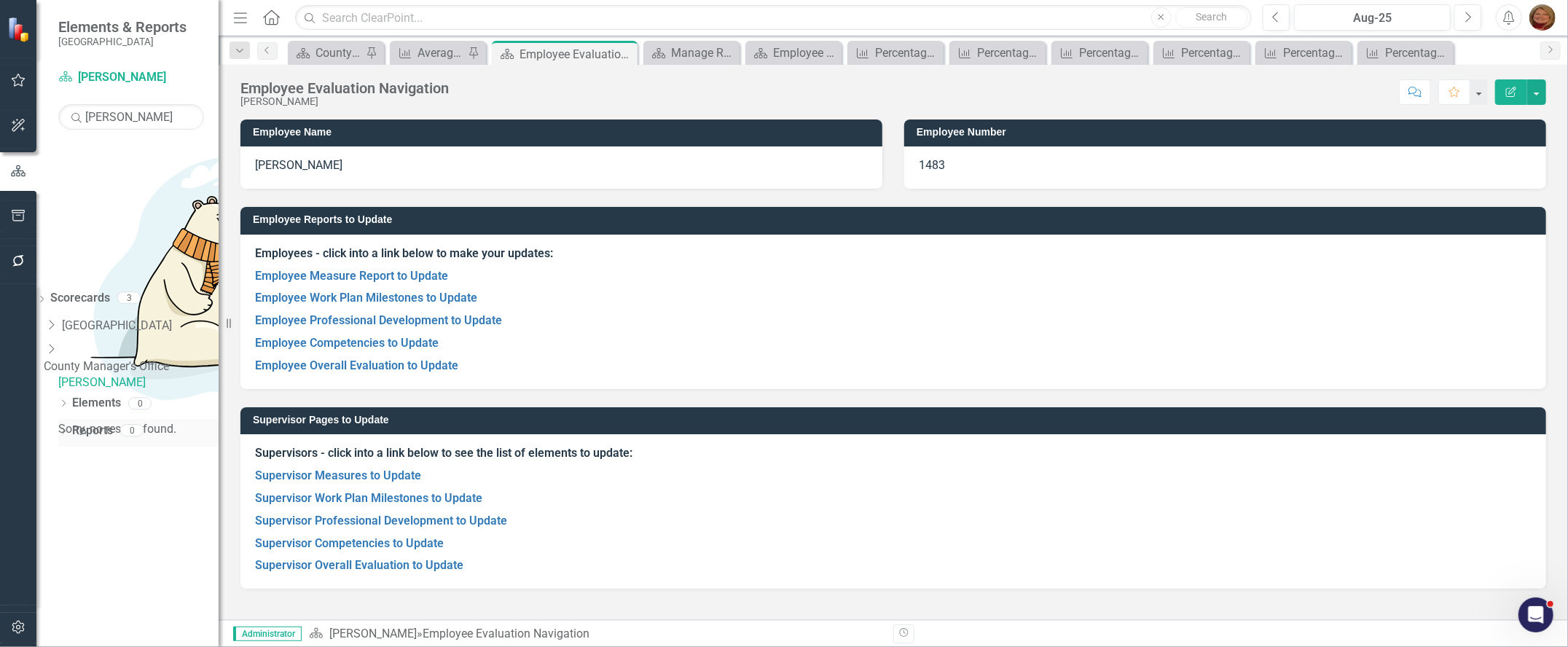
click at [59, 429] on icon "Dropdown" at bounding box center [63, 433] width 10 height 8
click at [66, 401] on icon "Dropdown" at bounding box center [63, 405] width 10 height 8
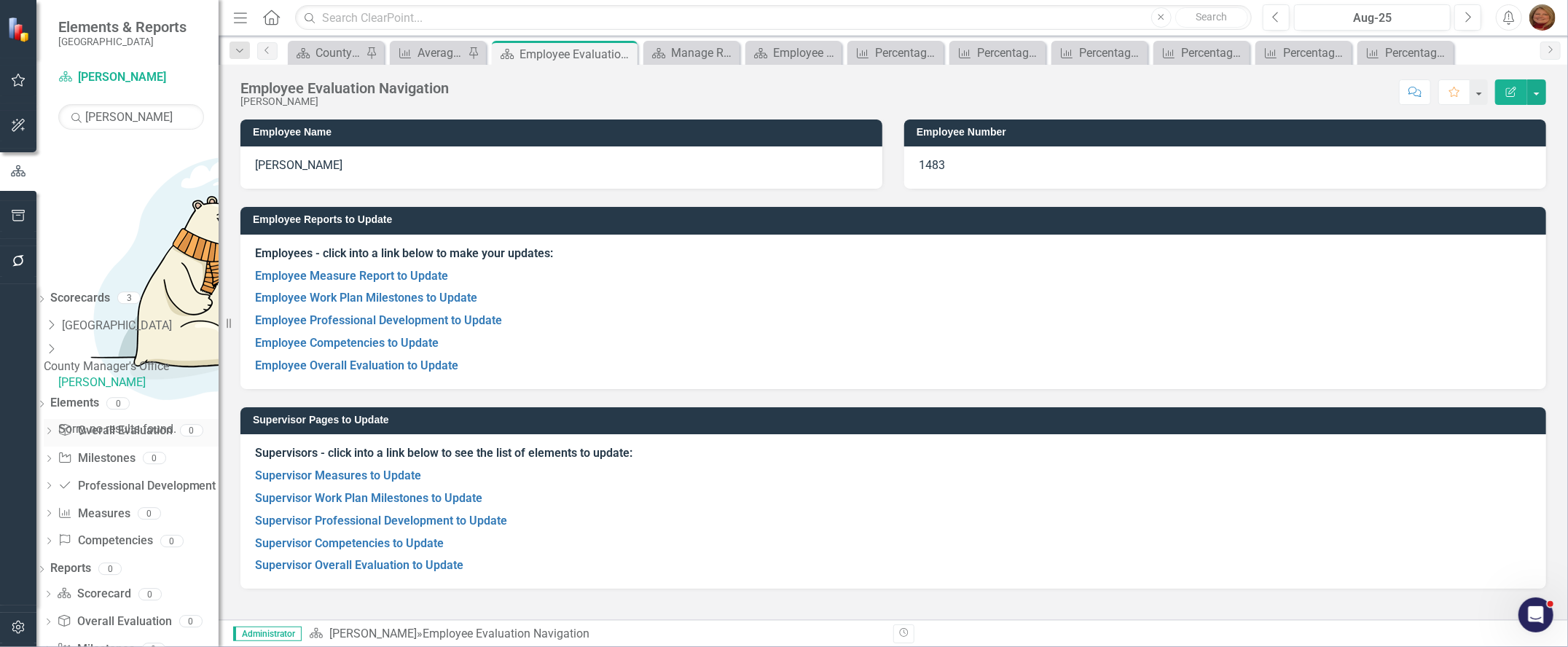
click at [150, 423] on link "Overall Evaluation Overall Evaluation" at bounding box center [114, 431] width 114 height 16
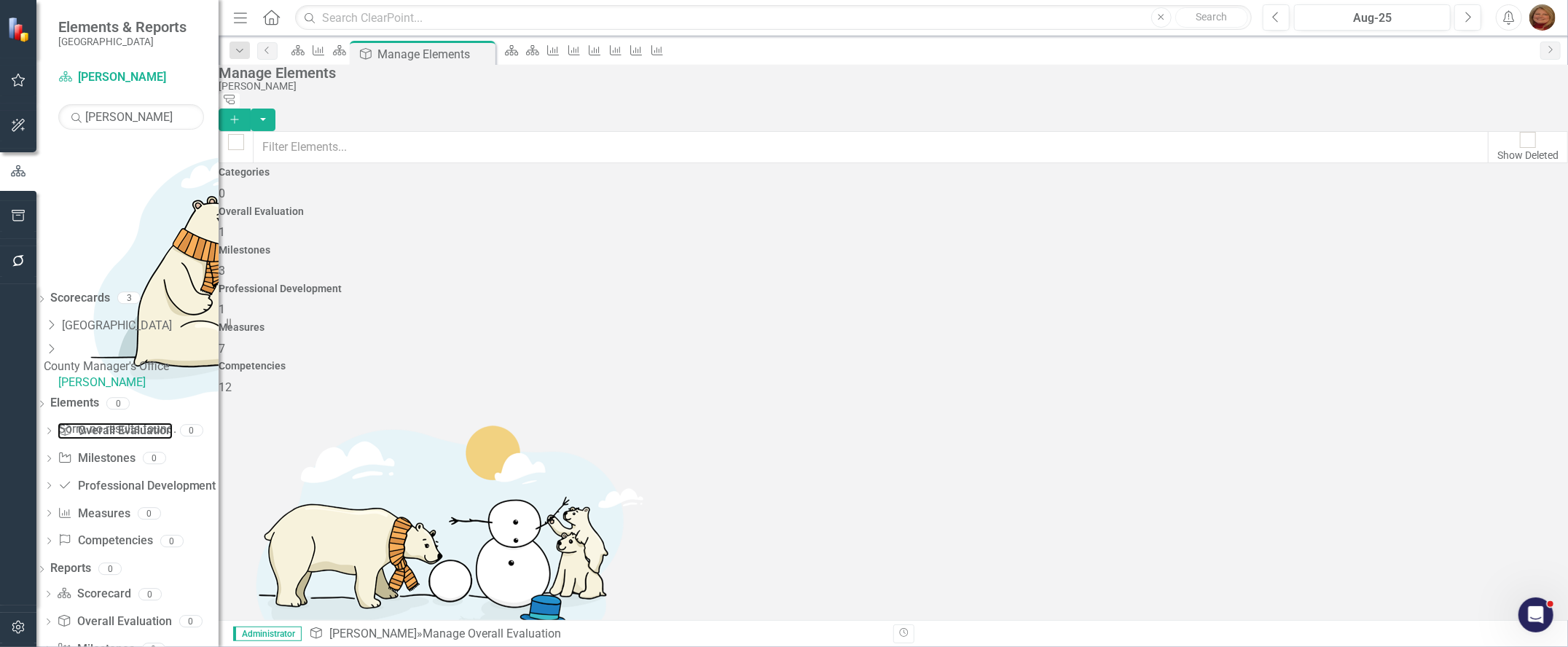
checkbox input "false"
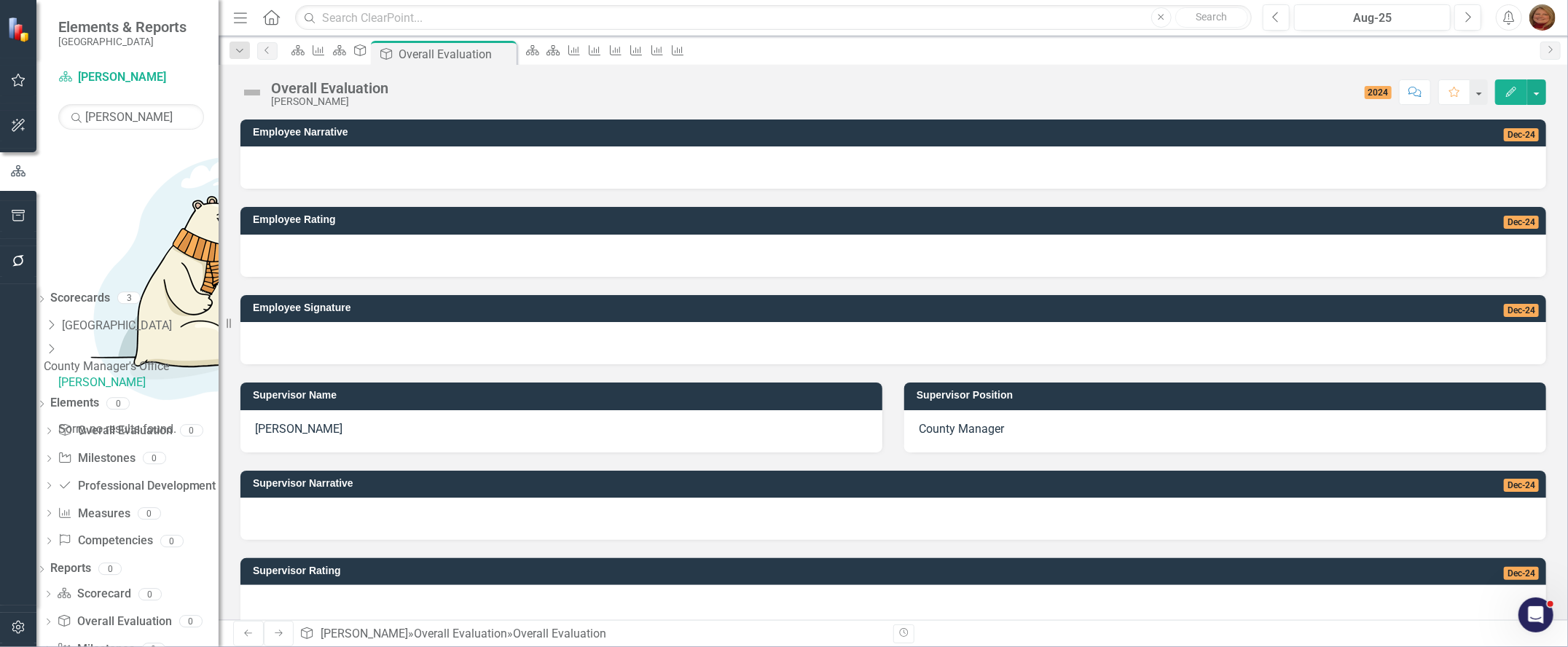
click at [508, 159] on div at bounding box center [893, 168] width 1306 height 43
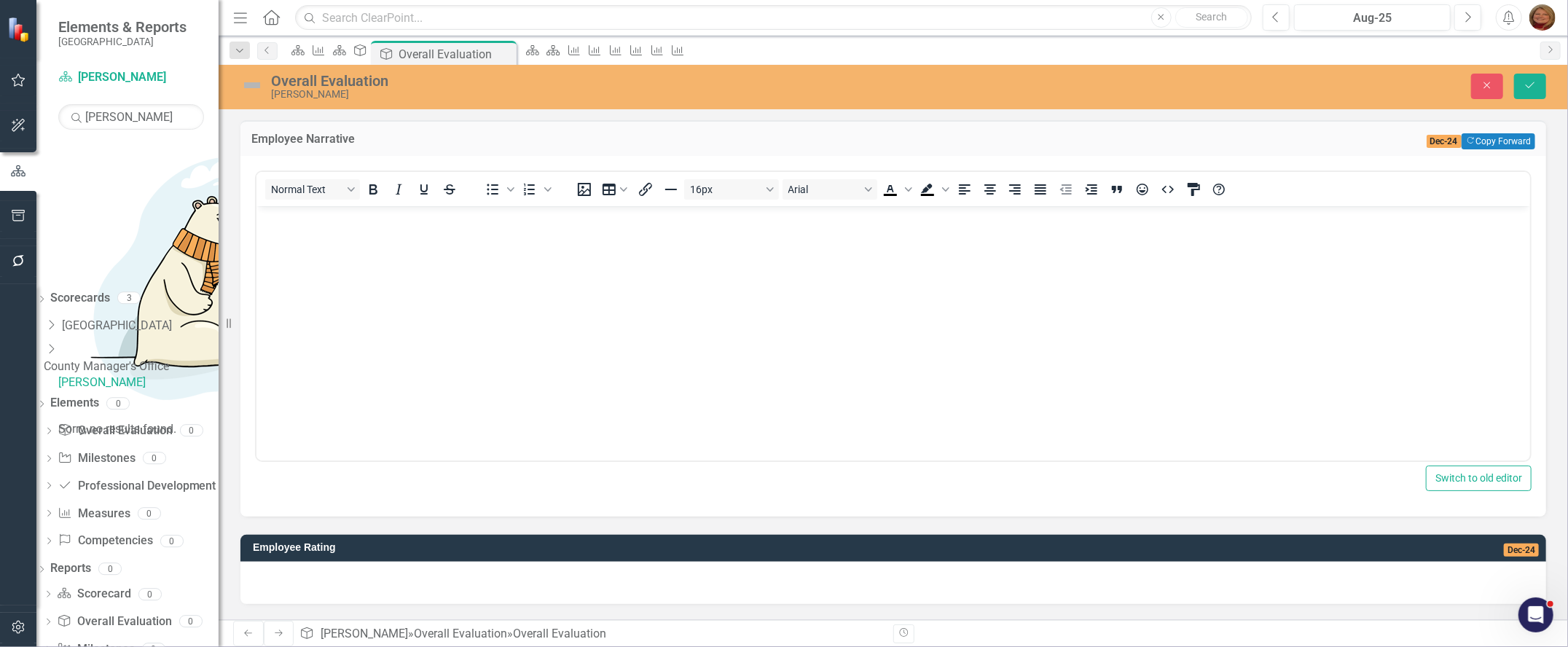
click at [569, 285] on body "Rich Text Area. Press ALT-0 for help." at bounding box center [893, 314] width 1274 height 218
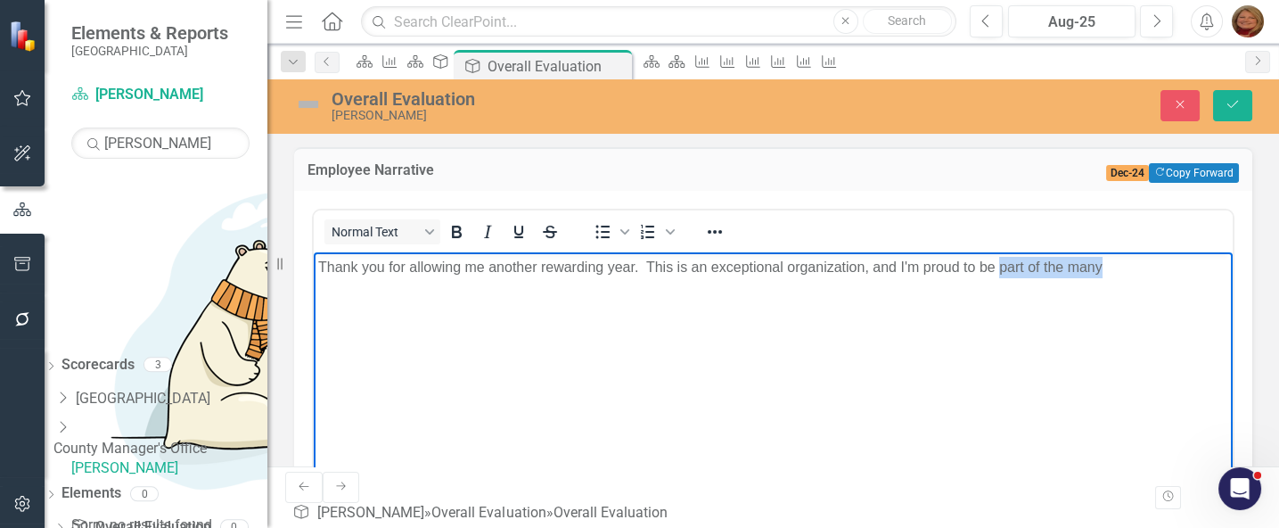
drag, startPoint x: 1001, startPoint y: 270, endPoint x: 1101, endPoint y: 273, distance: 99.8
click at [1101, 273] on p "Thank you for allowing me another rewarding year. This is an exceptional organi…" at bounding box center [773, 267] width 910 height 21
drag, startPoint x: 649, startPoint y: 262, endPoint x: 1088, endPoint y: 270, distance: 439.4
click at [1031, 275] on p "Thank you for allowing me another rewarding year. This is an exceptional organi…" at bounding box center [773, 267] width 910 height 21
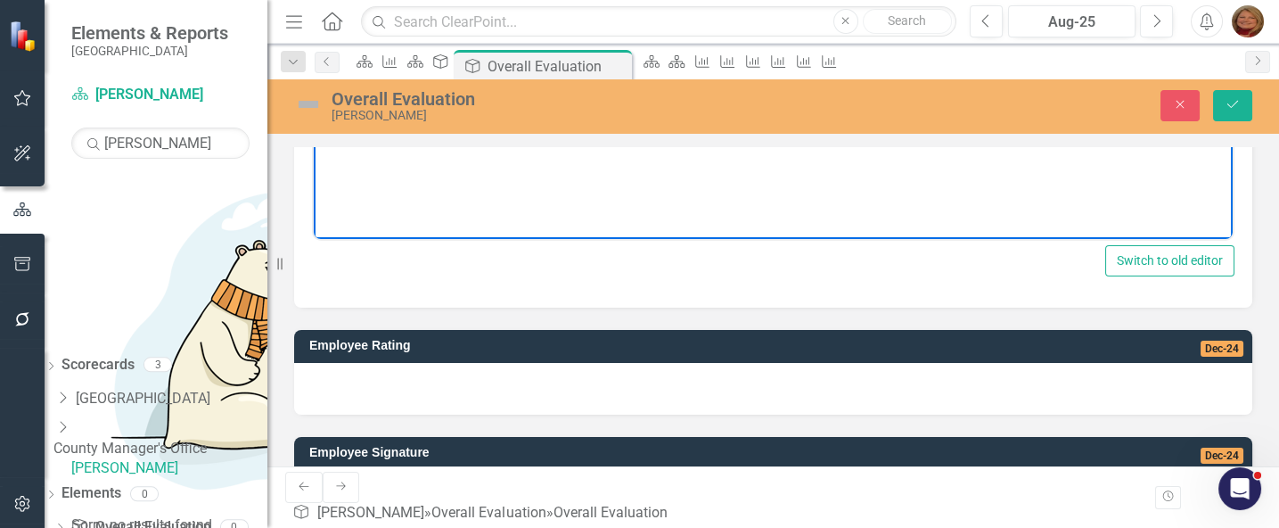
scroll to position [356, 0]
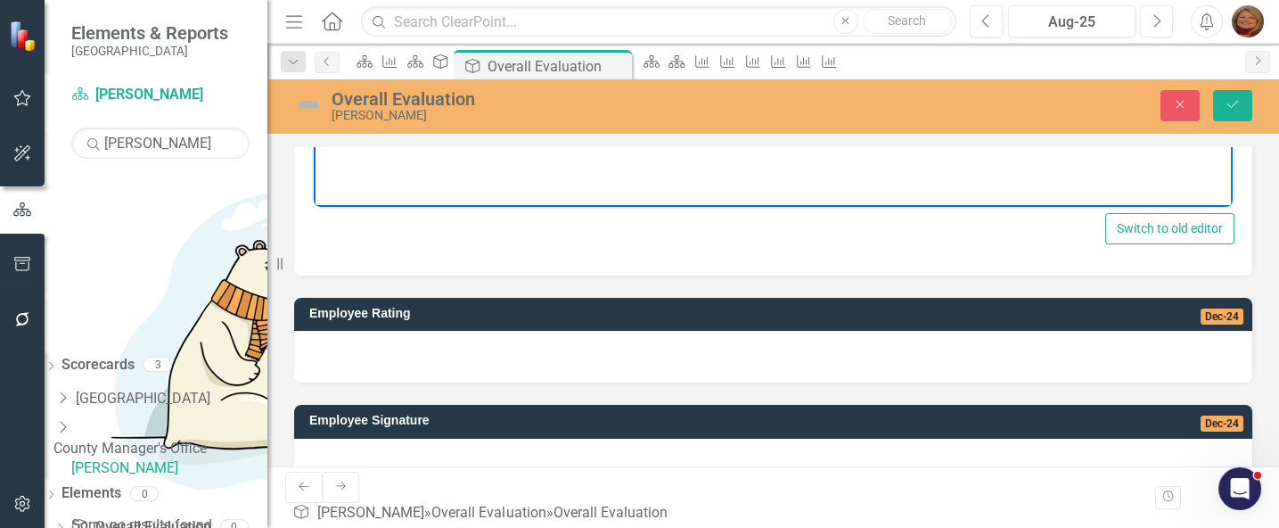
click at [520, 341] on div at bounding box center [773, 357] width 958 height 52
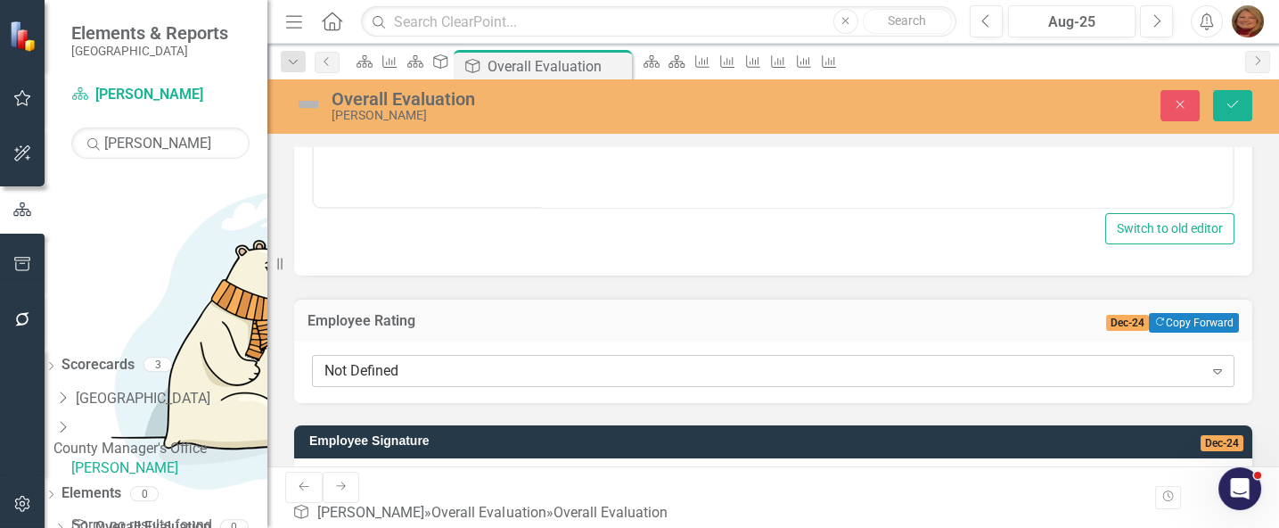
click at [507, 368] on div "Not Defined" at bounding box center [763, 370] width 879 height 20
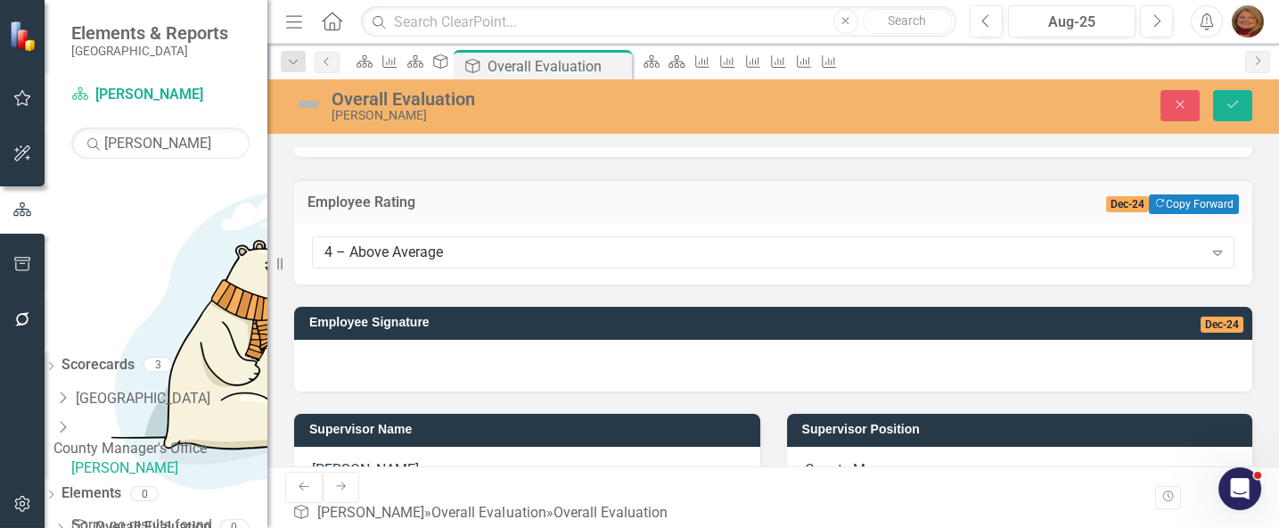
scroll to position [594, 0]
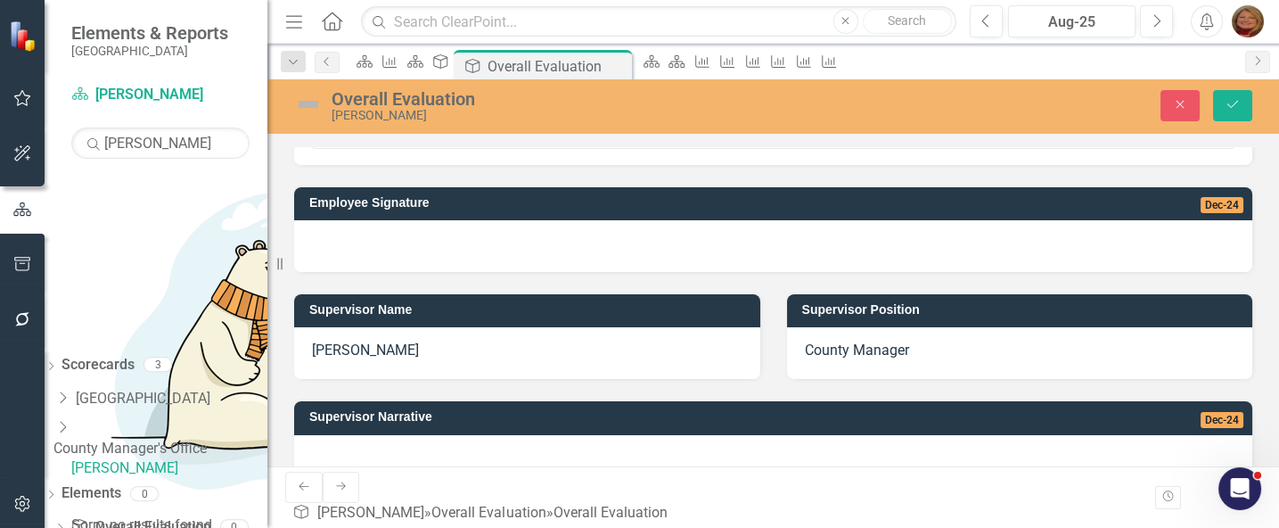
click at [584, 241] on div at bounding box center [773, 246] width 958 height 52
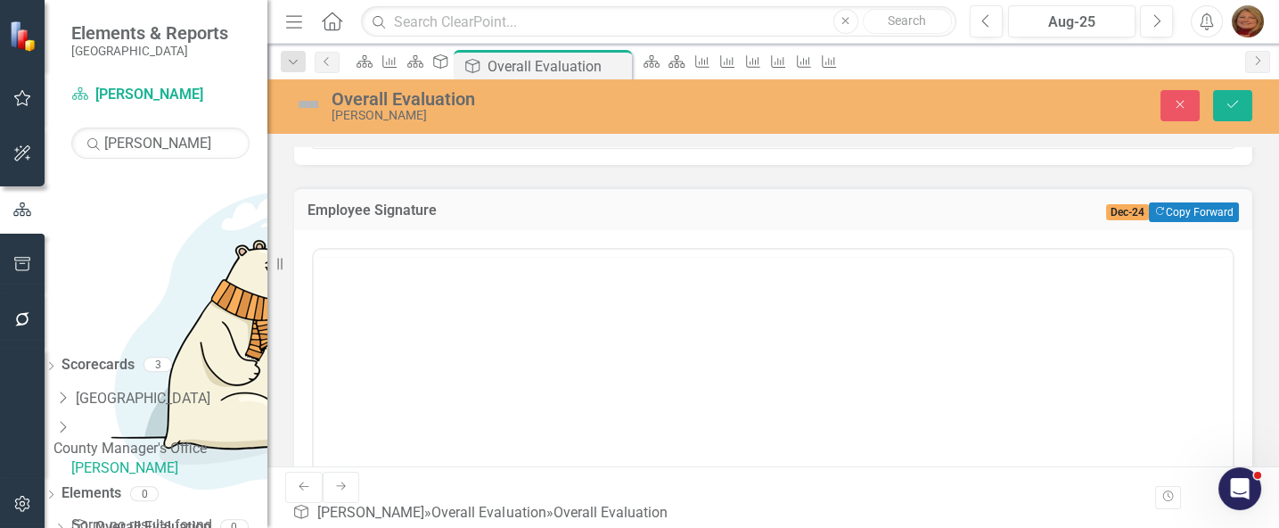
scroll to position [0, 0]
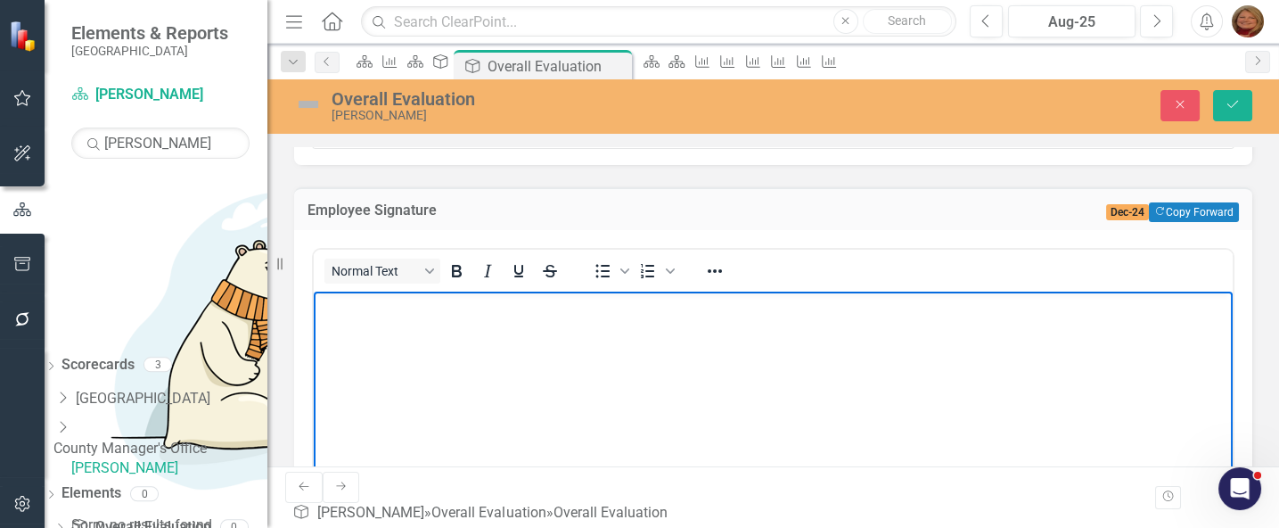
click at [552, 328] on body "Rich Text Area. Press ALT-0 for help." at bounding box center [773, 424] width 919 height 267
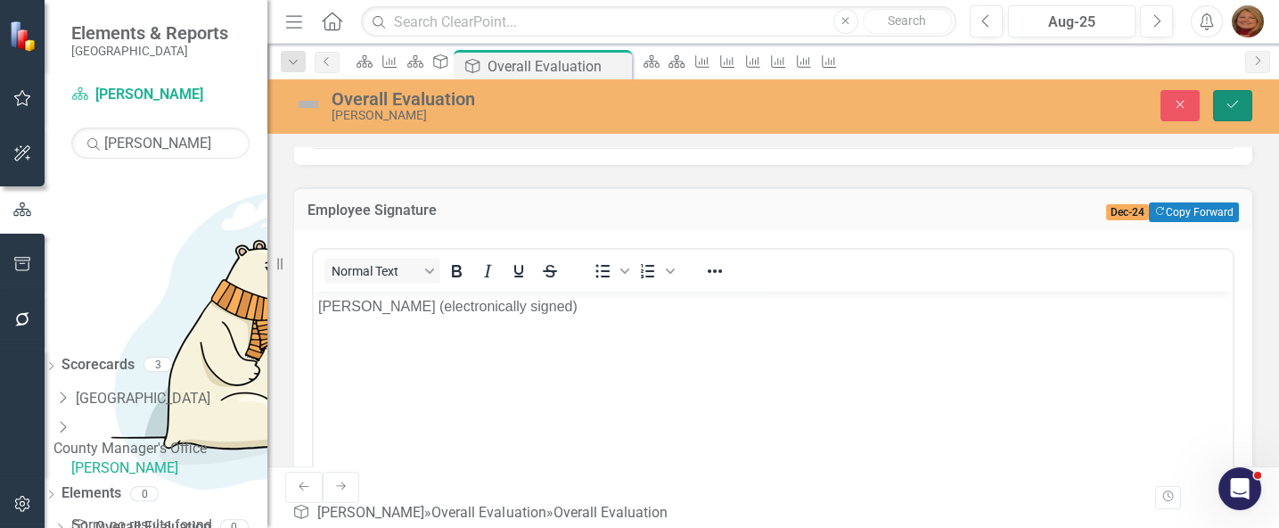
click at [1239, 110] on icon "Save" at bounding box center [1232, 104] width 16 height 12
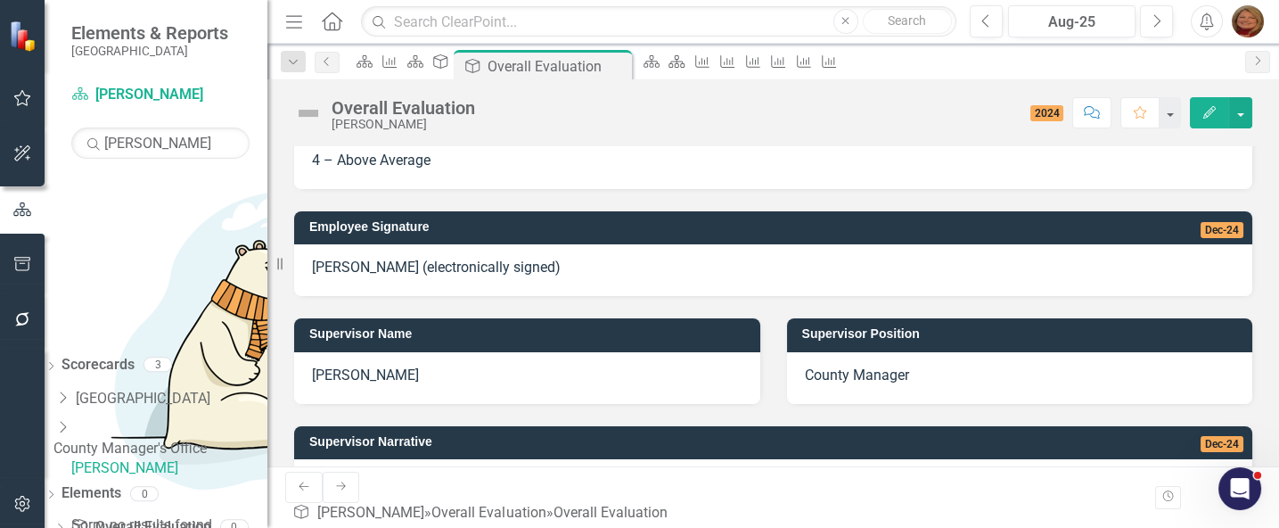
scroll to position [119, 0]
